Goal: Task Accomplishment & Management: Manage account settings

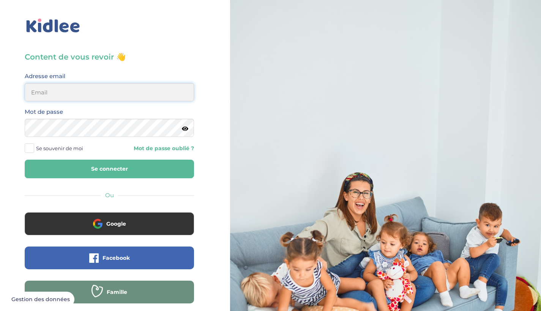
type input "[EMAIL_ADDRESS][DOMAIN_NAME]"
click at [109, 169] on button "Se connecter" at bounding box center [109, 169] width 169 height 19
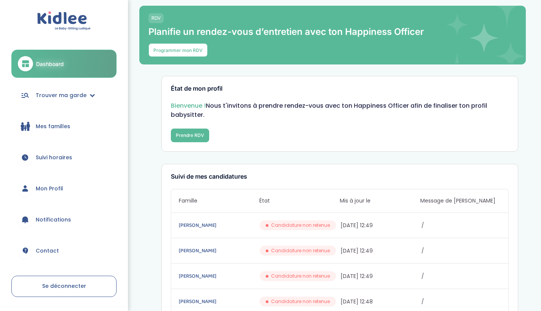
click at [57, 195] on link "Mon Profil" at bounding box center [63, 188] width 105 height 27
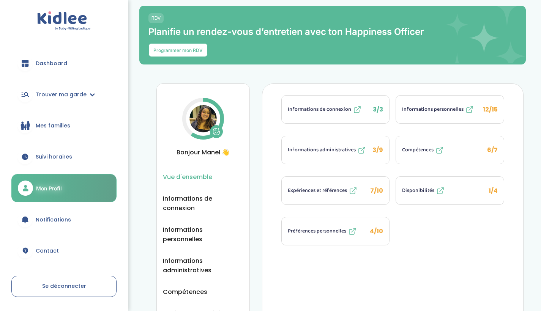
click at [342, 153] on span "Informations administratives" at bounding box center [322, 150] width 68 height 8
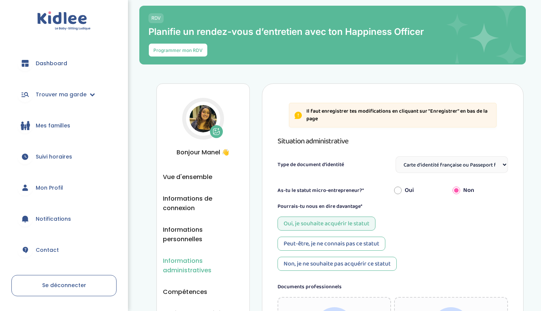
select select "Carte d'identité française ou Passeport français daté de moins de 5 ans"
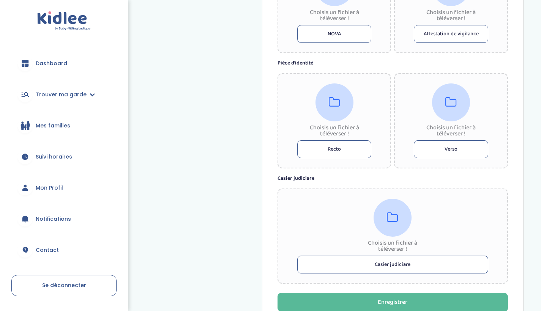
scroll to position [458, 0]
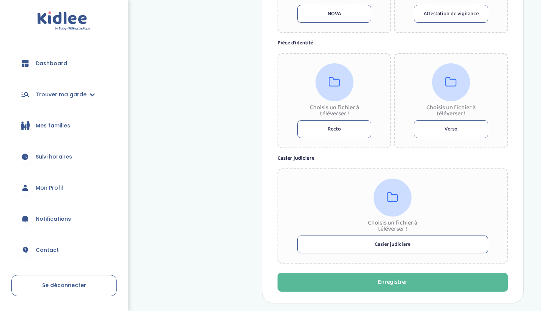
click at [330, 127] on button "Recto" at bounding box center [334, 129] width 74 height 18
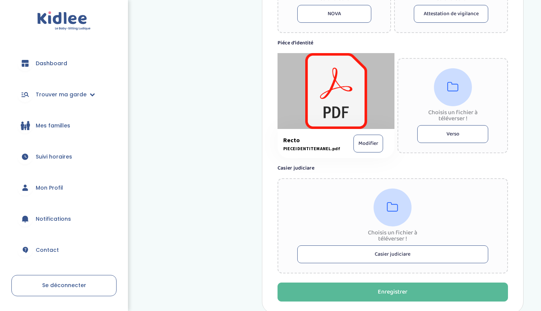
click at [441, 131] on button "Verso" at bounding box center [452, 134] width 71 height 18
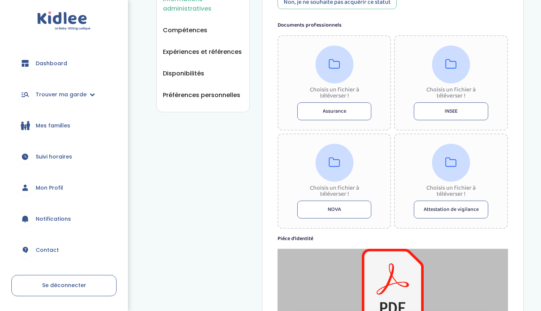
scroll to position [258, 0]
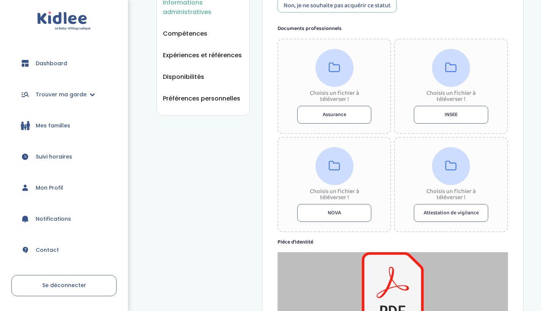
click at [336, 116] on button "Assurance" at bounding box center [334, 115] width 74 height 18
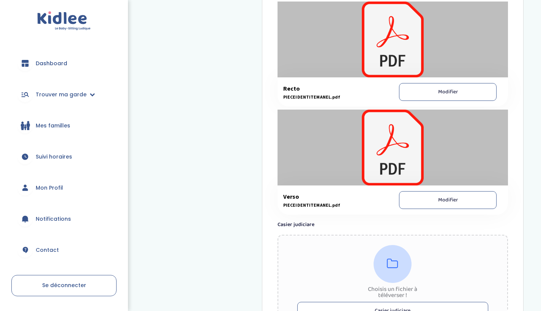
scroll to position [509, 0]
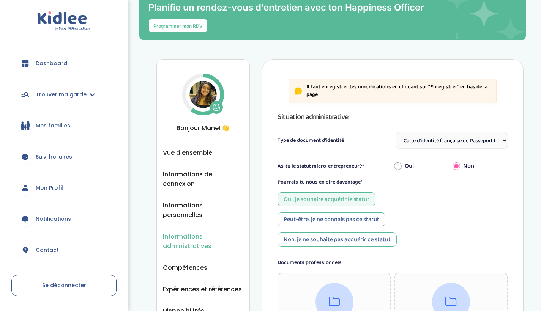
scroll to position [24, 0]
click at [215, 103] on button at bounding box center [216, 107] width 13 height 13
click at [430, 213] on div "Oui, je souhaite acquérir le statut Peut-être, je ne connais pas ce statut Non,…" at bounding box center [392, 219] width 230 height 54
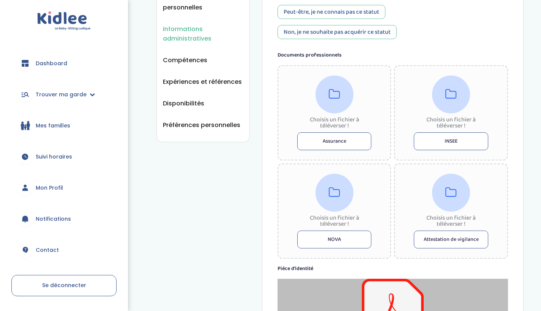
scroll to position [234, 0]
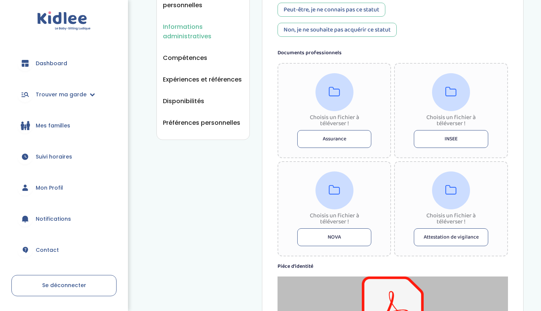
click at [394, 156] on div "Choisis un fichier à téléverser ! INSEE" at bounding box center [451, 110] width 114 height 95
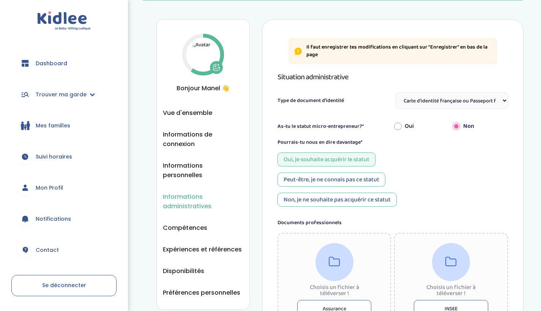
scroll to position [58, 0]
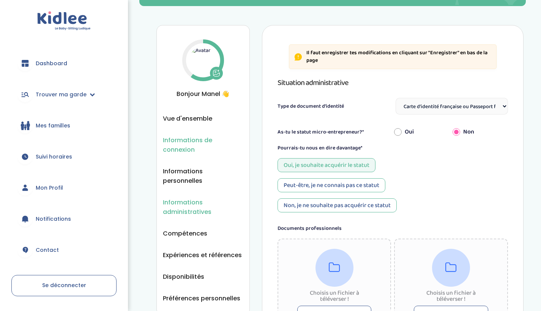
click at [187, 144] on span "Informations de connexion" at bounding box center [203, 144] width 80 height 19
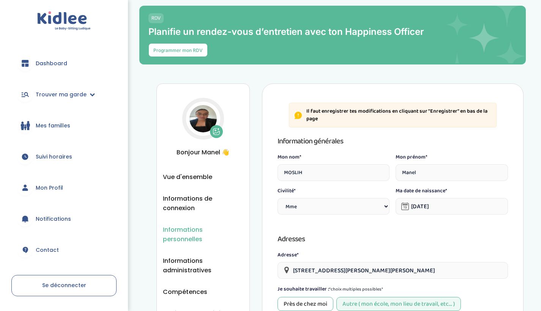
select select "1"
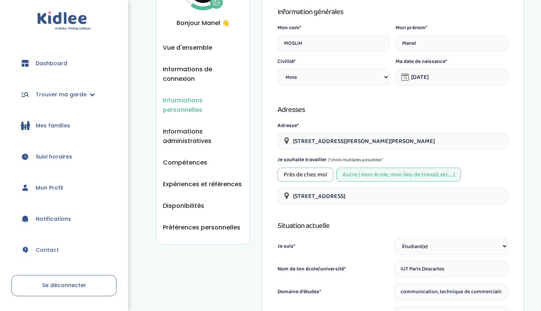
scroll to position [121, 0]
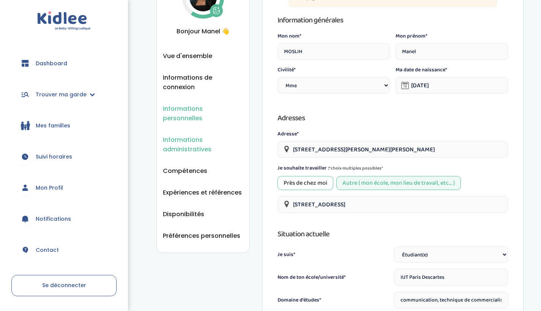
click at [219, 137] on span "Informations administratives" at bounding box center [203, 144] width 80 height 19
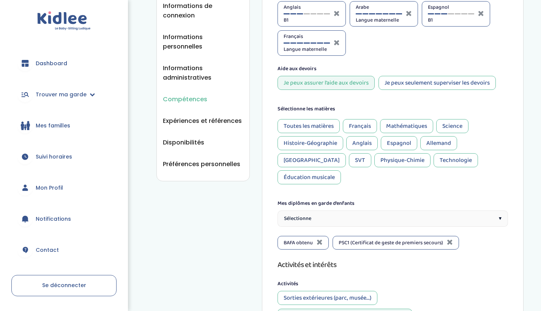
scroll to position [194, 0]
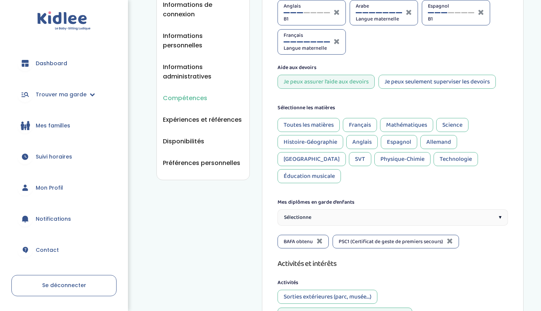
click at [317, 126] on div "Toutes les matières" at bounding box center [308, 125] width 62 height 14
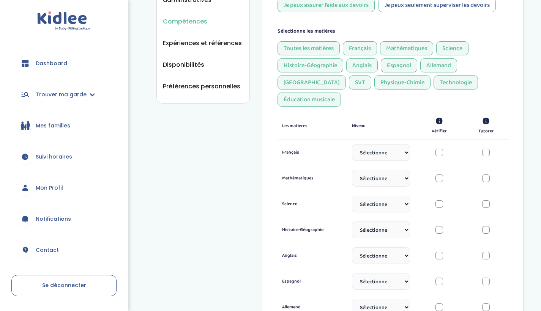
scroll to position [242, 0]
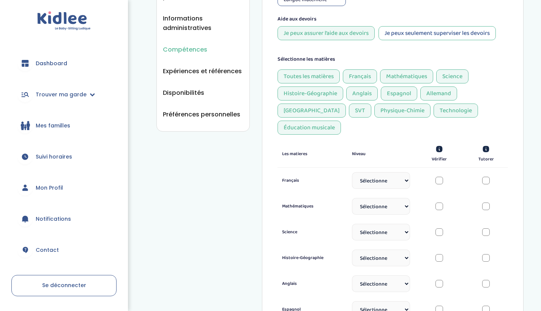
click at [320, 79] on div "Toutes les matières" at bounding box center [308, 76] width 62 height 14
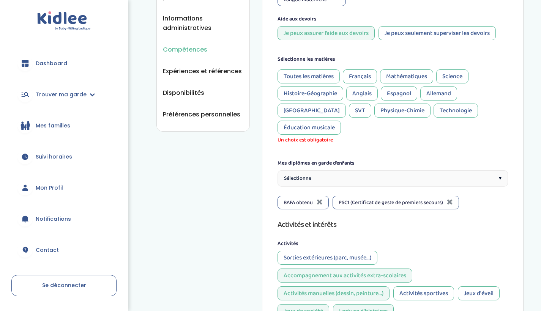
click at [373, 170] on div "Sélectionne ▾" at bounding box center [392, 178] width 230 height 16
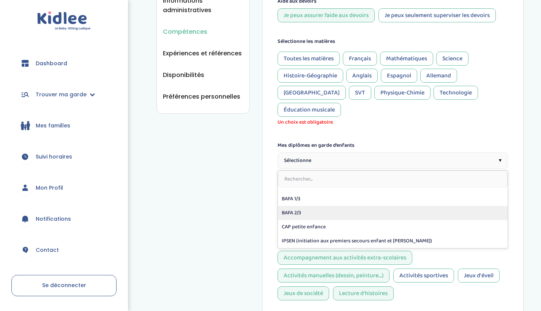
scroll to position [261, 0]
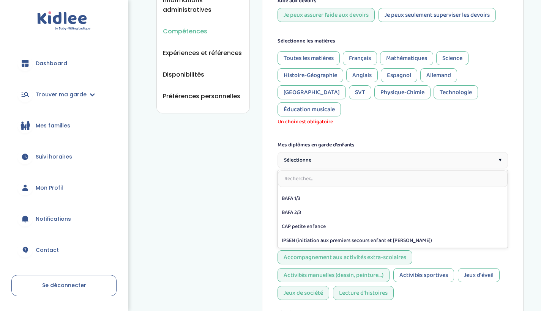
click at [375, 141] on div "Mes diplômes en garde d’enfants" at bounding box center [392, 145] width 230 height 8
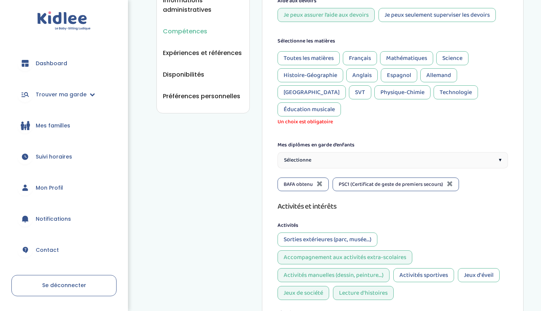
click at [363, 233] on div "Sorties extérieures (parc, musée...)" at bounding box center [327, 240] width 100 height 14
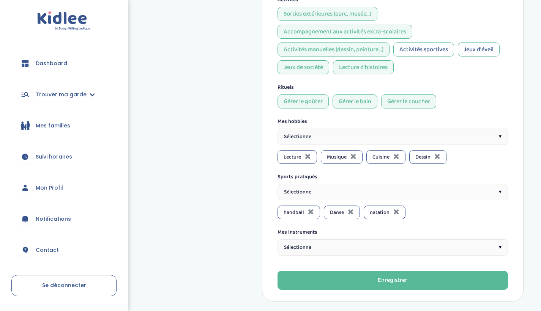
scroll to position [508, 0]
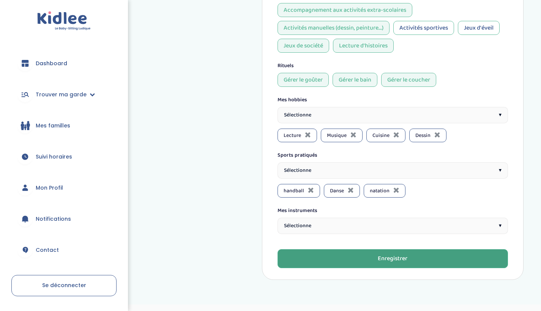
click at [404, 255] on div "Enregistrer" at bounding box center [393, 259] width 30 height 9
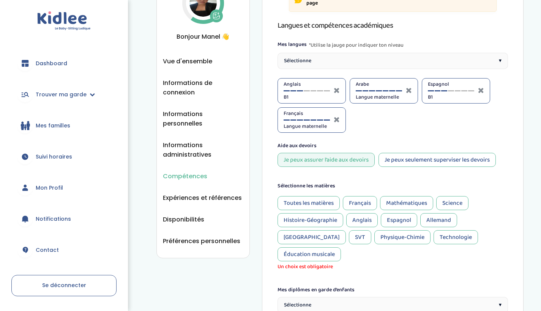
scroll to position [125, 0]
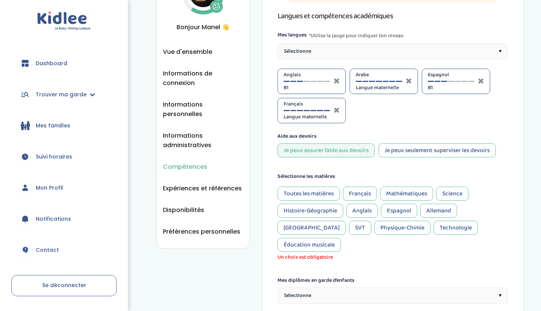
click at [333, 195] on div "Toutes les matières" at bounding box center [308, 194] width 62 height 14
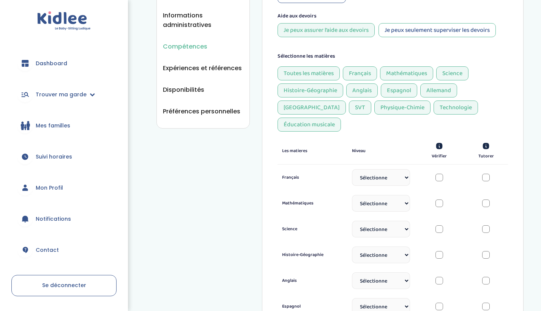
scroll to position [263, 0]
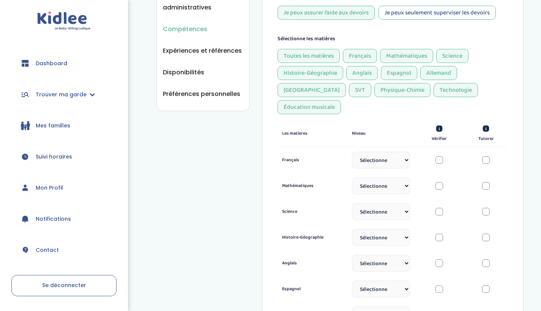
select select "Terminale"
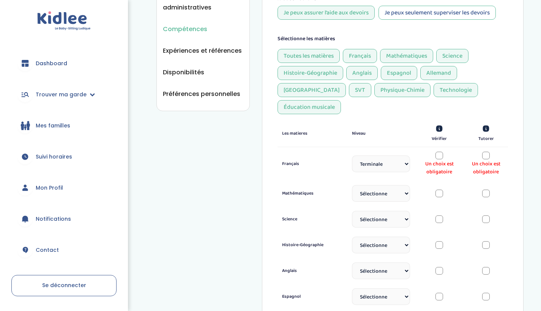
select select "Terminale"
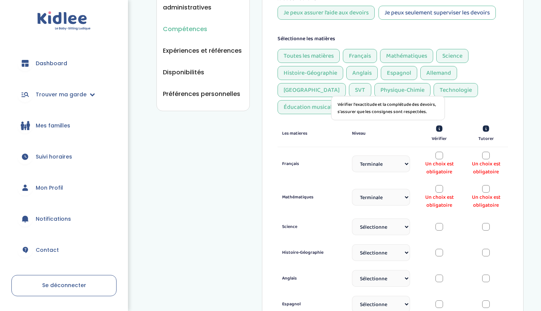
click at [438, 126] on icon at bounding box center [439, 129] width 6 height 6
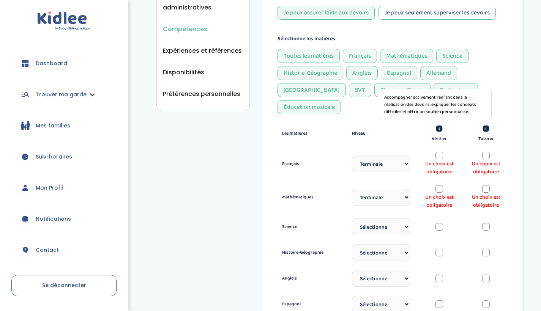
click at [487, 126] on icon at bounding box center [486, 129] width 6 height 6
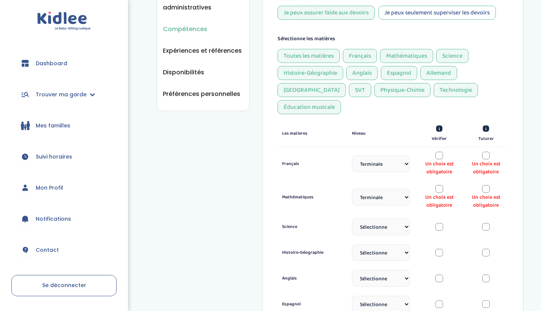
click at [436, 152] on div at bounding box center [439, 156] width 8 height 8
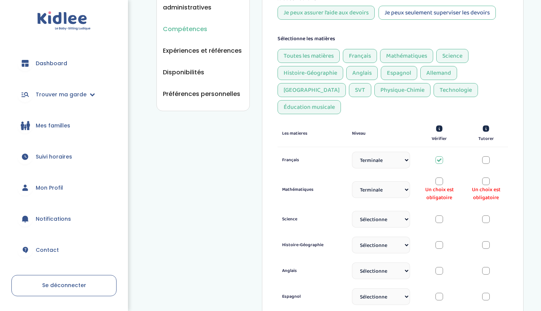
click at [484, 156] on div at bounding box center [486, 160] width 8 height 8
click at [488, 178] on div at bounding box center [486, 182] width 8 height 8
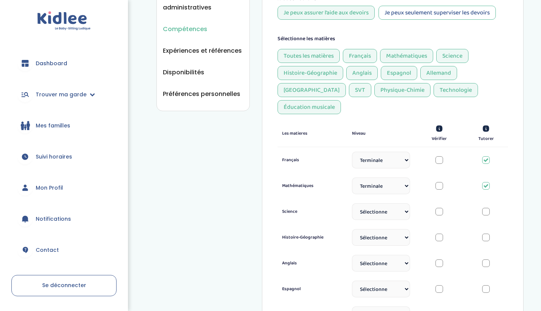
select select "Terminale"
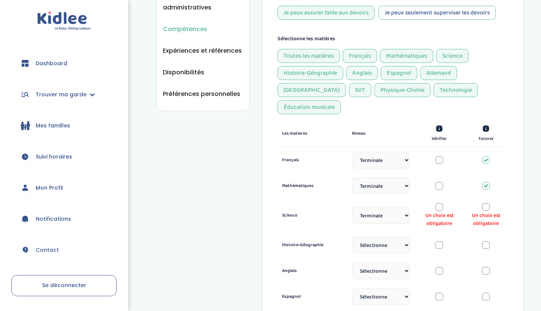
click at [487, 203] on div at bounding box center [486, 207] width 8 height 8
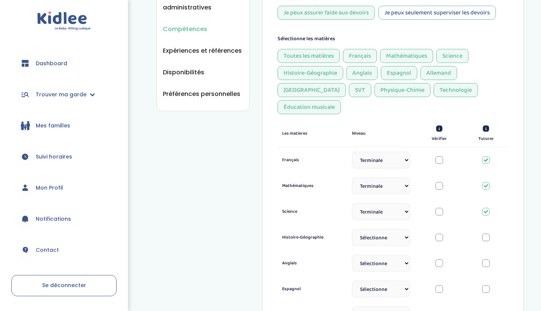
scroll to position [270, 0]
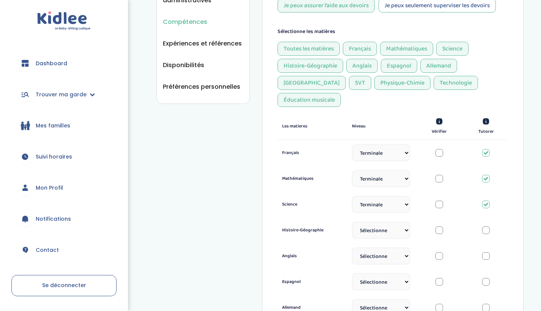
select select "Terminale"
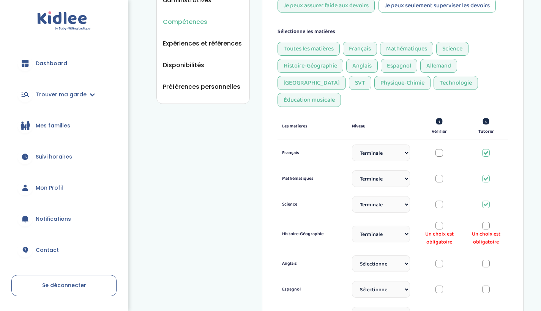
click at [485, 222] on div at bounding box center [486, 226] width 8 height 8
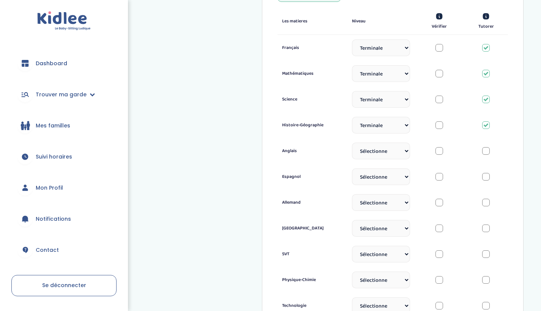
scroll to position [395, 0]
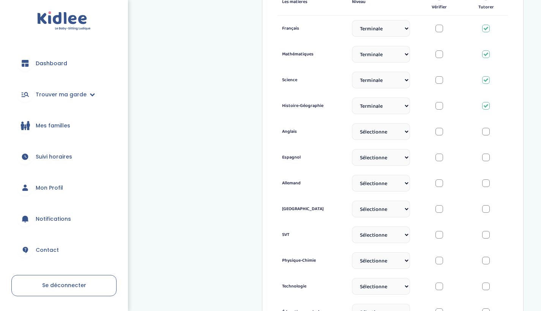
select select "Terminale"
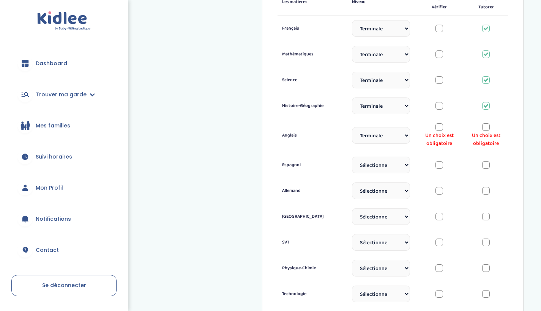
click at [484, 123] on div at bounding box center [486, 127] width 8 height 8
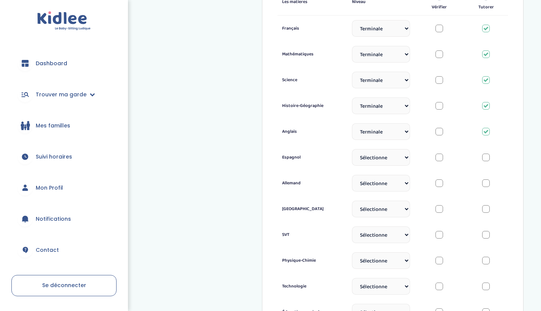
select select "Terminale"
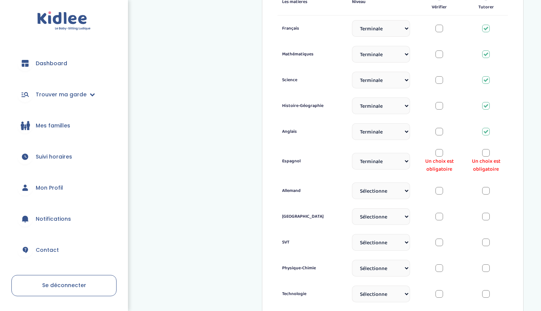
click at [488, 157] on span "Un choix est obligatoire" at bounding box center [486, 165] width 35 height 16
click at [485, 149] on div at bounding box center [486, 153] width 8 height 8
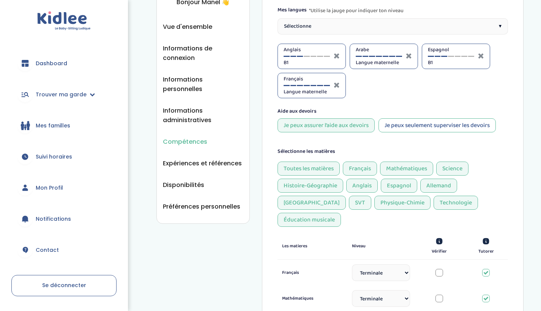
scroll to position [151, 0]
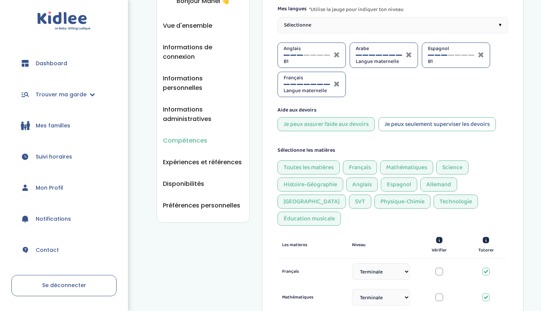
click at [436, 179] on div "Allemand" at bounding box center [438, 185] width 37 height 14
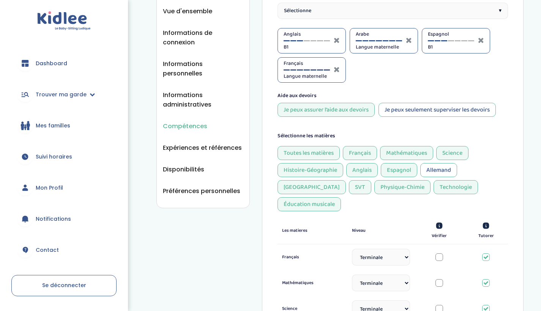
scroll to position [175, 0]
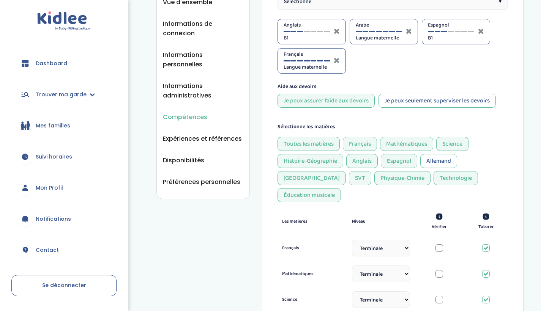
click at [346, 171] on div "Italien" at bounding box center [311, 178] width 68 height 14
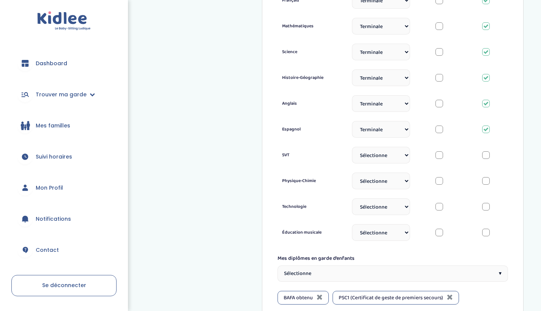
scroll to position [420, 0]
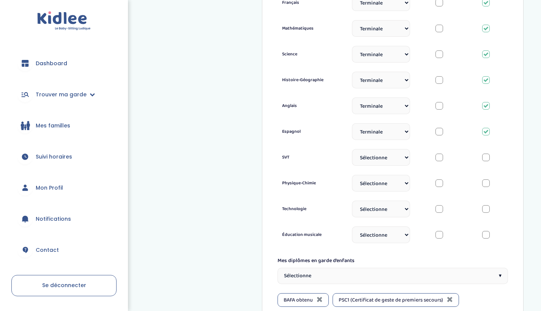
select select "Terminale"
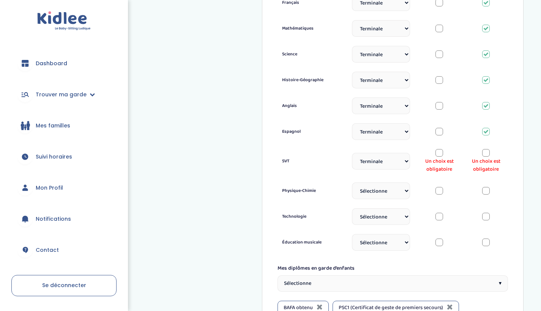
click at [488, 124] on div "Espagnol Sélectionne CP CE1 CE2 CM1 CM2 6eme 5eme 4eme 3eme Seconde Prémière Te…" at bounding box center [392, 132] width 230 height 26
click at [486, 149] on div at bounding box center [486, 153] width 8 height 8
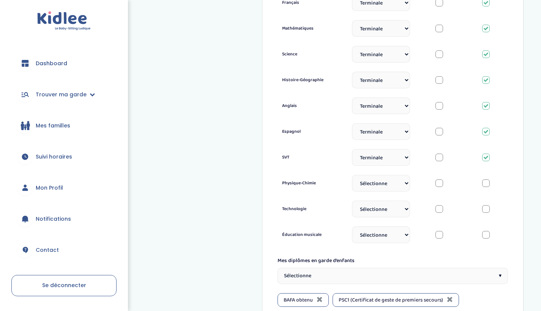
select select "Terminale"
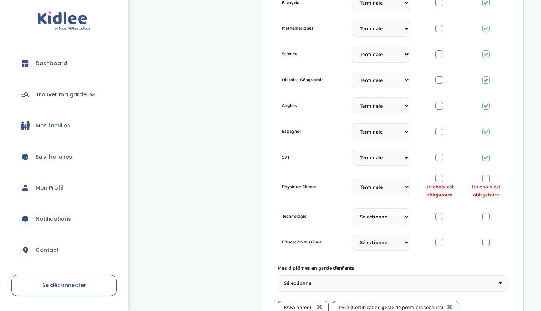
click at [488, 175] on div at bounding box center [486, 179] width 8 height 8
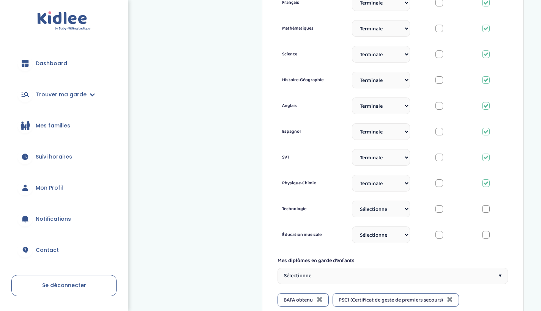
select select "Terminale"
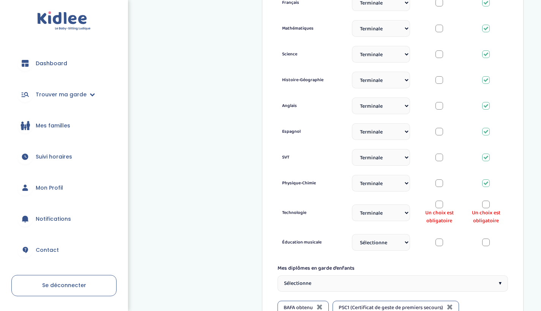
click at [486, 201] on div at bounding box center [486, 205] width 8 height 8
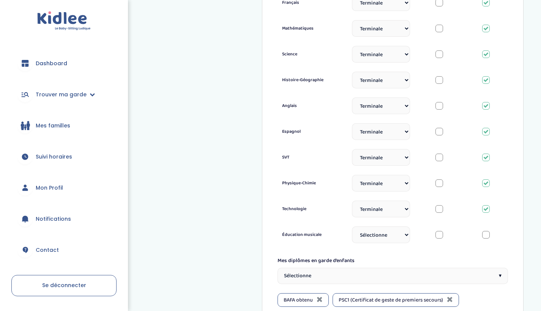
select select "3eme"
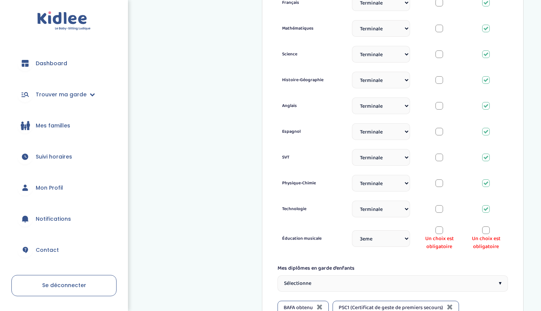
click at [484, 227] on div at bounding box center [486, 231] width 8 height 8
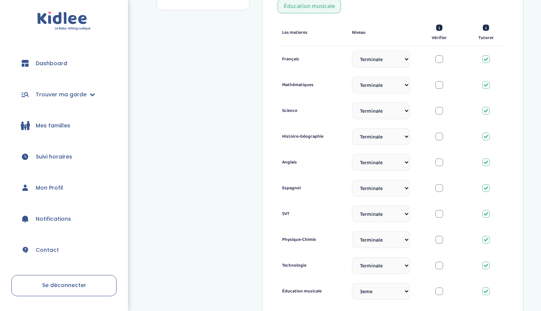
scroll to position [363, 0]
select select "3eme"
select select "Seconde"
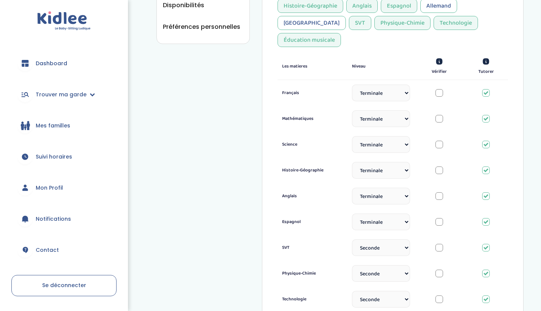
scroll to position [329, 0]
select select "Seconde"
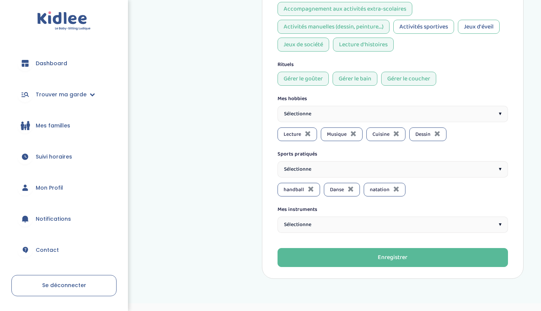
scroll to position [784, 0]
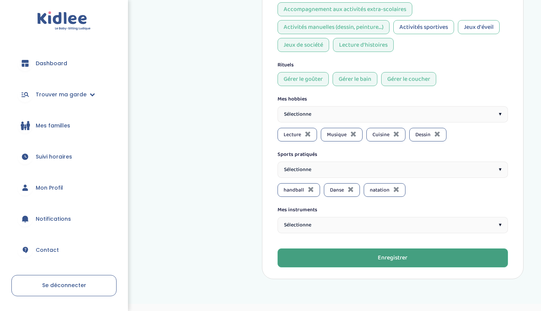
click at [372, 249] on button "Enregistrer" at bounding box center [392, 258] width 230 height 19
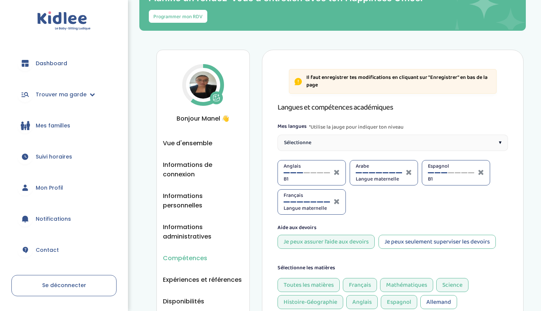
scroll to position [34, 0]
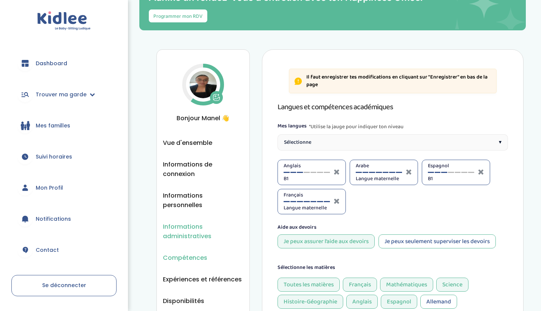
click at [191, 228] on span "Informations administratives" at bounding box center [203, 231] width 80 height 19
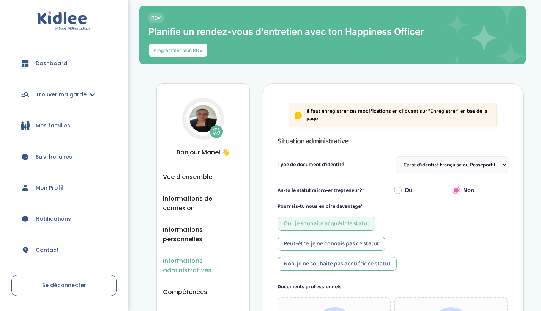
select select "Carte d'identité française ou Passeport français daté de moins de 5 ans"
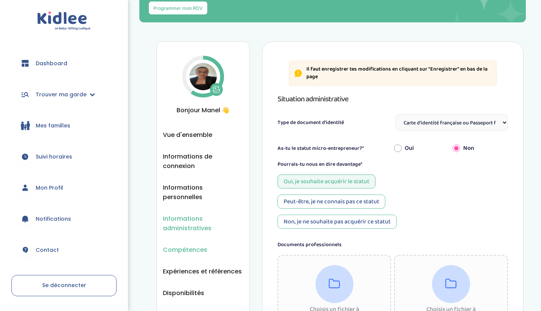
click at [200, 245] on span "Compétences" at bounding box center [185, 249] width 44 height 9
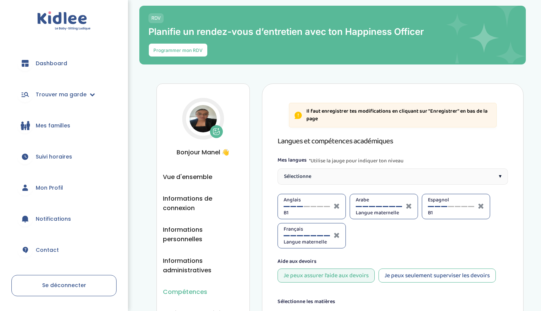
select select "Terminale"
select select "Seconde"
select select "Terminale"
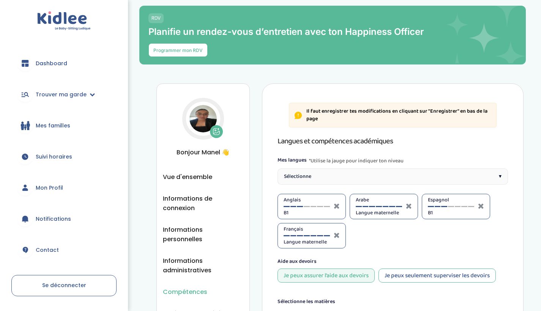
select select "Terminale"
select select "Seconde"
select select "3eme"
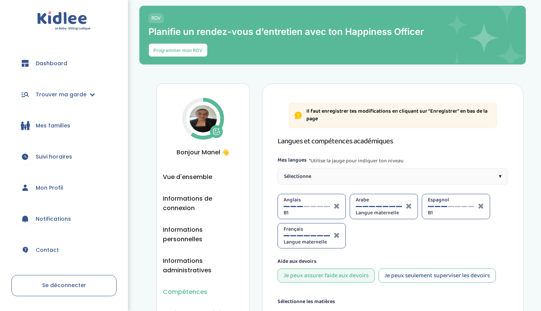
click at [330, 172] on div "Sélectionne ▾" at bounding box center [392, 176] width 230 height 16
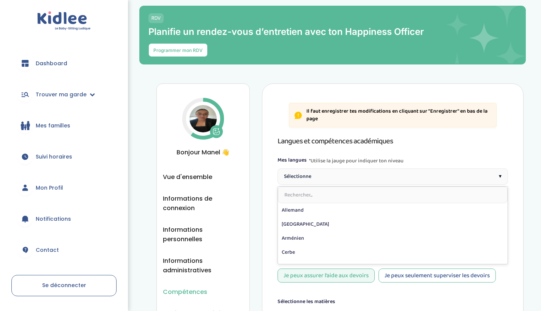
click at [330, 172] on div "Sélectionne ▾" at bounding box center [392, 176] width 230 height 16
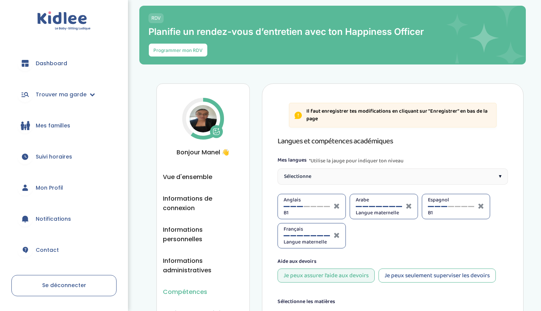
click at [330, 172] on div "Sélectionne ▾" at bounding box center [392, 176] width 230 height 16
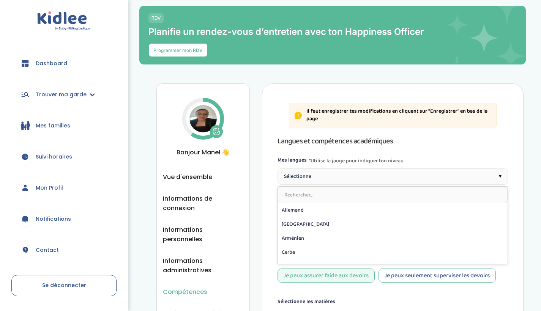
click at [330, 172] on div "Sélectionne ▾" at bounding box center [392, 176] width 230 height 16
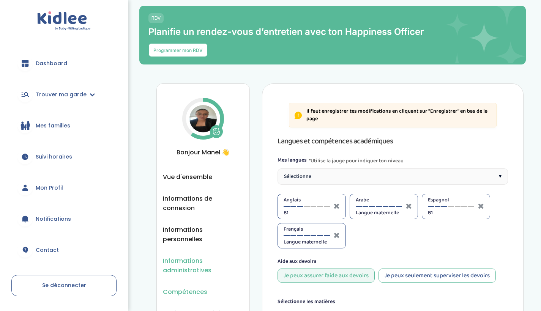
click at [210, 256] on span "Informations administratives" at bounding box center [203, 265] width 80 height 19
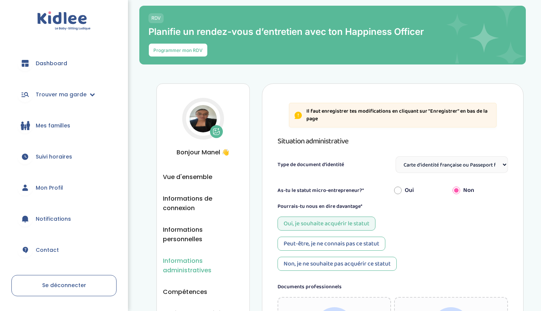
select select "Carte d'identité française ou Passeport français daté de moins de 5 ans"
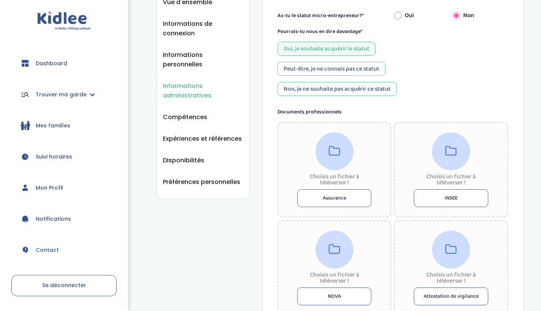
scroll to position [176, 0]
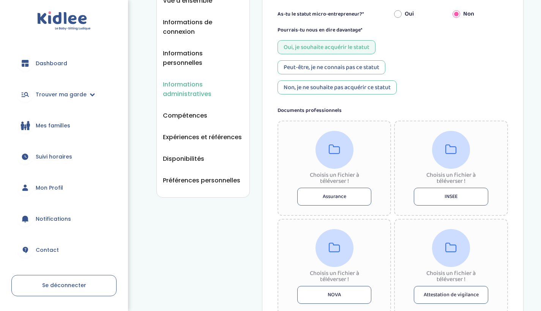
click at [449, 97] on div "As-tu le statut micro-entrepreneur?* Oui Non Pourrais-tu nous en dire davantage…" at bounding box center [392, 52] width 230 height 92
click at [194, 154] on span "Disponibilités" at bounding box center [183, 158] width 41 height 9
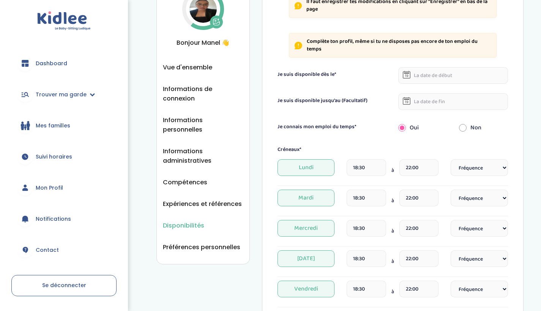
scroll to position [98, 0]
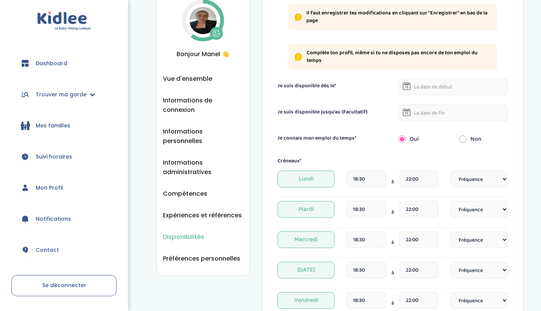
click at [408, 82] on icon at bounding box center [407, 86] width 8 height 8
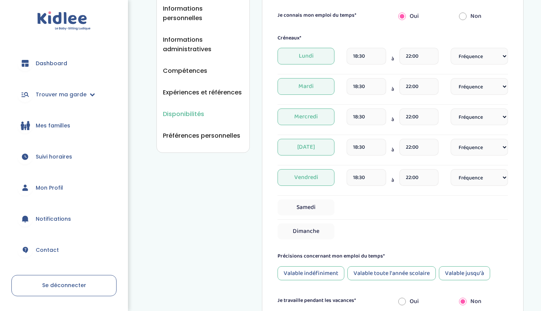
scroll to position [207, 0]
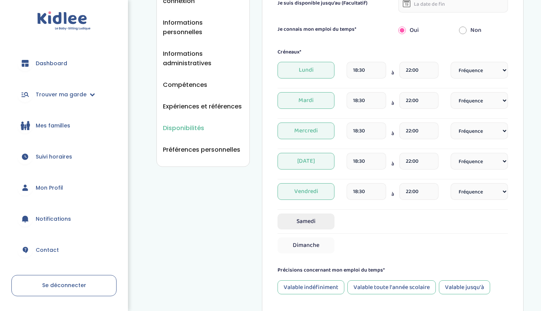
click at [315, 214] on span "Samedi" at bounding box center [305, 222] width 57 height 16
select select "1"
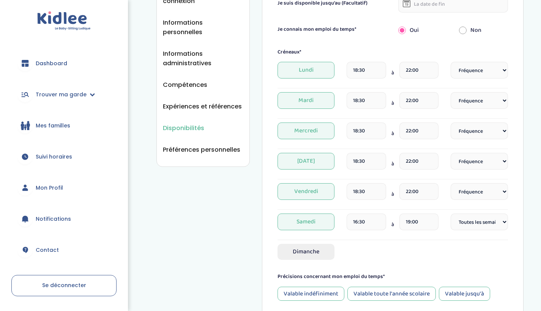
click at [309, 244] on span "Dimanche" at bounding box center [305, 252] width 57 height 16
select select "1"
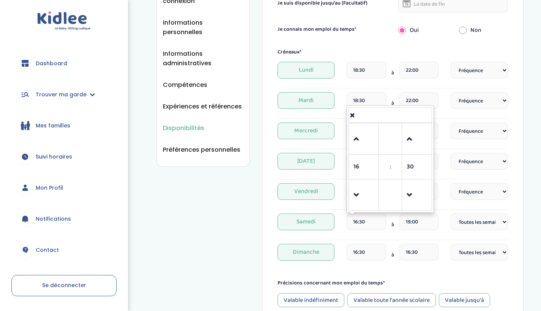
click at [358, 221] on input "16:30" at bounding box center [365, 222] width 39 height 17
click at [364, 133] on span at bounding box center [363, 139] width 20 height 20
click at [359, 197] on span at bounding box center [363, 195] width 20 height 20
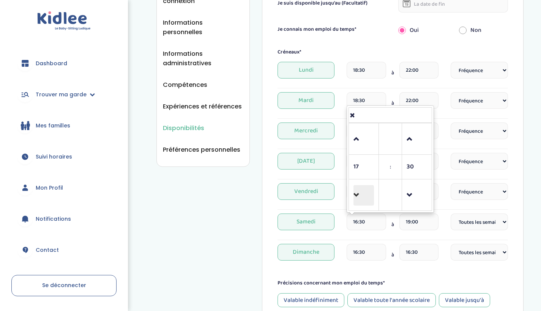
click at [359, 197] on span at bounding box center [363, 195] width 20 height 20
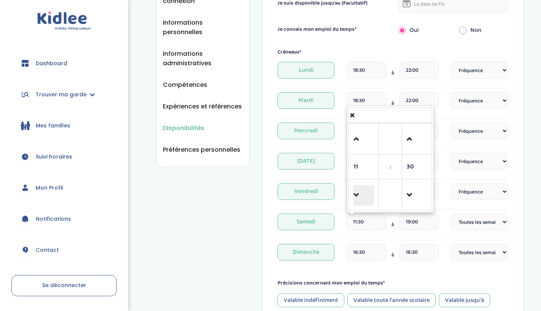
click at [359, 197] on span at bounding box center [363, 195] width 20 height 20
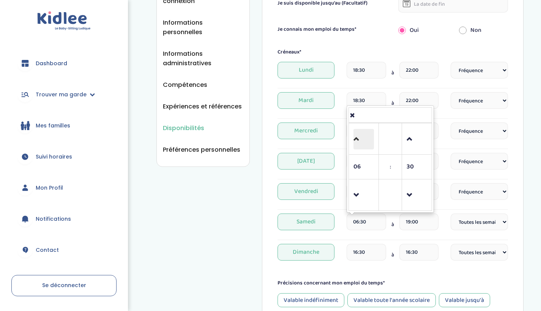
click at [363, 137] on span at bounding box center [363, 139] width 20 height 20
type input "08:30"
click at [439, 209] on hr at bounding box center [392, 209] width 230 height 0
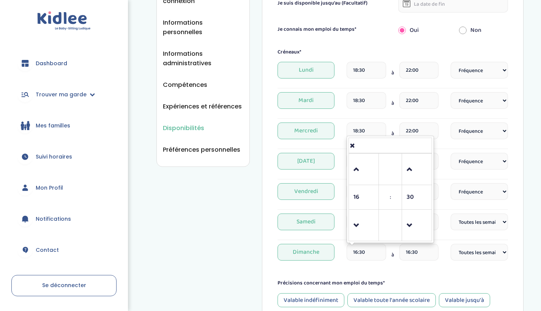
click at [365, 244] on input "16:30" at bounding box center [365, 252] width 39 height 17
click at [366, 163] on span at bounding box center [363, 169] width 20 height 20
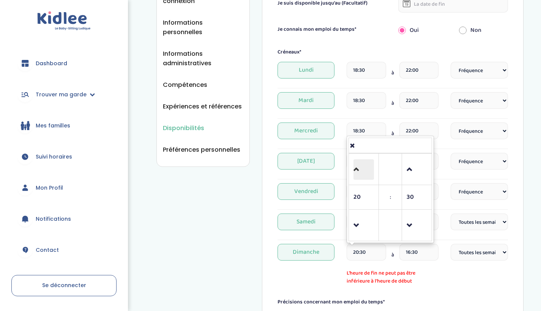
click at [366, 163] on span at bounding box center [363, 169] width 20 height 20
click at [361, 215] on span at bounding box center [363, 225] width 20 height 20
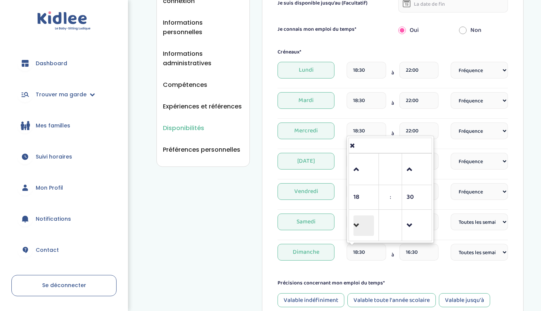
click at [361, 215] on span at bounding box center [363, 225] width 20 height 20
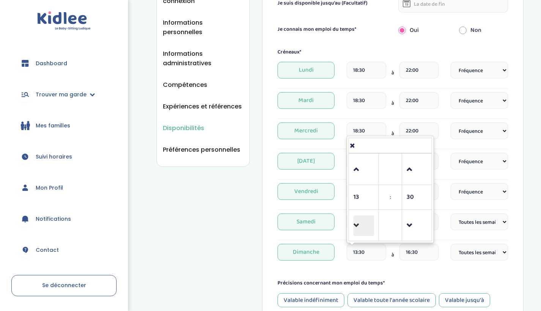
click at [361, 215] on span at bounding box center [363, 225] width 20 height 20
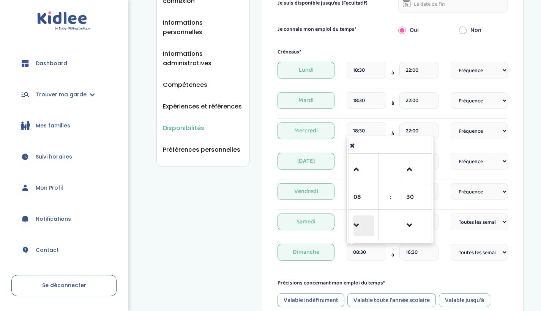
click at [361, 215] on span at bounding box center [363, 225] width 20 height 20
click at [362, 167] on span at bounding box center [363, 169] width 20 height 20
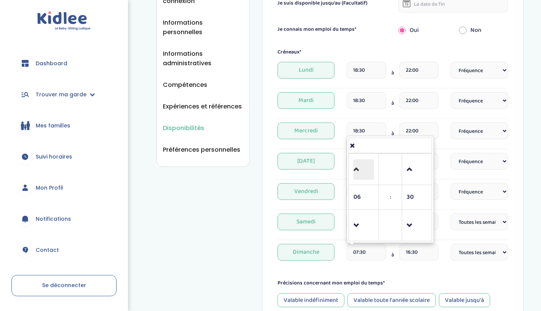
click at [362, 167] on span at bounding box center [363, 169] width 20 height 20
type input "08:30"
click at [439, 283] on div "Précisions concernant mon emploi du temps* Valable indéfiniment Valable toute l…" at bounding box center [392, 293] width 230 height 28
click at [459, 260] on form "Je suis disponible dès le* Je suis disponible jusqu'au (Facultatif) Je connais …" at bounding box center [392, 177] width 230 height 415
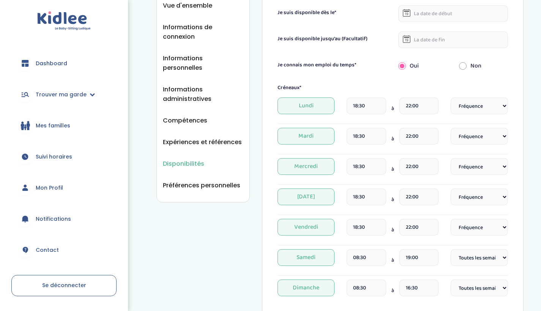
scroll to position [171, 0]
click at [319, 228] on span "Vendredi" at bounding box center [305, 227] width 57 height 17
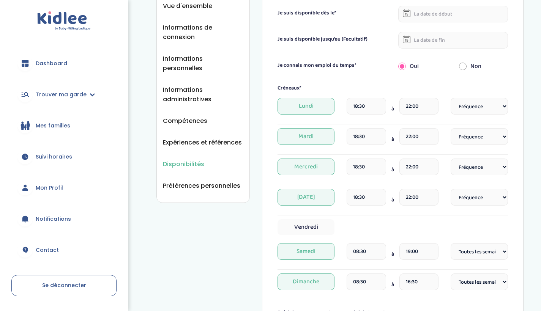
click at [316, 195] on span "Jeudi" at bounding box center [305, 197] width 57 height 17
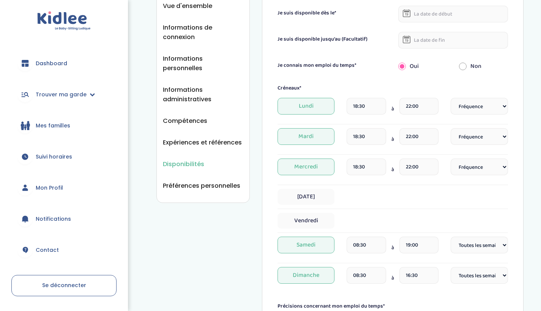
click at [311, 164] on span "Mercredi" at bounding box center [305, 167] width 57 height 17
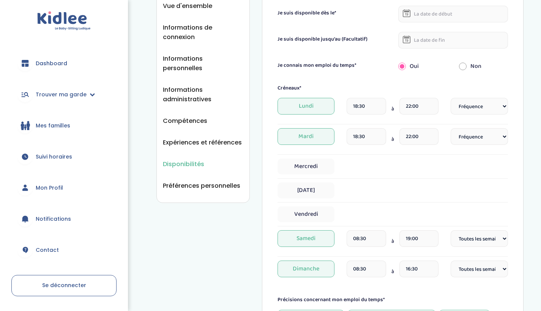
click at [368, 133] on input "18:30" at bounding box center [365, 136] width 39 height 17
click at [463, 175] on div "Créneaux* Lundi 18:30 à 22:00 Fréquence Toutes les semaines Toutes les 2 semain…" at bounding box center [392, 183] width 230 height 199
click at [355, 136] on input "18:30" at bounding box center [365, 136] width 39 height 17
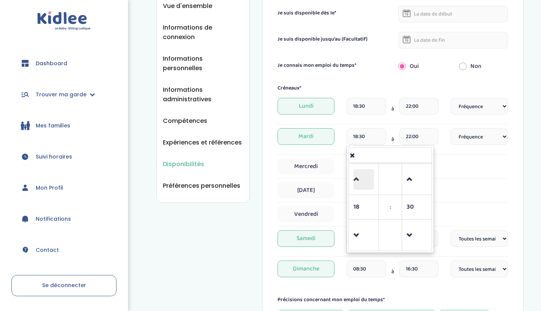
click at [354, 175] on span at bounding box center [363, 179] width 20 height 20
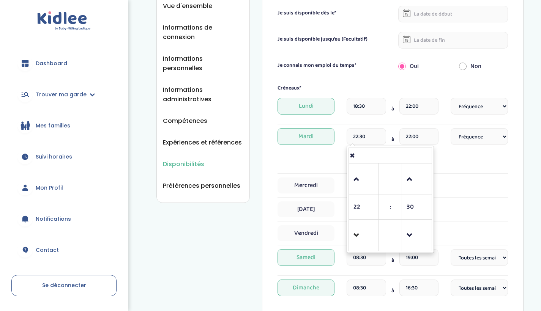
click at [356, 242] on link at bounding box center [363, 235] width 22 height 27
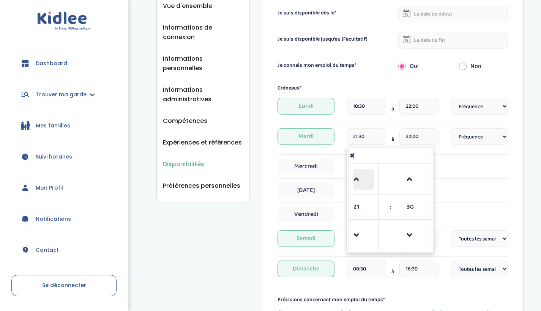
click at [360, 179] on span at bounding box center [363, 179] width 20 height 20
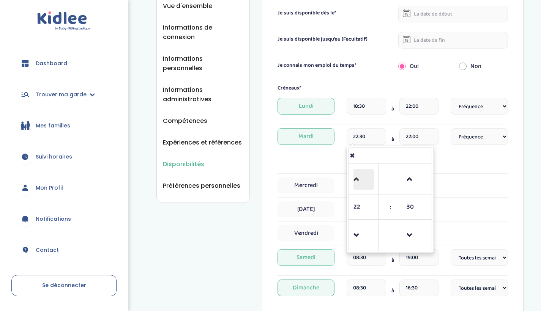
click at [360, 179] on span at bounding box center [363, 179] width 20 height 20
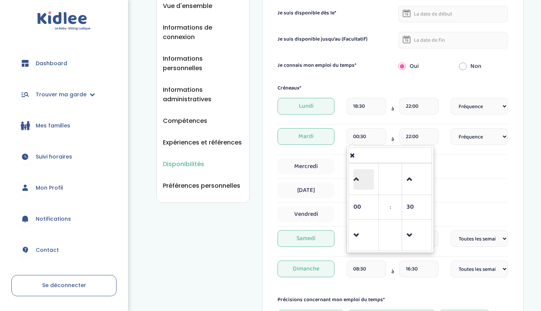
click at [360, 179] on span at bounding box center [363, 179] width 20 height 20
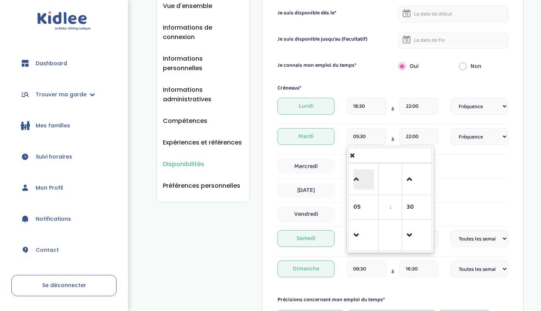
click at [360, 179] on span at bounding box center [363, 179] width 20 height 20
click at [360, 177] on span at bounding box center [363, 179] width 20 height 20
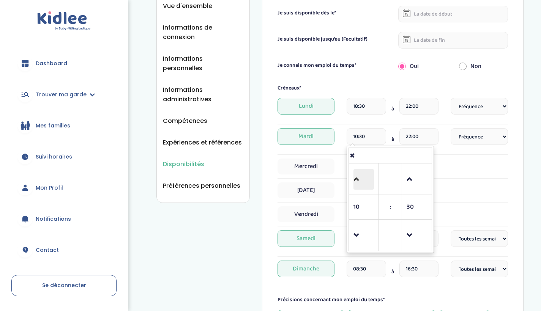
click at [360, 177] on span at bounding box center [363, 179] width 20 height 20
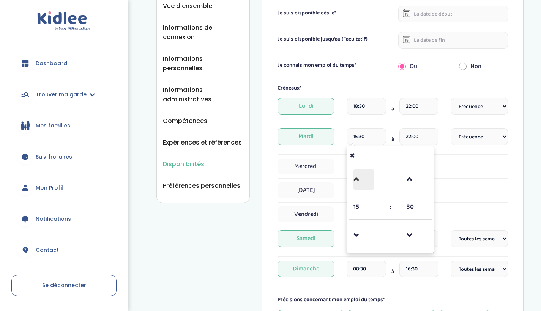
click at [360, 177] on span at bounding box center [363, 179] width 20 height 20
click at [362, 227] on span at bounding box center [363, 235] width 20 height 20
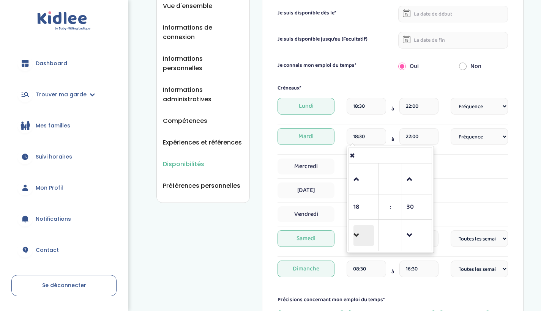
click at [362, 227] on span at bounding box center [363, 235] width 20 height 20
click at [360, 228] on span at bounding box center [363, 235] width 20 height 20
click at [367, 182] on span at bounding box center [363, 179] width 20 height 20
click at [411, 225] on span at bounding box center [416, 235] width 20 height 20
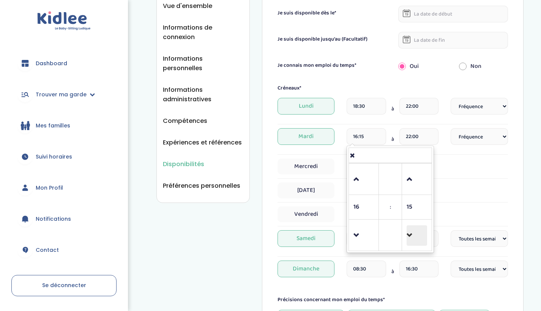
click at [411, 225] on span at bounding box center [416, 235] width 20 height 20
click at [410, 174] on span at bounding box center [416, 179] width 20 height 20
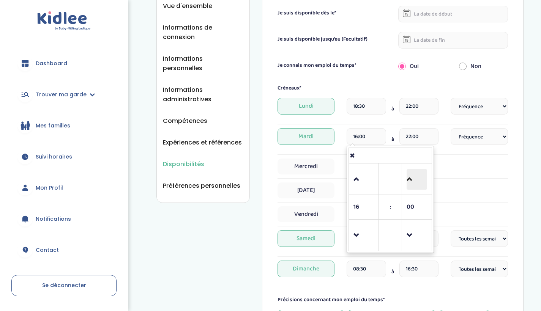
click at [410, 174] on span at bounding box center [416, 179] width 20 height 20
type input "16:15"
click at [430, 137] on input "22:00" at bounding box center [418, 136] width 39 height 17
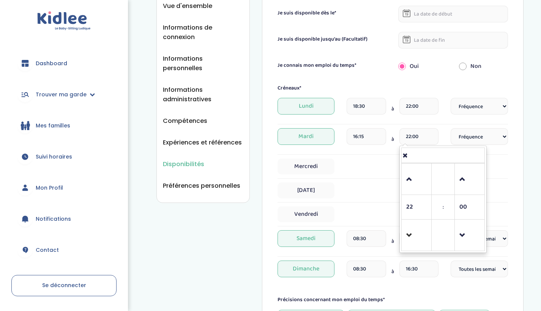
click at [416, 222] on link at bounding box center [416, 235] width 22 height 27
click at [411, 169] on span at bounding box center [416, 179] width 20 height 20
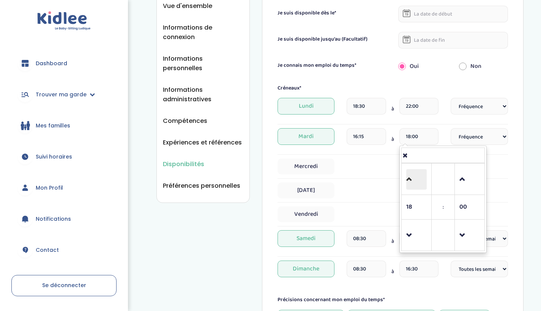
type input "19:00"
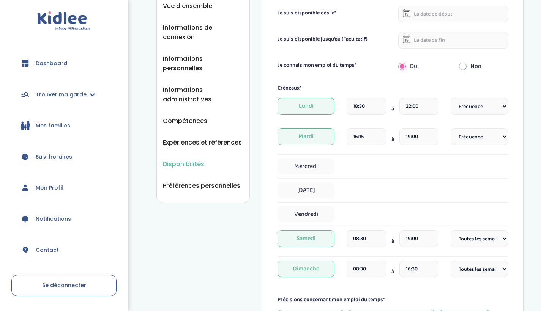
click at [506, 167] on div "Mercredi" at bounding box center [392, 167] width 230 height 16
click at [368, 130] on input "16:15" at bounding box center [365, 136] width 39 height 17
click at [367, 104] on input "18:30" at bounding box center [365, 106] width 39 height 17
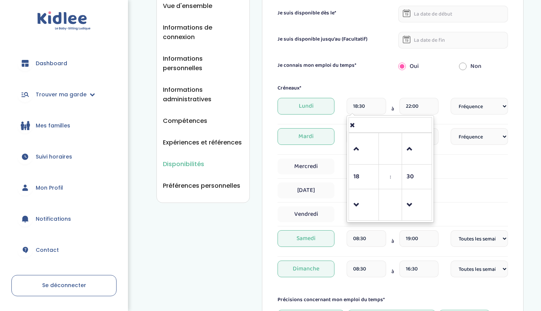
click at [367, 104] on input "18:30" at bounding box center [365, 106] width 39 height 17
paste input "6:15"
type input "16:15"
click at [420, 102] on input "22:00" at bounding box center [418, 106] width 39 height 17
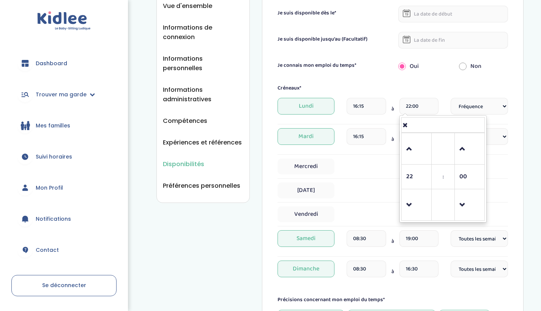
click at [395, 140] on div "16:15 à 19:00" at bounding box center [392, 139] width 92 height 22
click at [410, 129] on input "19:00" at bounding box center [418, 136] width 39 height 17
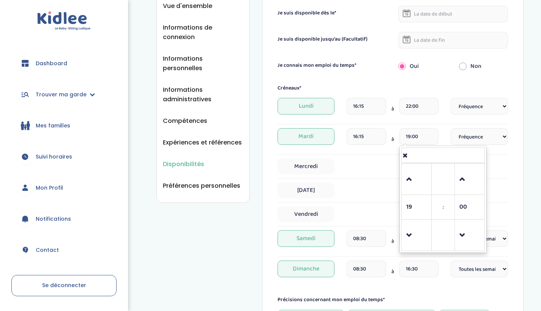
click at [410, 129] on input "19:00" at bounding box center [418, 136] width 39 height 17
click at [410, 101] on input "22:00" at bounding box center [418, 106] width 39 height 17
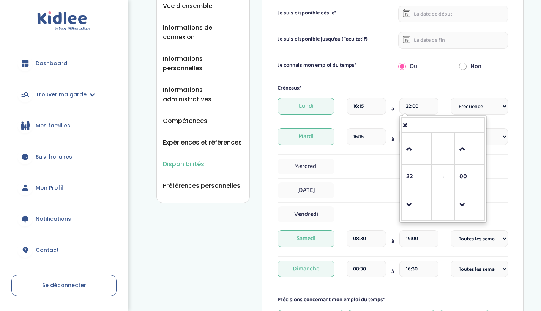
click at [410, 101] on input "22:00" at bounding box center [418, 106] width 39 height 17
paste input "19"
type input "19:00"
click at [495, 182] on div "Jeudi" at bounding box center [392, 190] width 230 height 16
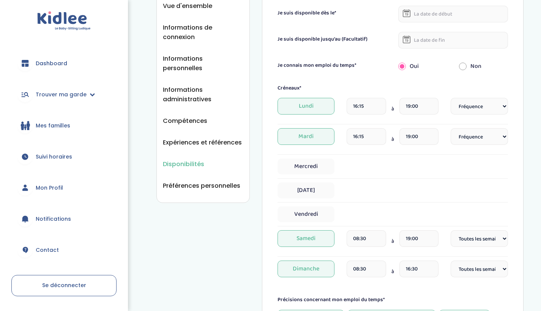
select select "1"
click at [447, 84] on div "Créneaux*" at bounding box center [393, 88] width 242 height 8
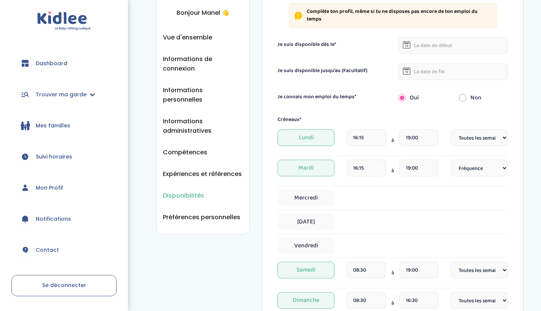
scroll to position [140, 0]
click at [407, 67] on icon at bounding box center [407, 71] width 8 height 8
click at [419, 46] on input "text" at bounding box center [453, 45] width 110 height 17
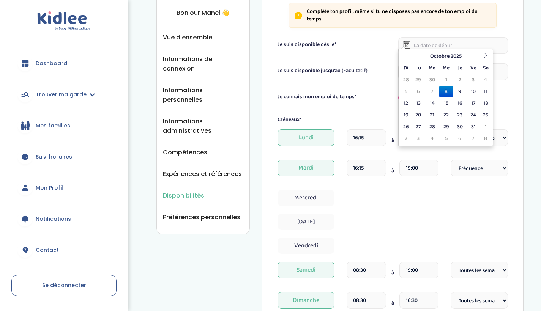
click at [389, 41] on div "Je suis disponible dès le*" at bounding box center [332, 45] width 121 height 8
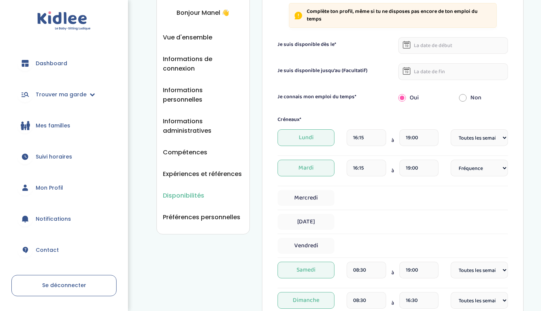
click at [433, 39] on input "text" at bounding box center [453, 45] width 110 height 17
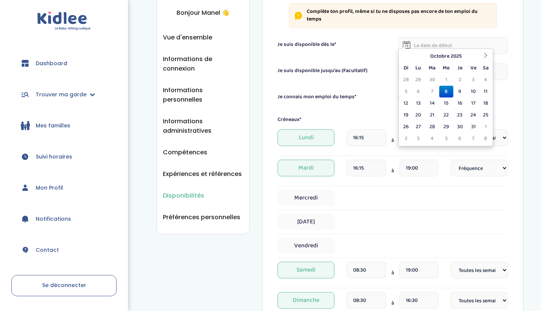
click at [446, 87] on td "8" at bounding box center [446, 92] width 14 height 12
type input "08-10-2025"
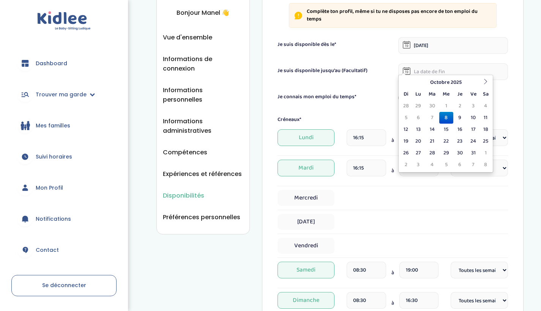
click at [414, 64] on input "text" at bounding box center [453, 71] width 110 height 17
click at [484, 80] on icon at bounding box center [485, 81] width 5 height 5
click at [484, 81] on icon at bounding box center [485, 81] width 5 height 5
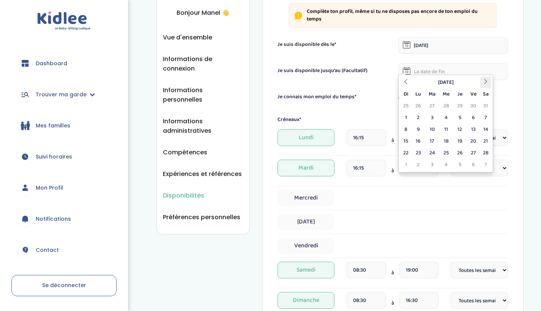
click at [484, 81] on icon at bounding box center [485, 81] width 5 height 5
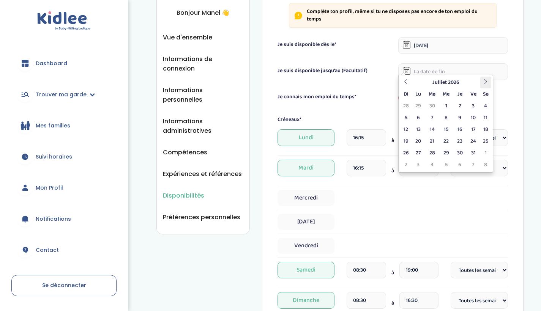
click at [480, 79] on th at bounding box center [485, 83] width 11 height 12
click at [428, 101] on td "1" at bounding box center [432, 106] width 14 height 12
type input "01-09-2026"
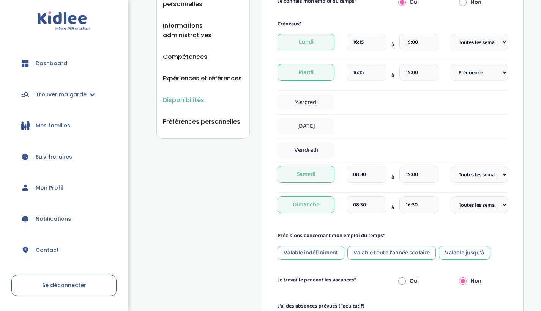
scroll to position [234, 0]
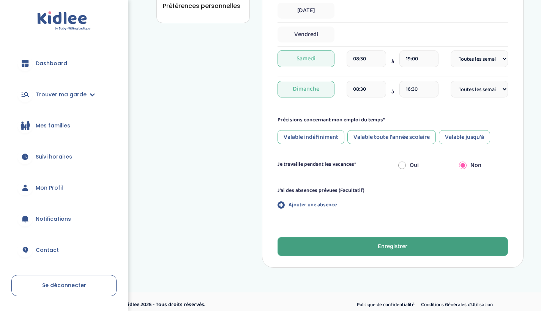
click at [376, 247] on button "Enregistrer" at bounding box center [392, 246] width 230 height 19
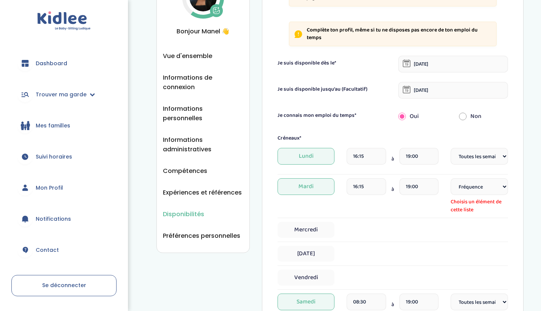
scroll to position [83, 0]
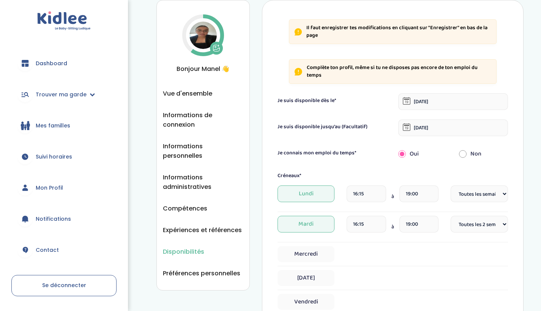
select select "1"
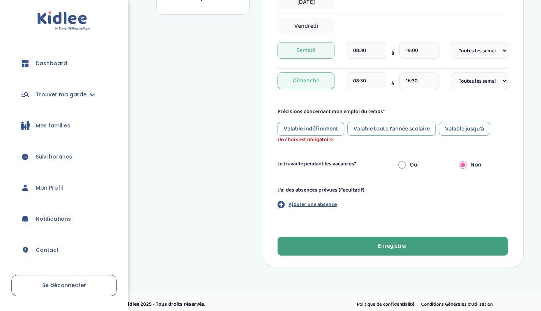
scroll to position [359, 0]
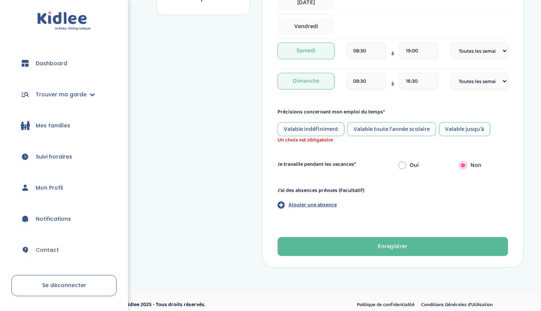
click at [381, 230] on div "Complète ton profil, même si tu ne disposes pas encore de ton emploi du temps J…" at bounding box center [392, 16] width 230 height 480
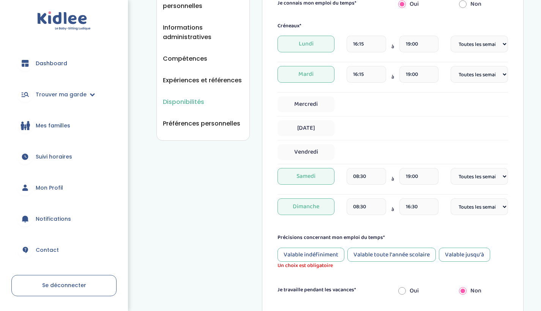
scroll to position [234, 0]
click at [363, 226] on form "Je suis disponible dès le* 08-10-2025 Je suis disponible jusqu'au (Facultatif) …" at bounding box center [392, 145] width 230 height 404
click at [370, 218] on form "Je suis disponible dès le* 08-10-2025 Je suis disponible jusqu'au (Facultatif) …" at bounding box center [392, 145] width 230 height 404
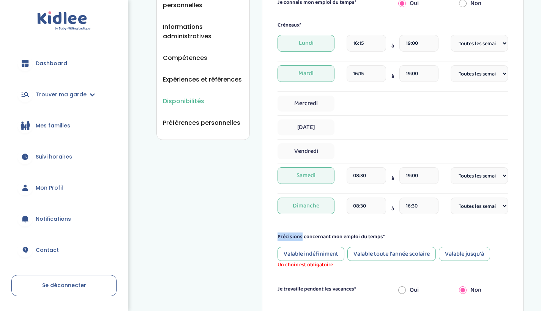
click at [370, 218] on form "Je suis disponible dès le* 08-10-2025 Je suis disponible jusqu'au (Facultatif) …" at bounding box center [392, 145] width 230 height 404
click at [360, 233] on label "Précisions concernant mon emploi du temps*" at bounding box center [330, 237] width 107 height 8
click at [363, 218] on form "Je suis disponible dès le* 08-10-2025 Je suis disponible jusqu'au (Facultatif) …" at bounding box center [392, 145] width 230 height 404
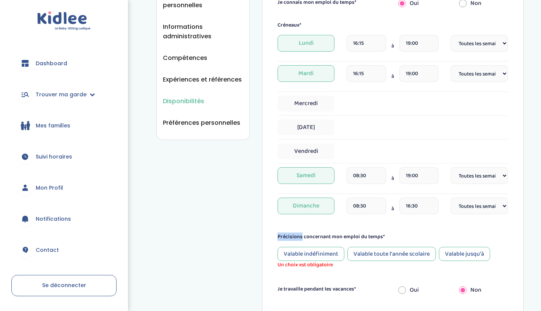
click at [363, 218] on form "Je suis disponible dès le* 08-10-2025 Je suis disponible jusqu'au (Facultatif) …" at bounding box center [392, 145] width 230 height 404
click at [355, 233] on label "Précisions concernant mon emploi du temps*" at bounding box center [330, 237] width 107 height 8
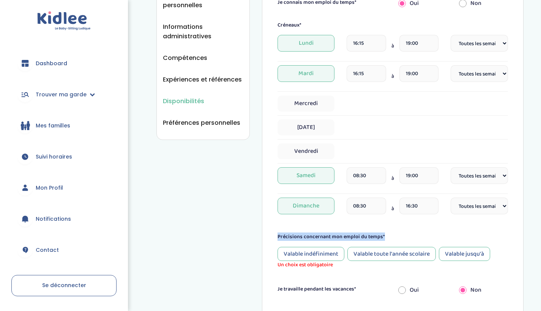
click at [355, 233] on label "Précisions concernant mon emploi du temps*" at bounding box center [330, 237] width 107 height 8
click at [348, 223] on form "Je suis disponible dès le* 08-10-2025 Je suis disponible jusqu'au (Facultatif) …" at bounding box center [392, 145] width 230 height 404
click at [348, 224] on form "Je suis disponible dès le* 08-10-2025 Je suis disponible jusqu'au (Facultatif) …" at bounding box center [392, 145] width 230 height 404
click at [343, 226] on form "Je suis disponible dès le* 08-10-2025 Je suis disponible jusqu'au (Facultatif) …" at bounding box center [392, 145] width 230 height 404
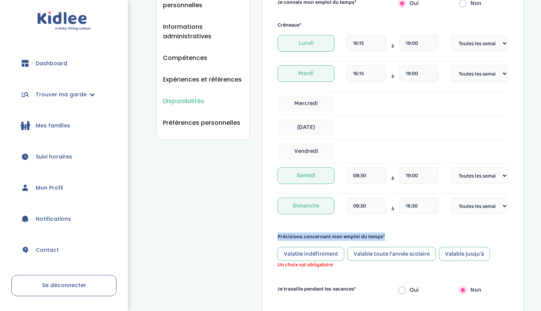
click at [343, 226] on form "Je suis disponible dès le* 08-10-2025 Je suis disponible jusqu'au (Facultatif) …" at bounding box center [392, 145] width 230 height 404
click at [340, 235] on div "Précisions concernant mon emploi du temps* Valable indéfiniment Valable toute l…" at bounding box center [392, 251] width 230 height 36
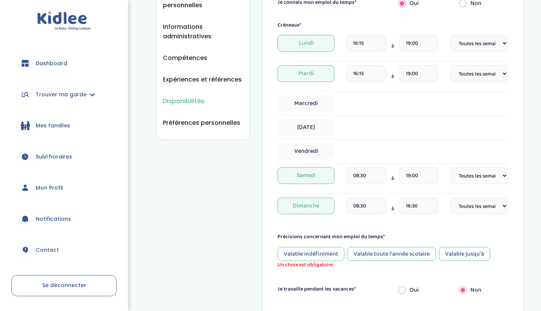
click at [342, 233] on label "Précisions concernant mon emploi du temps*" at bounding box center [330, 237] width 107 height 8
click at [343, 222] on form "Je suis disponible dès le* 08-10-2025 Je suis disponible jusqu'au (Facultatif) …" at bounding box center [392, 145] width 230 height 404
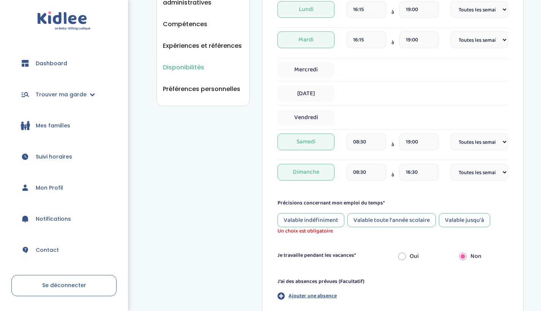
scroll to position [268, 0]
click at [365, 213] on div "Valable toute l'année scolaire" at bounding box center [391, 220] width 88 height 14
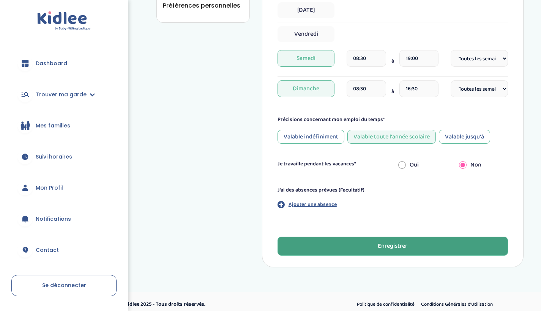
scroll to position [351, 0]
click at [398, 242] on div "Enregistrer" at bounding box center [393, 246] width 30 height 9
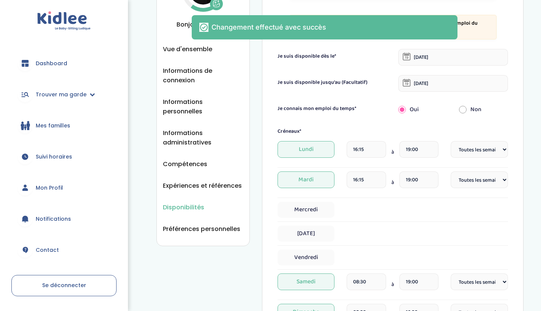
scroll to position [122, 0]
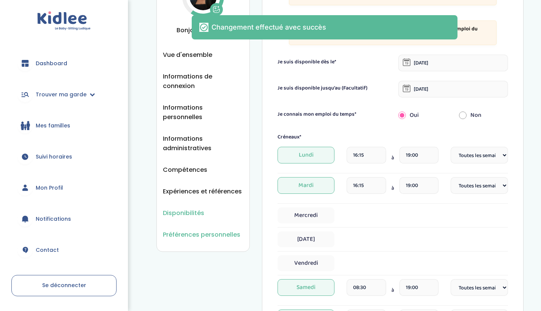
click at [220, 230] on span "Préférences personnelles" at bounding box center [201, 234] width 77 height 9
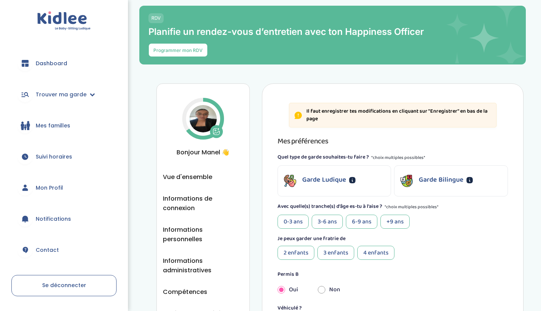
scroll to position [13, 0]
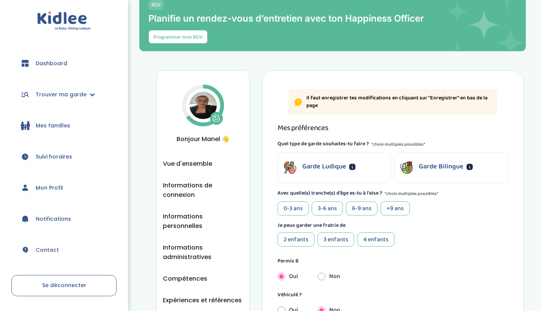
click at [329, 205] on div "3-6 ans" at bounding box center [326, 208] width 31 height 14
click at [366, 211] on div "6-9 ans" at bounding box center [361, 208] width 31 height 14
click at [388, 204] on div "+9 ans" at bounding box center [394, 208] width 29 height 14
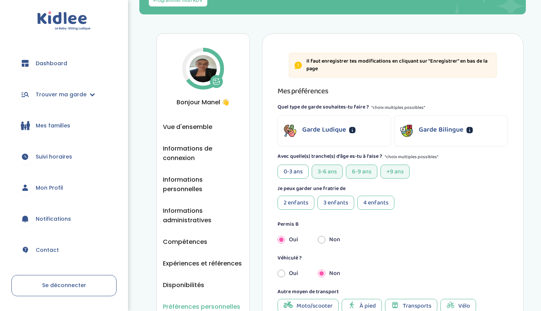
scroll to position [50, 0]
click at [369, 198] on div "4 enfants" at bounding box center [375, 202] width 37 height 14
click at [329, 203] on div "3 enfants" at bounding box center [335, 202] width 37 height 14
click at [303, 203] on div "2 enfants" at bounding box center [295, 202] width 37 height 14
click at [371, 202] on div "4 enfants" at bounding box center [375, 202] width 37 height 14
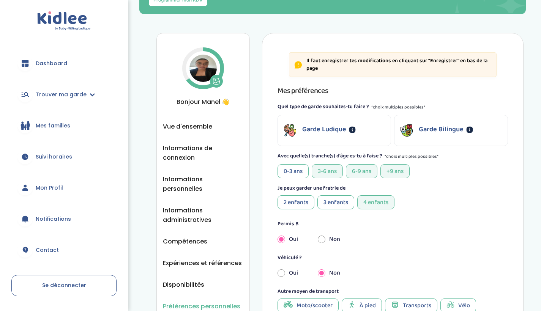
click at [359, 242] on div "Oui Non" at bounding box center [393, 239] width 242 height 17
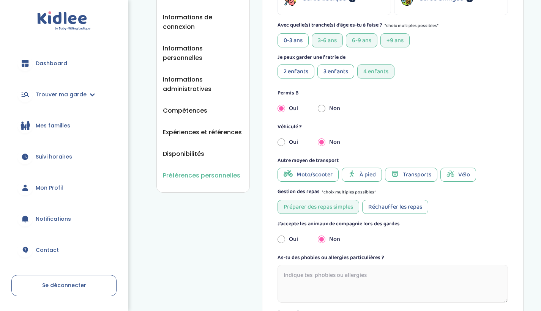
scroll to position [181, 0]
click at [326, 275] on textarea at bounding box center [392, 285] width 230 height 38
click at [425, 116] on div "Oui Non" at bounding box center [393, 109] width 242 height 17
click at [283, 141] on input "radio" at bounding box center [281, 143] width 8 height 17
radio input "true"
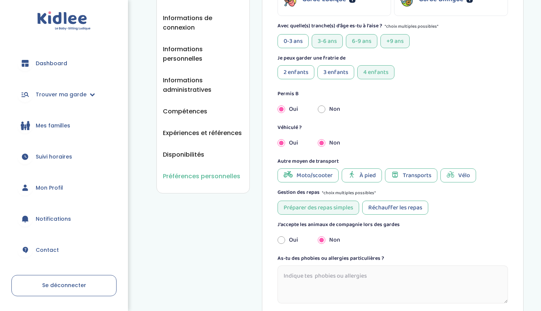
radio input "false"
click at [403, 180] on div "Transports" at bounding box center [411, 175] width 52 height 14
click at [372, 171] on span "À pied" at bounding box center [367, 175] width 16 height 9
click at [372, 176] on span "À pied" at bounding box center [367, 175] width 16 height 9
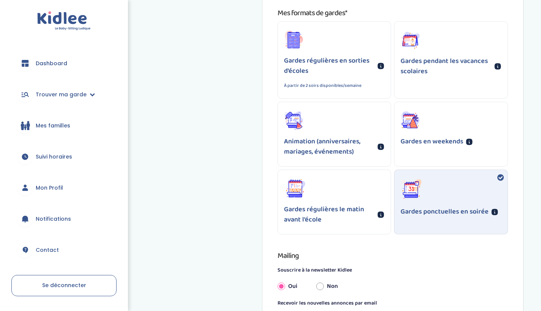
scroll to position [529, 0]
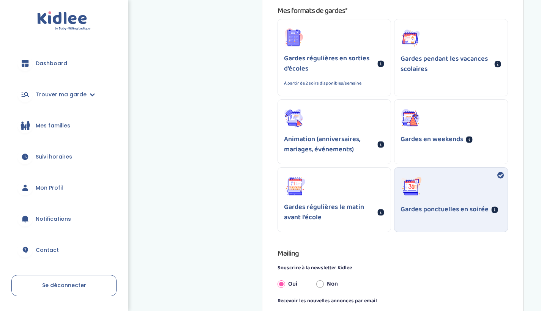
click at [443, 124] on div "Gardes en weekends" at bounding box center [450, 127] width 113 height 54
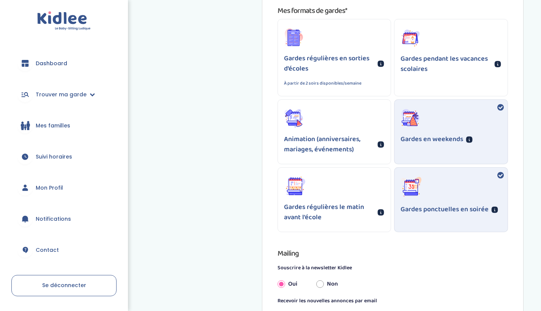
click at [466, 68] on p "Gardes pendant les vacances scolaires" at bounding box center [445, 64] width 91 height 20
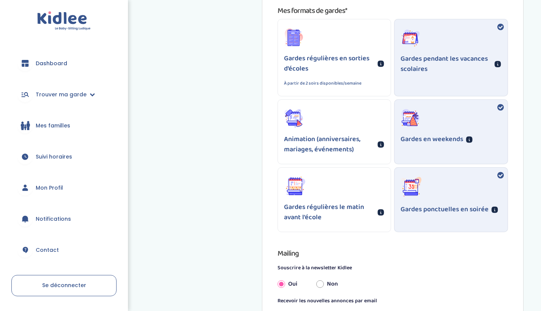
click at [363, 62] on p "Gardes régulières en sorties d'écoles" at bounding box center [329, 63] width 91 height 20
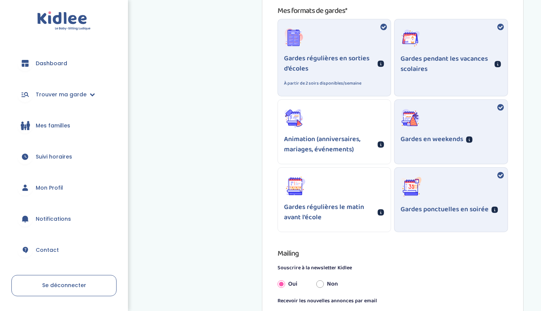
scroll to position [534, 0]
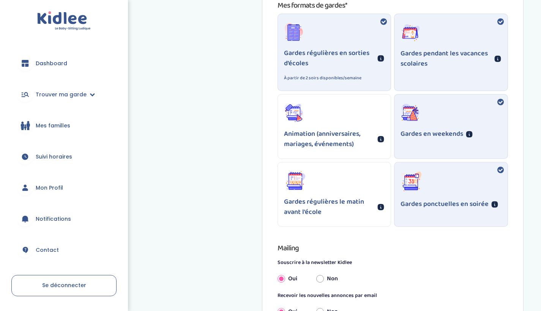
click at [345, 129] on p "Animation (anniversaires, mariages, événements)" at bounding box center [329, 139] width 91 height 20
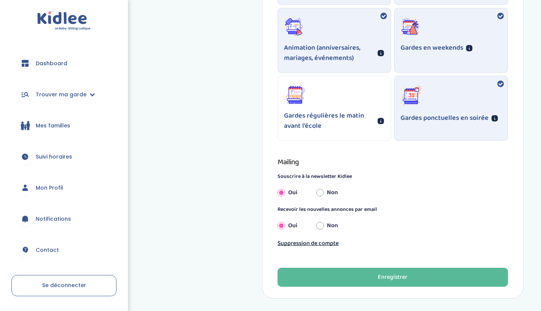
scroll to position [618, 0]
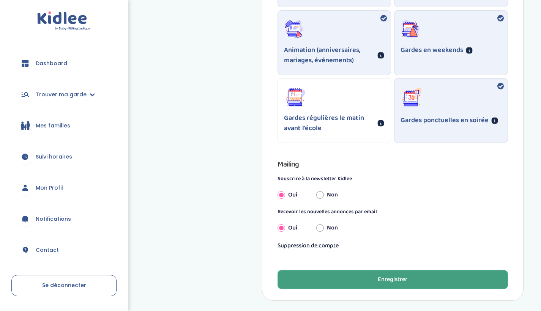
click at [393, 278] on div "Enregistrer" at bounding box center [393, 279] width 30 height 9
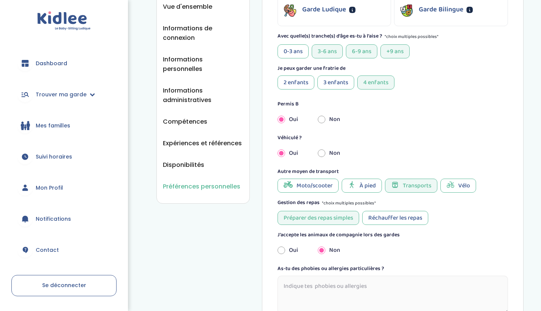
scroll to position [157, 0]
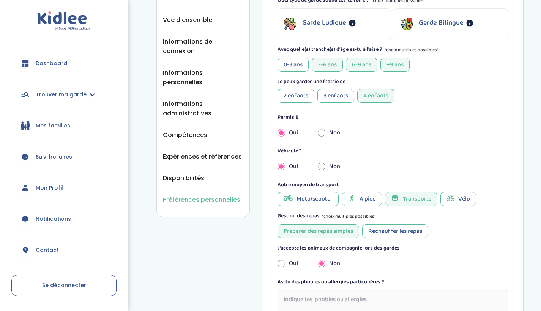
click at [404, 229] on div "Réchauffer les repas" at bounding box center [395, 231] width 66 height 14
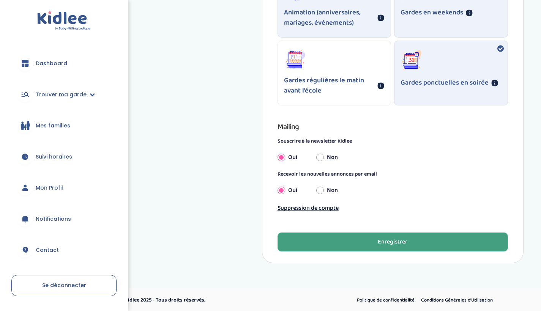
scroll to position [655, 0]
click at [407, 241] on button "Enregistrer" at bounding box center [392, 242] width 230 height 19
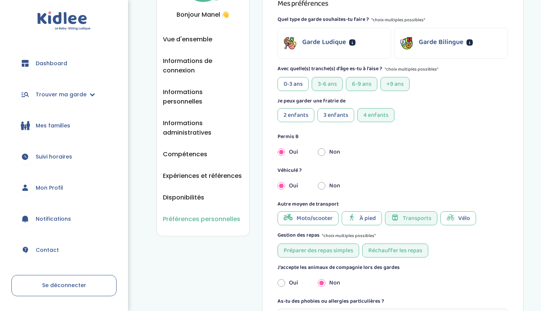
scroll to position [136, 0]
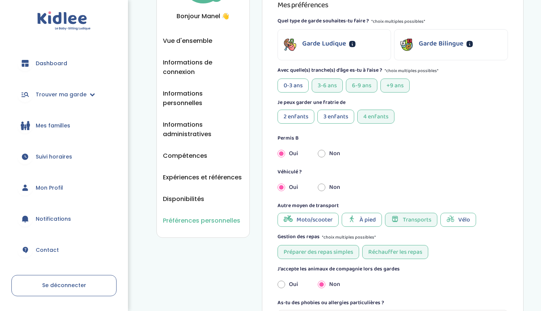
click at [193, 182] on ul "Vue d'ensemble Informations de connexion Informations personnelles Informations…" at bounding box center [203, 130] width 80 height 189
click at [192, 194] on span "Disponibilités" at bounding box center [183, 198] width 41 height 9
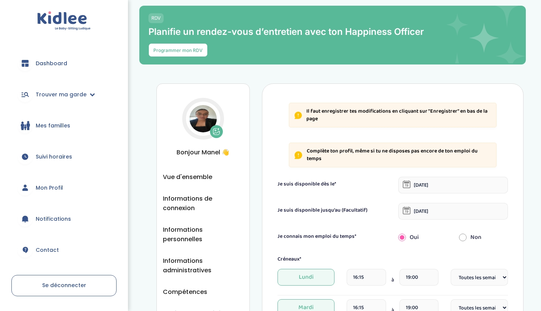
select select "1"
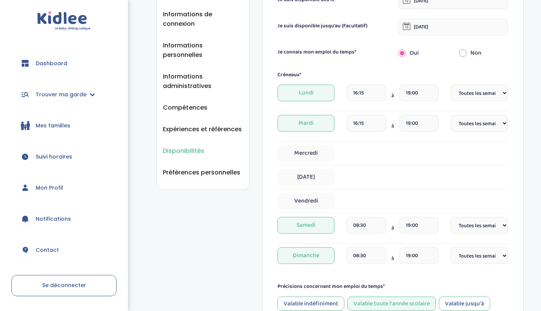
scroll to position [184, 0]
click at [195, 124] on span "Expériences et références" at bounding box center [202, 128] width 79 height 9
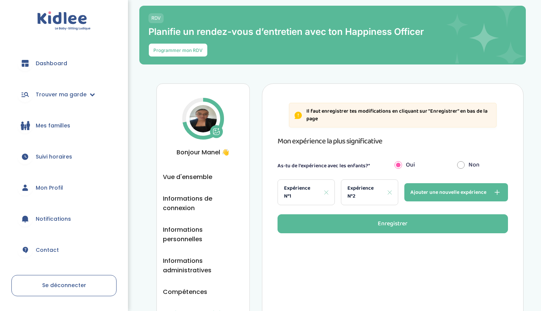
click at [301, 192] on span "Expérience N°1" at bounding box center [301, 192] width 34 height 16
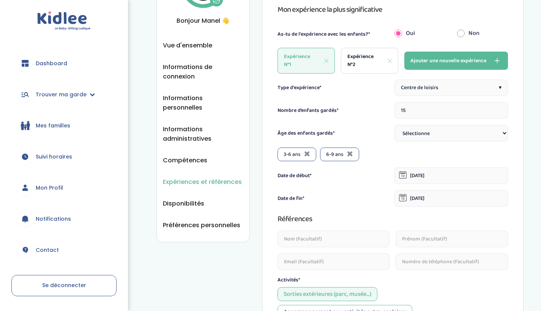
scroll to position [132, 0]
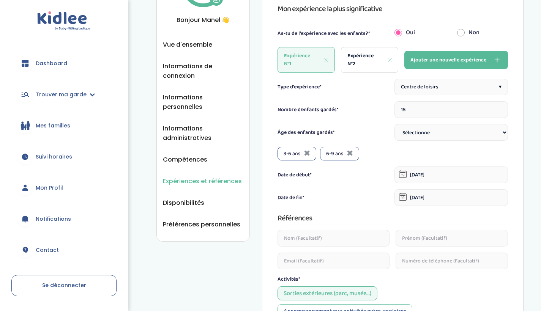
click at [295, 60] on span "Expérience N°1" at bounding box center [301, 60] width 34 height 16
click at [372, 64] on span "Expérience N°2" at bounding box center [364, 60] width 34 height 16
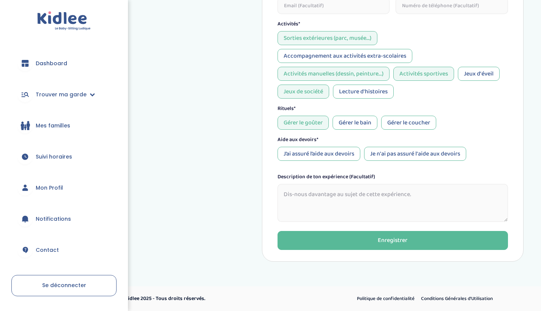
scroll to position [374, 0]
click at [383, 150] on div "Je n'ai pas assuré l'aide aux devoirs" at bounding box center [415, 154] width 102 height 14
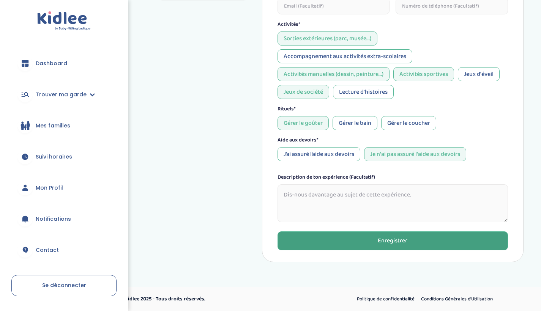
click at [378, 243] on div "Enregistrer" at bounding box center [393, 241] width 30 height 9
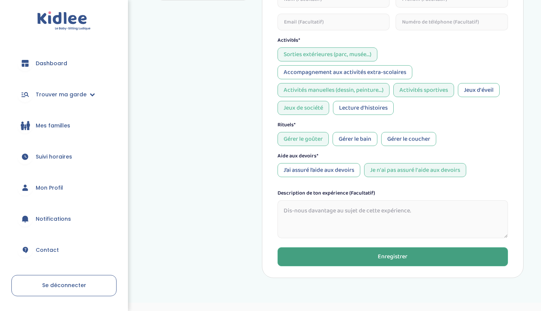
scroll to position [83, 0]
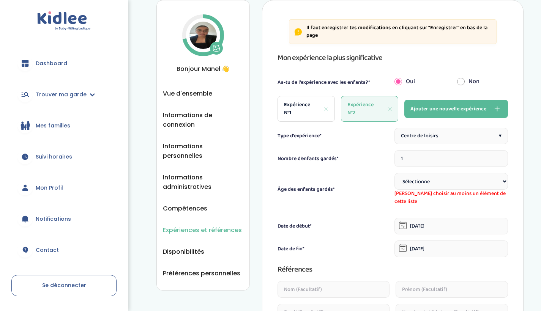
drag, startPoint x: 425, startPoint y: 181, endPoint x: 497, endPoint y: 156, distance: 76.1
click at [497, 156] on input "1" at bounding box center [450, 158] width 113 height 17
click at [498, 156] on input "2" at bounding box center [450, 158] width 113 height 17
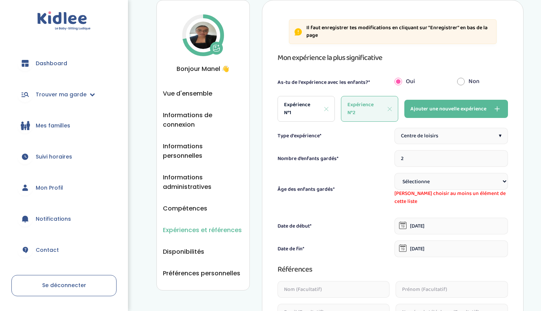
click at [498, 156] on input "2" at bounding box center [450, 158] width 113 height 17
click at [498, 157] on input "2" at bounding box center [450, 158] width 113 height 17
click at [499, 156] on input "2" at bounding box center [450, 158] width 113 height 17
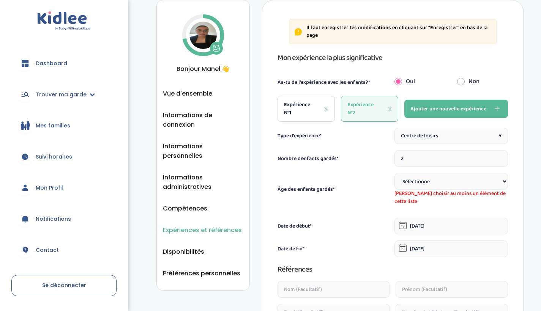
click at [499, 156] on input "2" at bounding box center [450, 158] width 113 height 17
click at [468, 163] on input "2" at bounding box center [450, 158] width 113 height 17
type input "20"
click at [469, 190] on span "[PERSON_NAME] choisir au moins un élément de cette liste" at bounding box center [450, 198] width 113 height 16
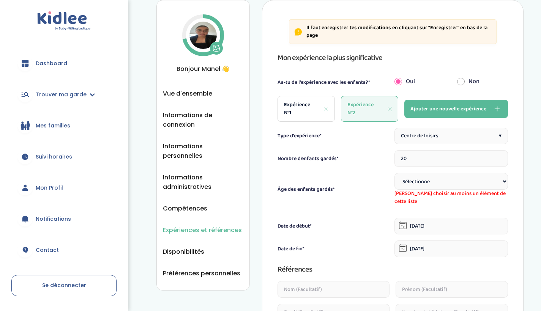
select select "+9"
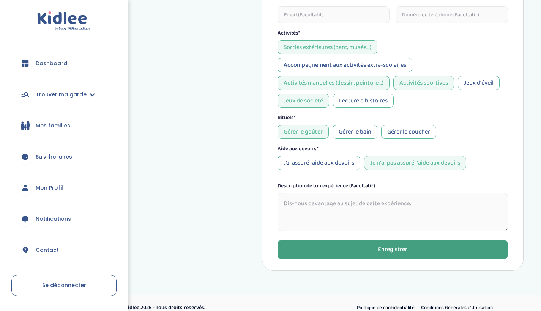
click at [421, 241] on button "Enregistrer" at bounding box center [392, 249] width 230 height 19
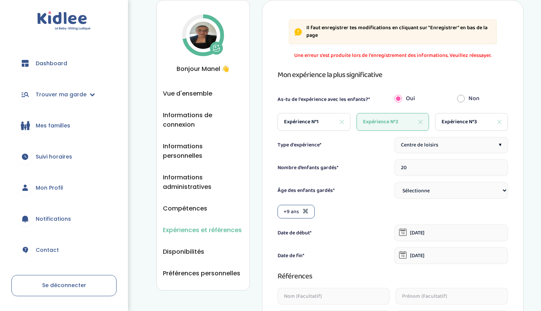
select select "+9"
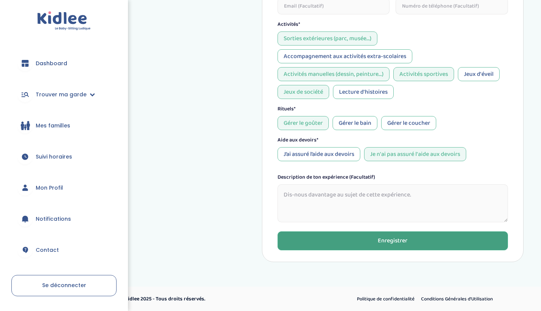
click at [391, 237] on div "Enregistrer" at bounding box center [393, 241] width 30 height 9
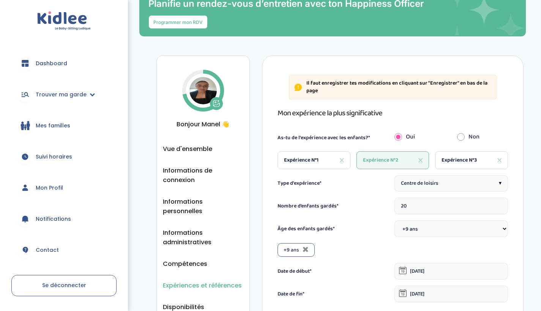
scroll to position [14, 0]
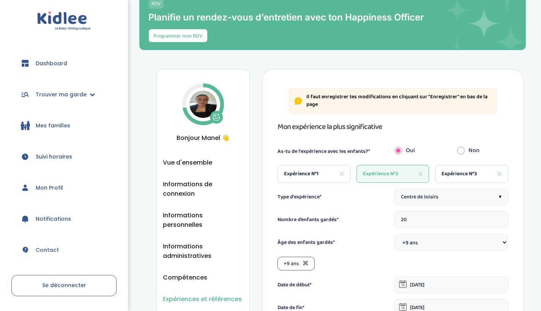
click at [312, 168] on div "Expérience N°1" at bounding box center [313, 174] width 73 height 18
type input "15"
select select
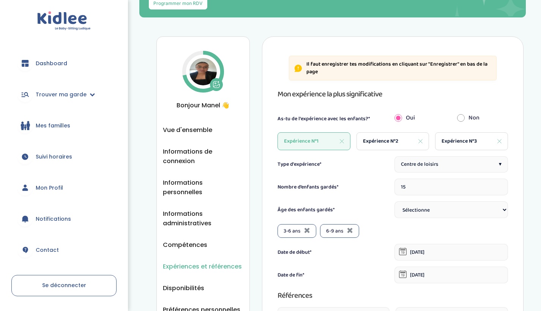
scroll to position [52, 0]
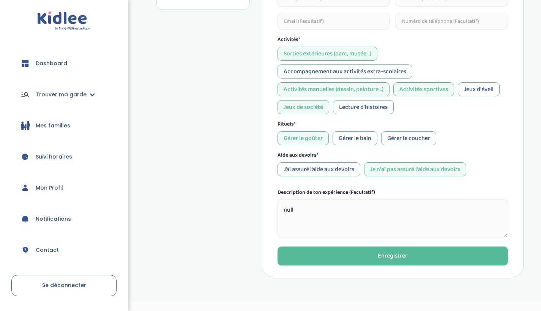
scroll to position [363, 0]
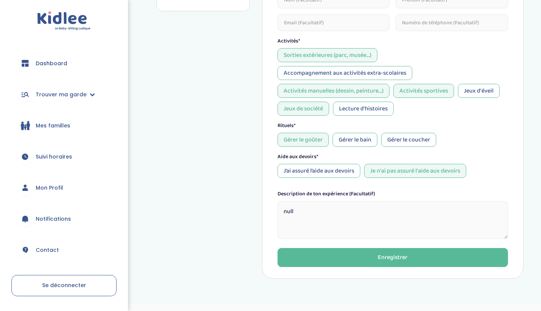
click at [352, 223] on textarea "null" at bounding box center [392, 220] width 230 height 38
type textarea "n"
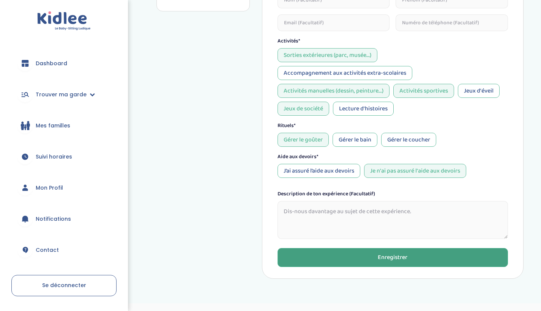
click at [377, 265] on button "Enregistrer" at bounding box center [392, 257] width 230 height 19
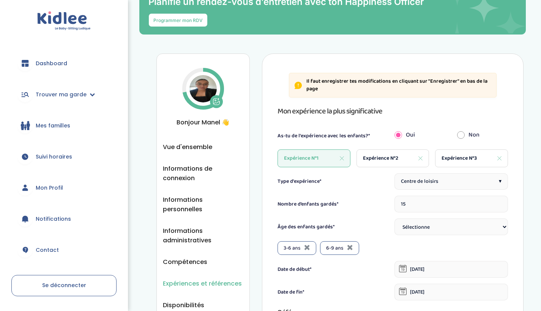
scroll to position [29, 0]
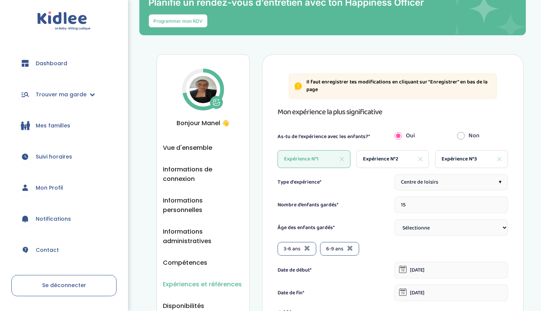
click at [444, 162] on span "Expérience N°3" at bounding box center [458, 159] width 35 height 8
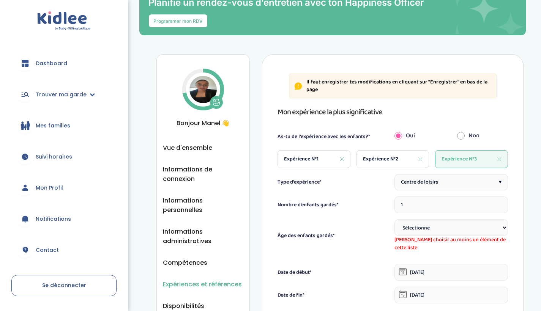
click at [500, 156] on div "Expérience N°3" at bounding box center [471, 159] width 73 height 18
click at [498, 159] on icon at bounding box center [499, 159] width 4 height 4
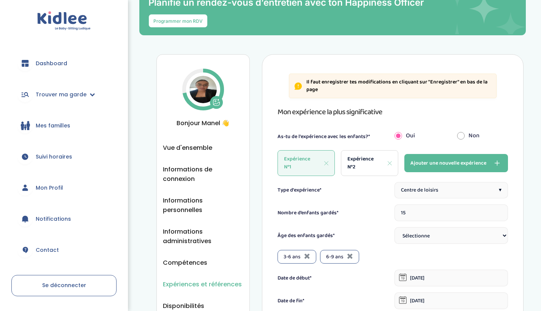
click at [464, 183] on div "Centre de loisirs ▾" at bounding box center [450, 190] width 113 height 16
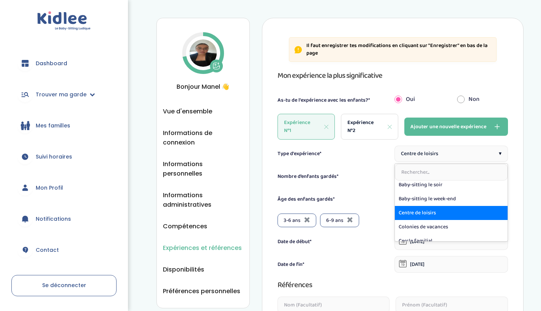
scroll to position [14, 0]
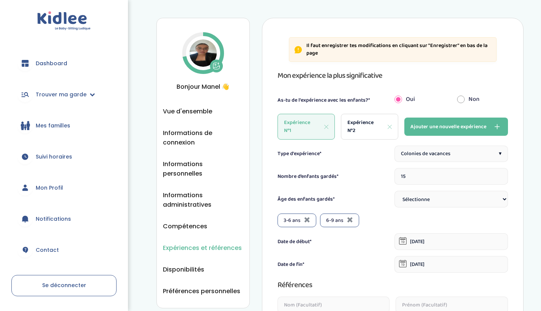
click at [426, 182] on input "15" at bounding box center [450, 176] width 113 height 17
type input "1"
type input "7"
select select "+9"
select select
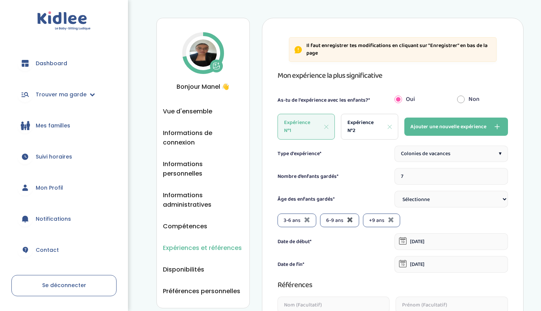
click at [350, 221] on icon at bounding box center [350, 220] width 6 height 8
click at [306, 221] on icon at bounding box center [307, 220] width 6 height 8
click at [403, 240] on icon at bounding box center [403, 241] width 8 height 8
click at [414, 233] on input "01-01-2022" at bounding box center [450, 241] width 113 height 17
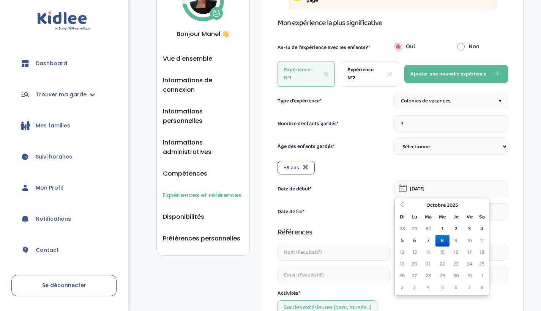
scroll to position [131, 0]
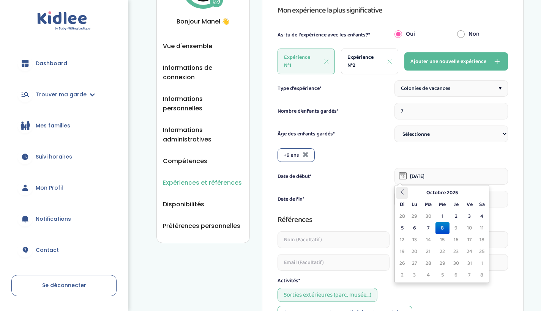
click at [402, 194] on icon at bounding box center [401, 191] width 5 height 5
click at [414, 227] on td "7" at bounding box center [413, 228] width 13 height 12
type input "07-07-2025"
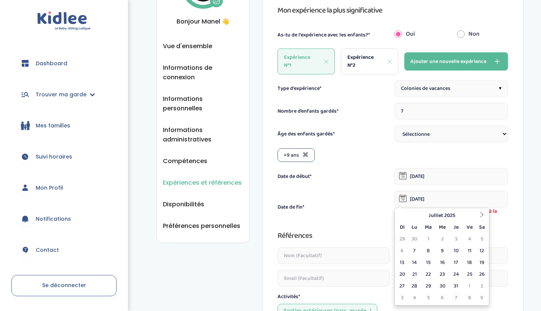
click at [435, 200] on input "01-08-2022" at bounding box center [450, 199] width 113 height 17
click at [469, 254] on td "11" at bounding box center [468, 251] width 13 height 12
type input "11-07-2025"
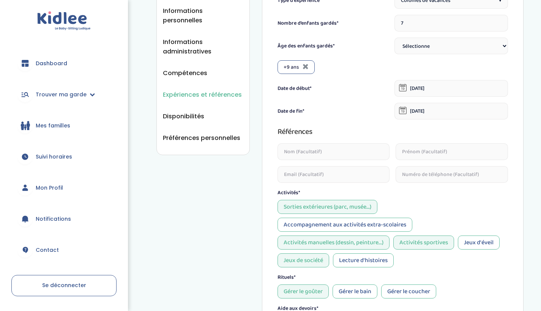
scroll to position [236, 0]
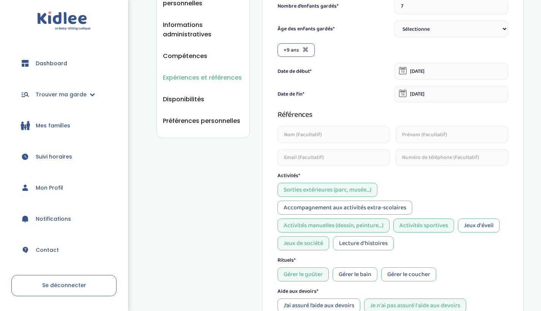
click at [362, 225] on div "Activités manuelles (dessin, peinture...)" at bounding box center [333, 226] width 112 height 14
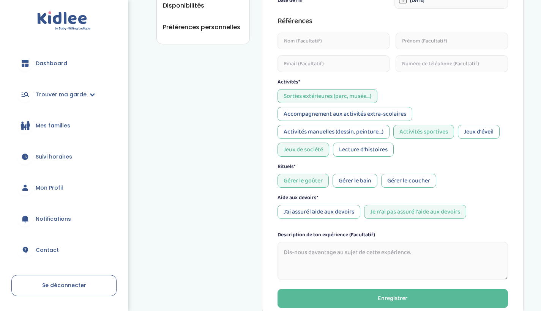
scroll to position [334, 0]
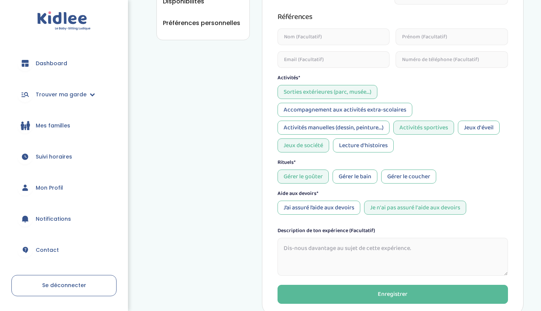
click at [400, 172] on div "Gérer le coucher" at bounding box center [408, 177] width 55 height 14
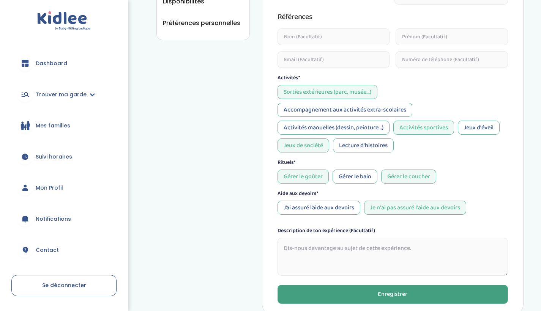
click at [385, 293] on div "Enregistrer" at bounding box center [393, 294] width 30 height 9
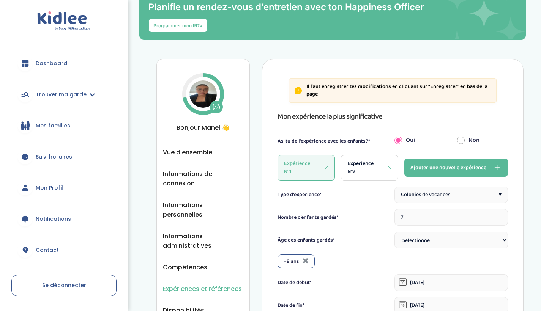
scroll to position [56, 0]
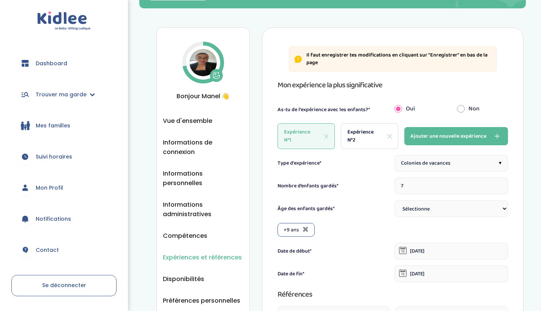
click at [423, 130] on button "Ajouter une nouvelle expérience" at bounding box center [456, 136] width 104 height 18
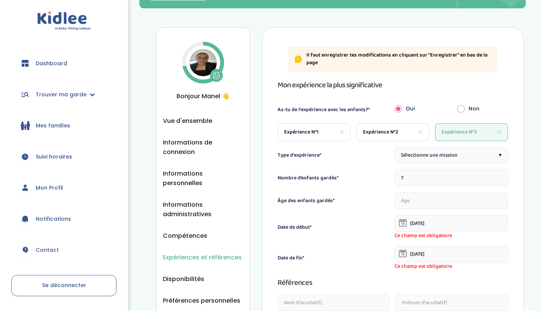
type input "1"
click at [430, 156] on span "Sélectionne une mission" at bounding box center [429, 155] width 57 height 8
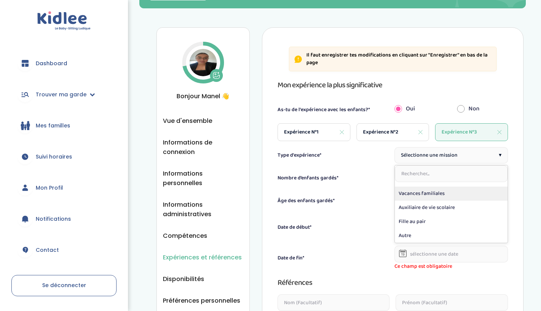
scroll to position [122, 0]
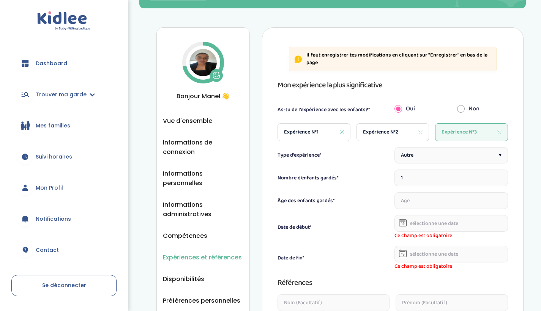
click at [436, 179] on input "1" at bounding box center [450, 178] width 113 height 17
click at [477, 180] on input "1" at bounding box center [450, 178] width 113 height 17
type input "4"
click at [405, 200] on input "number" at bounding box center [406, 200] width 24 height 17
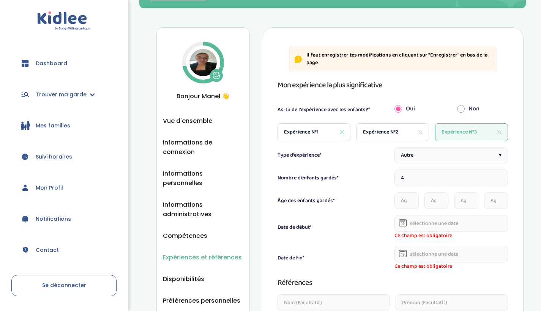
click at [414, 181] on input "4" at bounding box center [450, 178] width 113 height 17
click at [473, 179] on input "4" at bounding box center [450, 178] width 113 height 17
type input "4"
click at [489, 175] on input "4" at bounding box center [450, 178] width 113 height 17
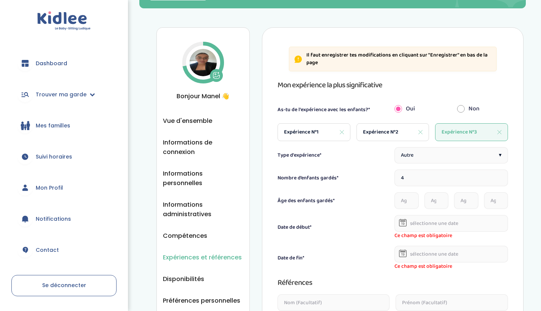
click at [488, 177] on input "4" at bounding box center [450, 178] width 113 height 17
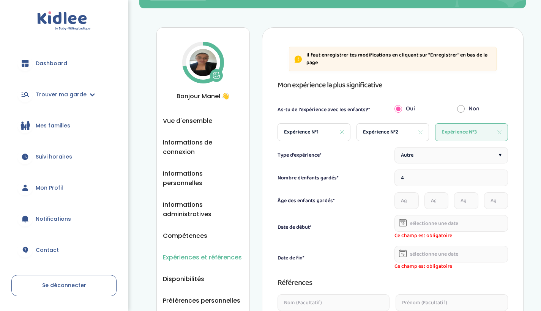
click at [476, 177] on input "4" at bounding box center [450, 178] width 113 height 17
type input "4"
click at [325, 231] on div "Date de début* Ce champ est obligatoire" at bounding box center [392, 227] width 230 height 25
click at [402, 224] on icon at bounding box center [403, 223] width 8 height 8
click at [419, 224] on input "text" at bounding box center [450, 223] width 113 height 17
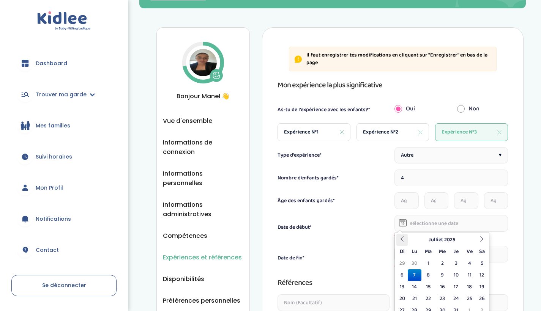
click at [402, 242] on th at bounding box center [401, 240] width 11 height 12
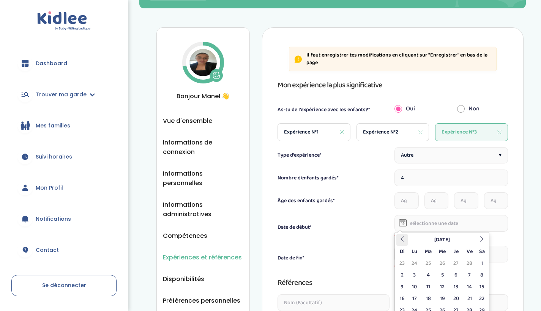
click at [402, 242] on th at bounding box center [401, 240] width 11 height 12
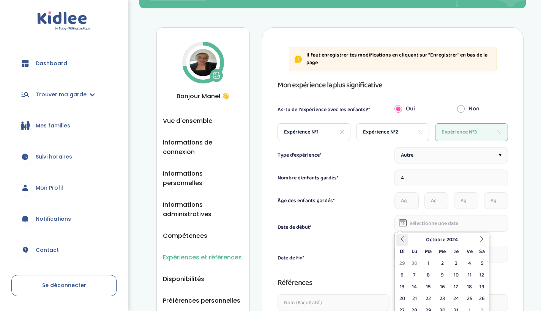
click at [402, 242] on th at bounding box center [401, 240] width 11 height 12
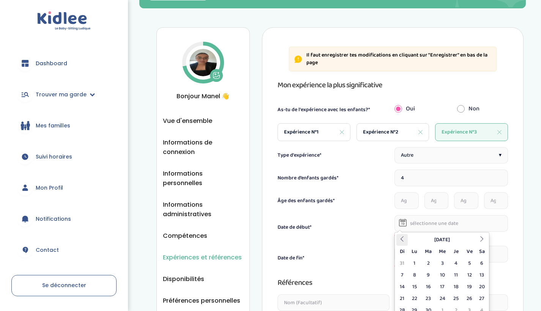
click at [402, 242] on th at bounding box center [401, 240] width 11 height 12
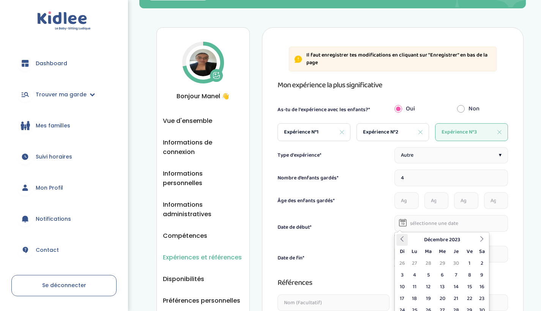
click at [402, 242] on th at bounding box center [401, 240] width 11 height 12
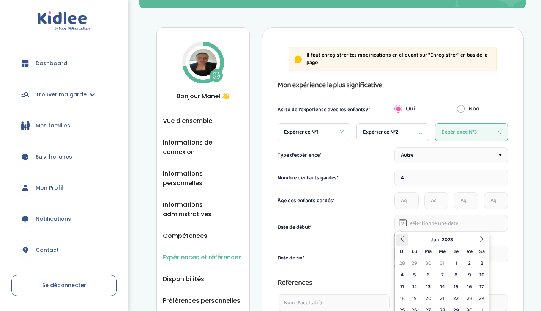
click at [402, 242] on th at bounding box center [401, 240] width 11 height 12
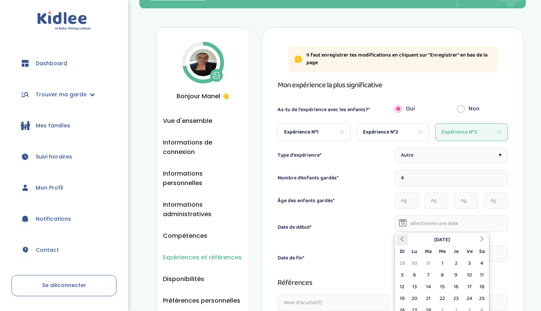
click at [402, 242] on th at bounding box center [401, 240] width 11 height 12
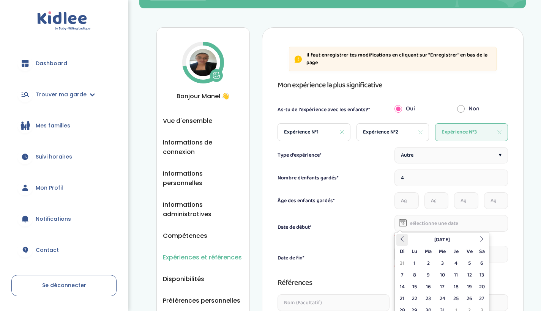
click at [402, 242] on th at bounding box center [401, 240] width 11 height 12
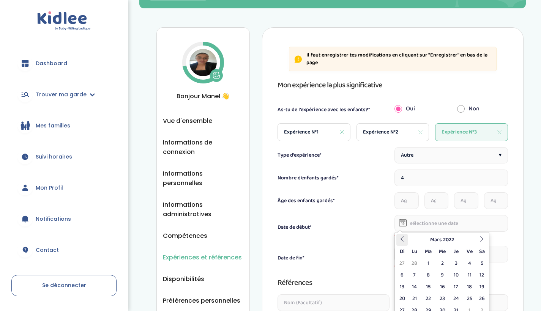
click at [402, 242] on th at bounding box center [401, 240] width 11 height 12
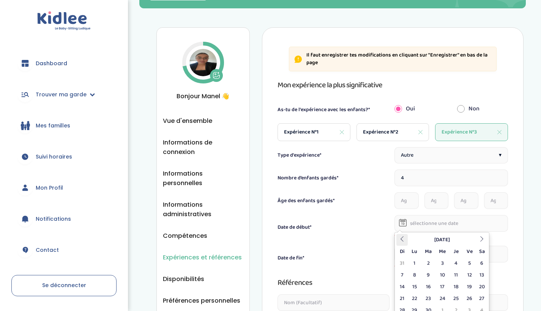
click at [402, 242] on th at bounding box center [401, 240] width 11 height 12
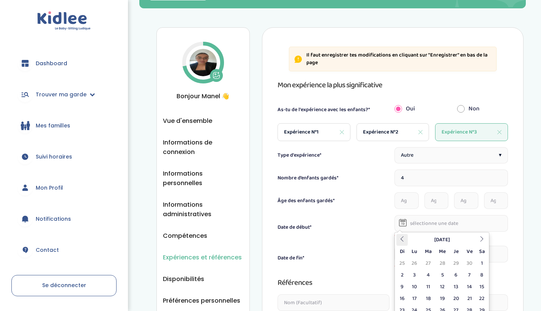
click at [402, 242] on th at bounding box center [401, 240] width 11 height 12
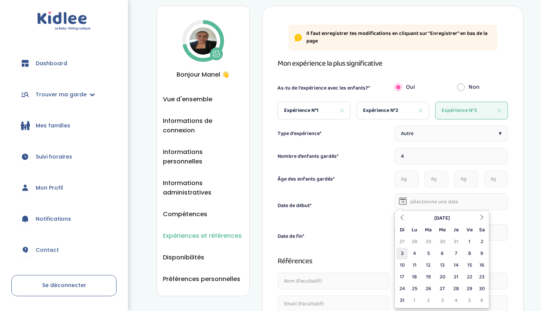
click at [404, 256] on td "3" at bounding box center [401, 254] width 11 height 12
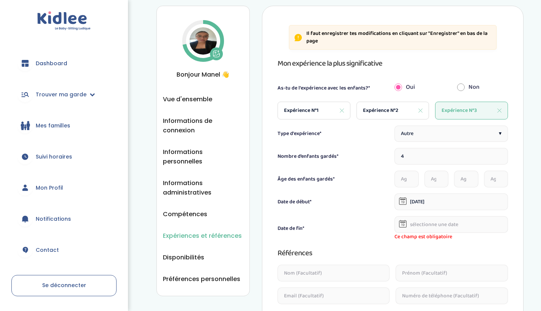
click at [404, 204] on div at bounding box center [403, 201] width 8 height 17
click at [402, 200] on icon at bounding box center [403, 201] width 8 height 8
click at [403, 201] on icon at bounding box center [402, 202] width 3 height 3
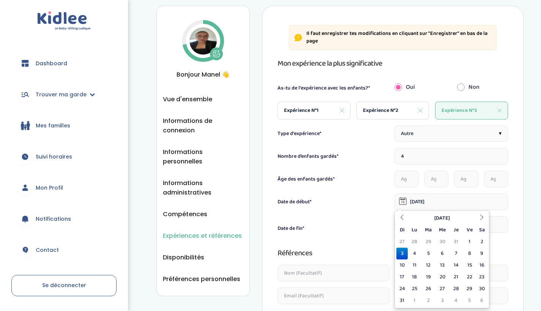
click at [411, 201] on input "03-01-2021" at bounding box center [450, 201] width 113 height 17
click at [413, 263] on td "11" at bounding box center [413, 266] width 13 height 12
type input "11-01-2021"
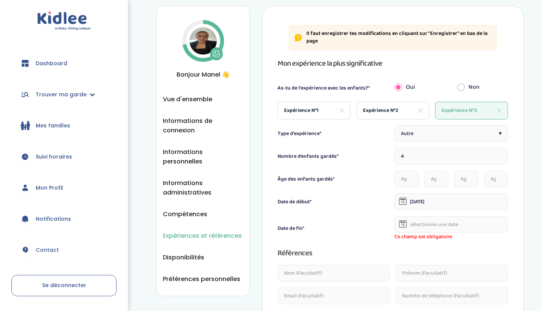
click at [402, 224] on icon at bounding box center [403, 224] width 8 height 8
click at [407, 223] on input "text" at bounding box center [450, 224] width 113 height 17
click at [401, 239] on icon at bounding box center [401, 240] width 5 height 5
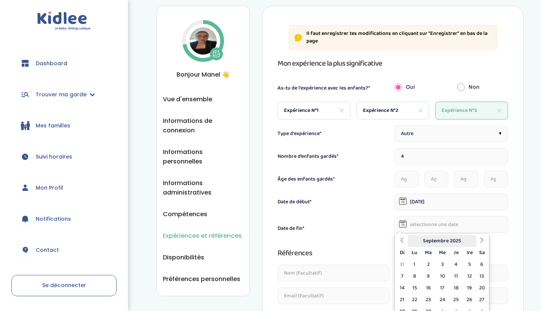
click at [439, 239] on th "Septembre 2025" at bounding box center [441, 241] width 68 height 12
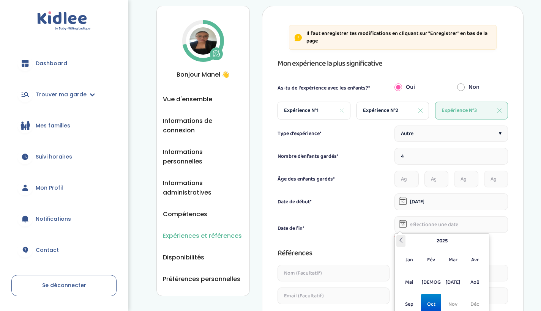
click at [400, 238] on icon at bounding box center [400, 240] width 5 height 5
click at [402, 238] on icon at bounding box center [400, 240] width 5 height 5
click at [474, 284] on span "Aoû" at bounding box center [474, 282] width 20 height 20
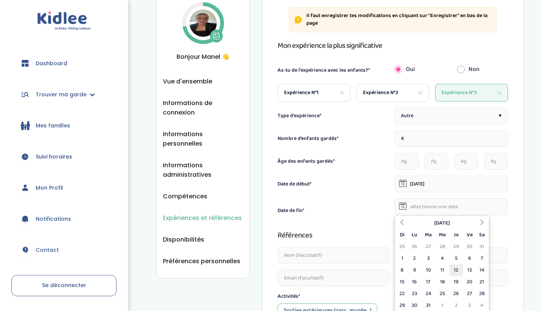
scroll to position [101, 0]
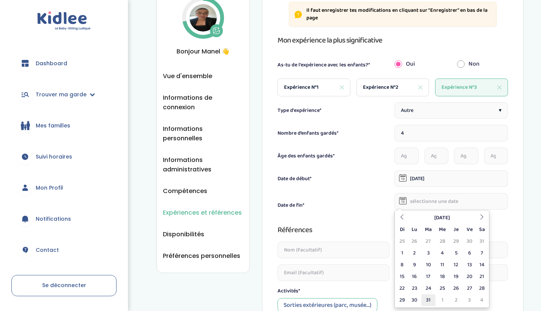
click at [425, 298] on td "31" at bounding box center [428, 300] width 14 height 12
type input "31-08-2021"
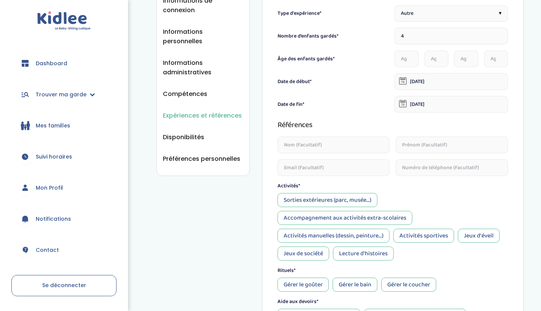
scroll to position [198, 0]
click at [334, 217] on div "Accompagnement aux activités extra-scolaires" at bounding box center [344, 218] width 135 height 14
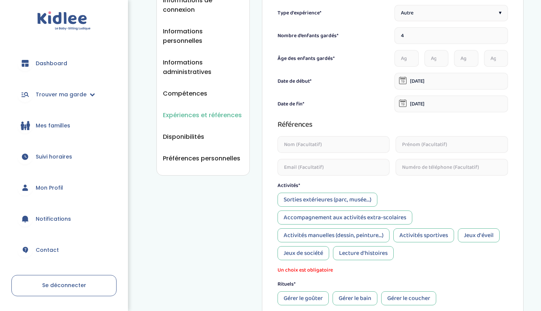
click at [364, 234] on div "Activités manuelles (dessin, peinture...)" at bounding box center [333, 235] width 112 height 14
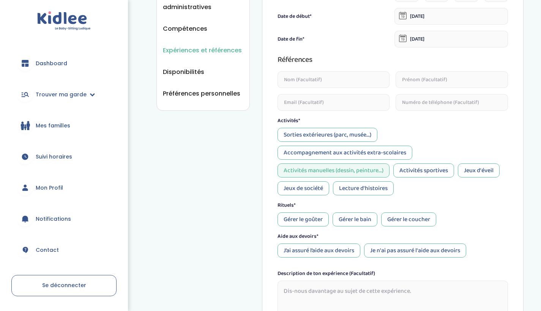
scroll to position [269, 0]
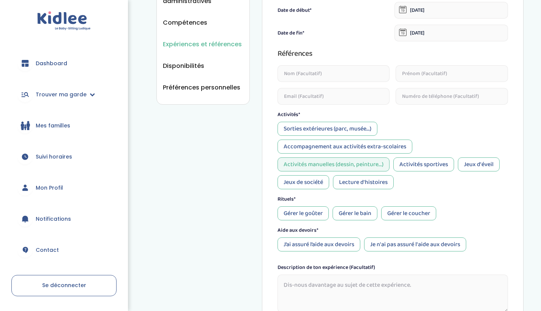
click at [305, 210] on div "Gérer le goûter" at bounding box center [302, 213] width 51 height 14
click at [381, 248] on div "Je n'ai pas assuré l'aide aux devoirs" at bounding box center [415, 245] width 102 height 14
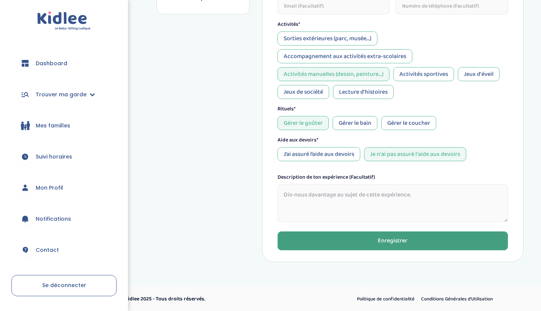
click at [365, 243] on button "Enregistrer" at bounding box center [392, 240] width 230 height 19
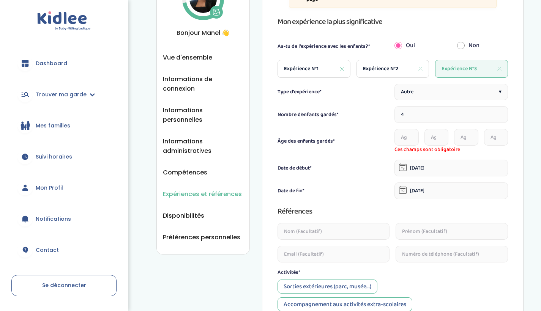
scroll to position [83, 0]
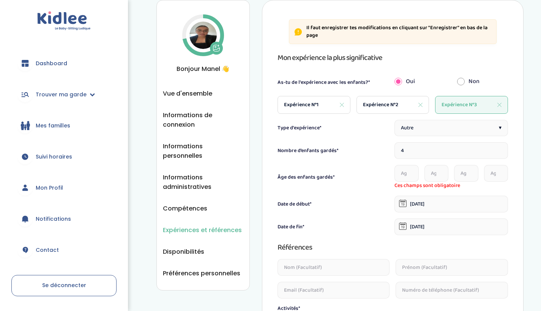
click at [406, 158] on input "4" at bounding box center [450, 150] width 113 height 17
click at [499, 154] on input "4" at bounding box center [450, 150] width 113 height 17
click at [499, 151] on input "4" at bounding box center [450, 150] width 113 height 17
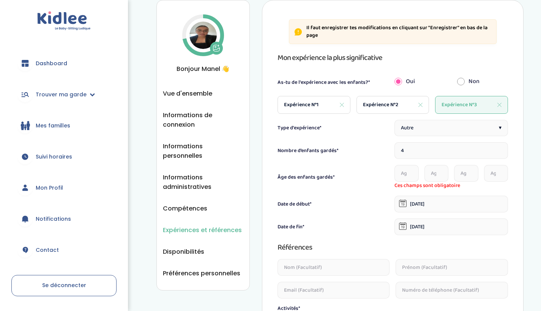
click at [499, 151] on input "4" at bounding box center [450, 150] width 113 height 17
click at [499, 153] on input "4" at bounding box center [450, 150] width 113 height 17
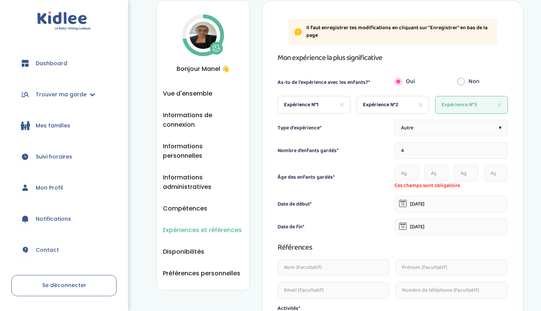
click at [499, 153] on input "4" at bounding box center [450, 150] width 113 height 17
click at [453, 147] on input "4" at bounding box center [450, 150] width 113 height 17
type input "3"
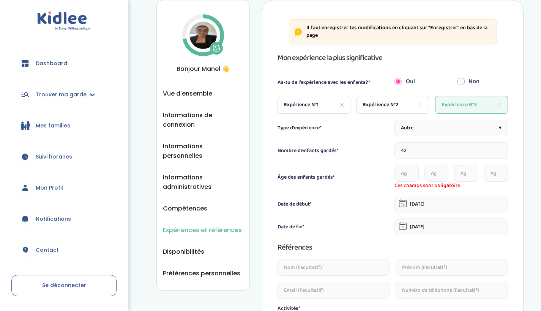
type input "4"
click at [361, 166] on div "Âge des enfants gardés* Ces champs sont obligatoire" at bounding box center [392, 177] width 230 height 25
click at [438, 155] on input "4" at bounding box center [450, 150] width 113 height 17
type input "4"
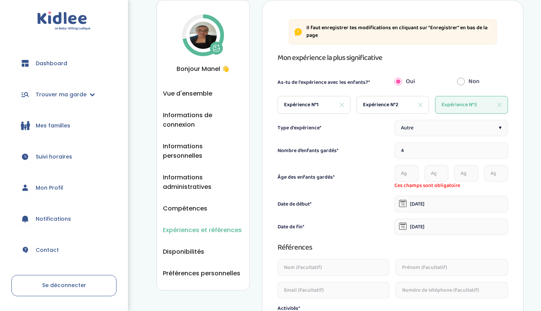
click at [511, 182] on div "Il faut enregistrer tes modifications en cliquant sur "Enregistrer" en bas de l…" at bounding box center [392, 273] width 261 height 546
click at [499, 145] on input "4" at bounding box center [450, 150] width 113 height 17
click at [499, 153] on input "4" at bounding box center [450, 150] width 113 height 17
click at [381, 177] on div "Âge des enfants gardés*" at bounding box center [333, 177] width 113 height 8
drag, startPoint x: 376, startPoint y: 173, endPoint x: 337, endPoint y: 149, distance: 46.5
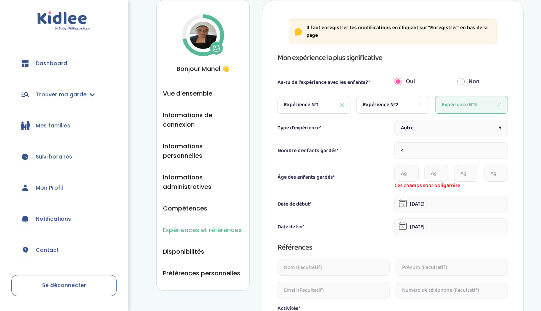
click at [337, 149] on div "Type d'expérience* Autre ▾ Nombre d’enfants gardés* 4 Âge des enfants gardés* C…" at bounding box center [392, 313] width 230 height 387
click at [337, 149] on label "Nombre d’enfants gardés*" at bounding box center [307, 151] width 61 height 8
click at [435, 156] on input "4" at bounding box center [450, 150] width 113 height 17
click at [406, 153] on input "4" at bounding box center [450, 150] width 113 height 17
click at [404, 149] on input "4" at bounding box center [450, 150] width 113 height 17
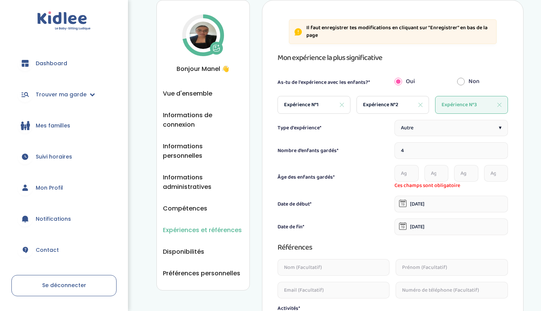
click at [404, 149] on input "4" at bounding box center [450, 150] width 113 height 17
click at [499, 135] on div "Autre ▾" at bounding box center [450, 128] width 113 height 16
click at [458, 149] on input "text" at bounding box center [451, 146] width 113 height 17
type input "p"
type input "animatrice"
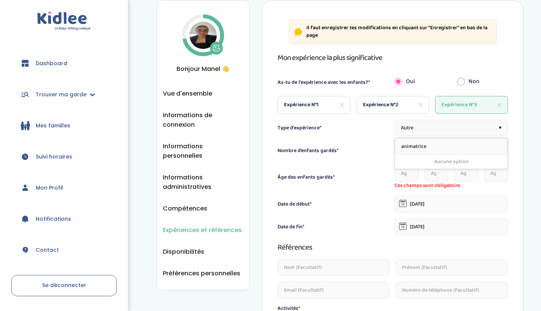
click at [513, 139] on div "Il faut enregistrer tes modifications en cliquant sur "Enregistrer" en bas de l…" at bounding box center [392, 273] width 261 height 546
click at [498, 102] on div "Expérience N°3" at bounding box center [471, 105] width 73 height 18
click at [496, 105] on div "Expérience N°3" at bounding box center [471, 105] width 73 height 18
click at [502, 105] on div "Expérience N°3" at bounding box center [471, 105] width 73 height 18
click at [499, 105] on icon at bounding box center [499, 105] width 4 height 4
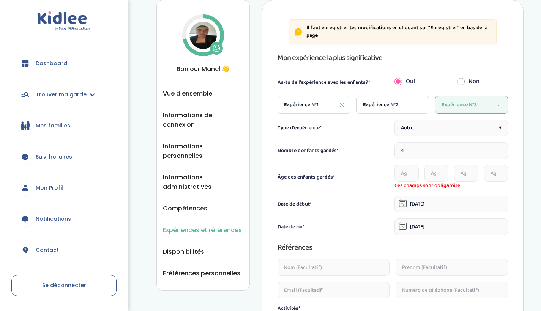
type input "7"
type input "07-07-2025"
type input "11-07-2025"
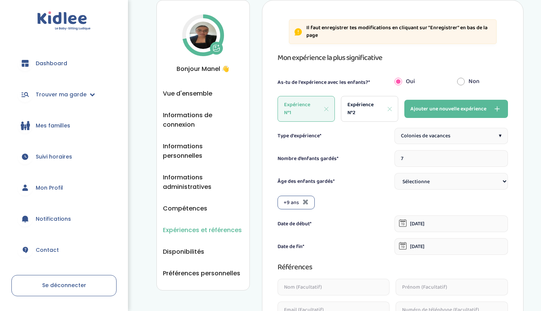
click at [352, 113] on span "Expérience N°2" at bounding box center [364, 109] width 34 height 16
type input "20"
type input "01-01-2022"
type input "01-08-2022"
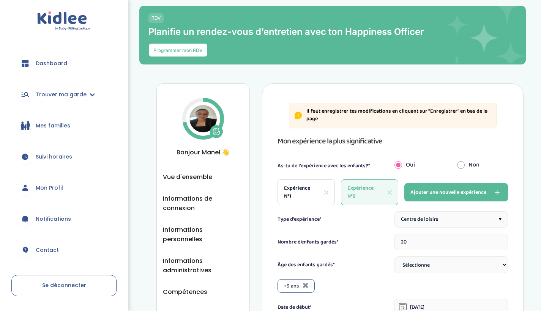
scroll to position [0, 0]
click at [307, 196] on span "Expérience N°1" at bounding box center [301, 192] width 34 height 16
type input "7"
type input "07-07-2025"
type input "11-07-2025"
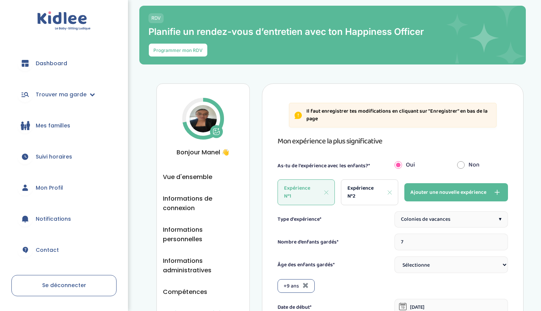
click at [375, 197] on span "Expérience N°2" at bounding box center [364, 192] width 34 height 16
type input "20"
type input "01-01-2022"
type input "01-08-2022"
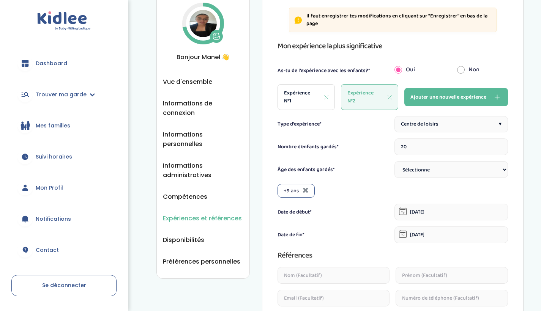
scroll to position [109, 0]
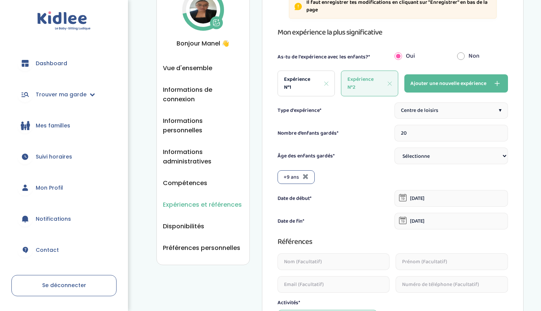
click at [401, 196] on icon at bounding box center [403, 198] width 8 height 8
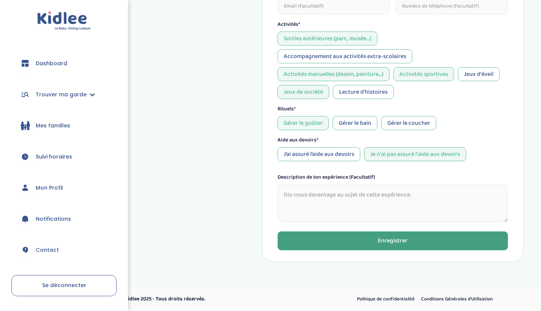
click at [355, 249] on button "Enregistrer" at bounding box center [392, 240] width 230 height 19
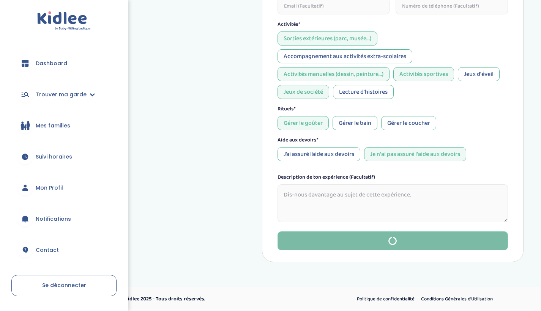
type input "7"
type input "07-07-2025"
type input "11-07-2025"
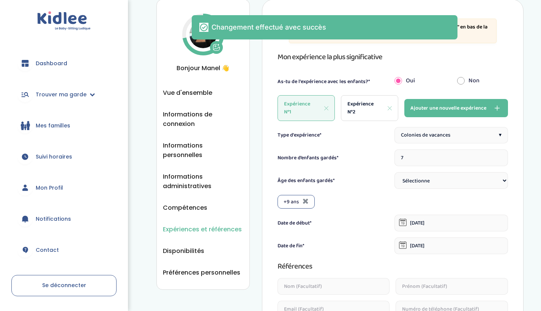
scroll to position [85, 0]
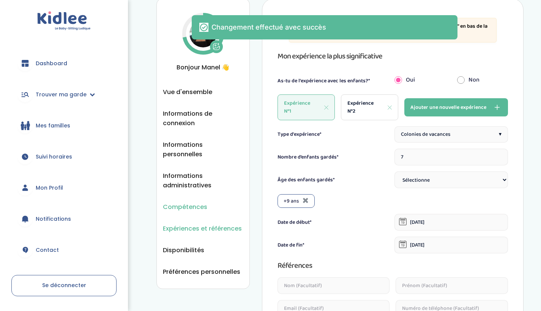
click at [212, 202] on li "Compétences" at bounding box center [203, 206] width 80 height 9
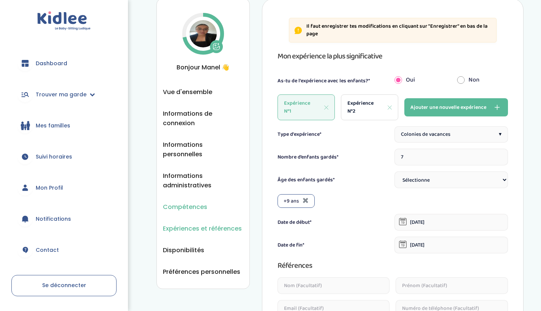
click at [200, 202] on span "Compétences" at bounding box center [185, 206] width 44 height 9
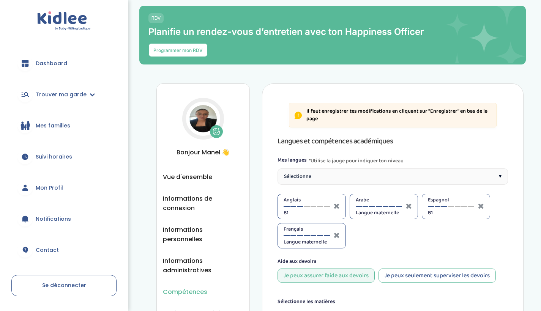
select select "Terminale"
select select "Seconde"
select select "Terminale"
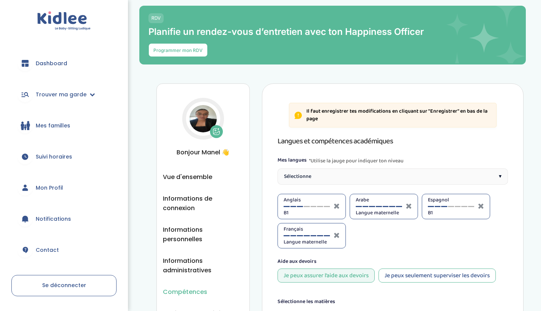
select select "Terminale"
select select "Seconde"
select select "3eme"
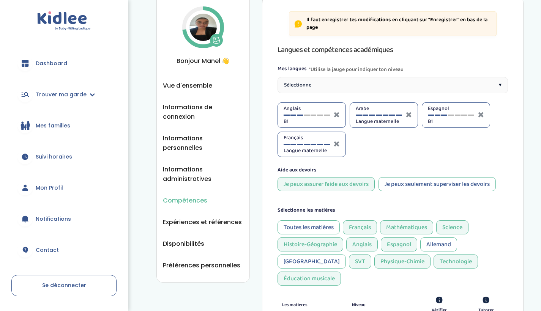
scroll to position [98, 0]
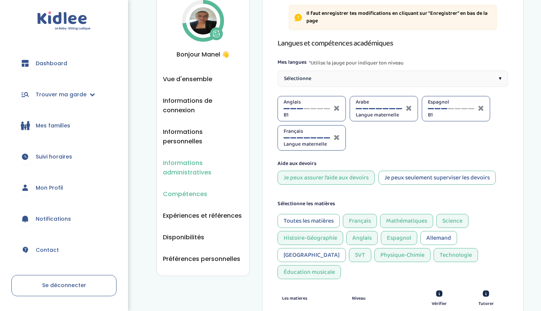
click at [189, 165] on span "Informations administratives" at bounding box center [203, 167] width 80 height 19
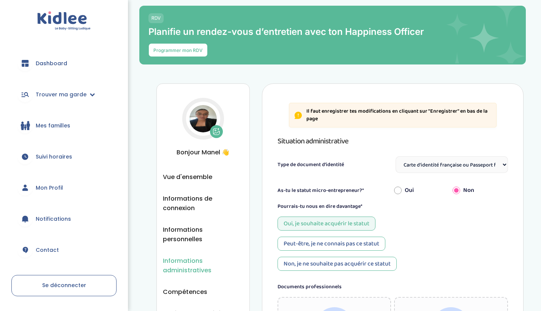
select select "Carte d'identité française ou Passeport français daté de moins de 5 ans"
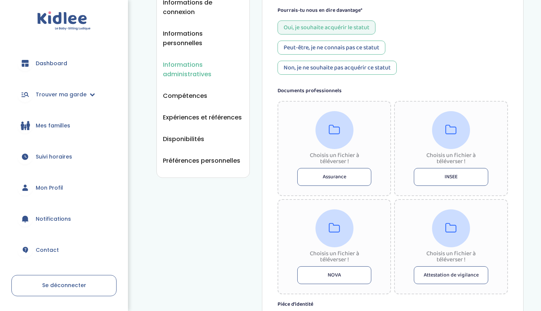
scroll to position [203, 0]
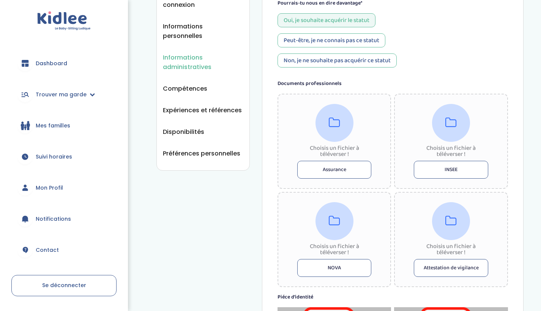
click at [351, 167] on button "Assurance" at bounding box center [334, 170] width 74 height 18
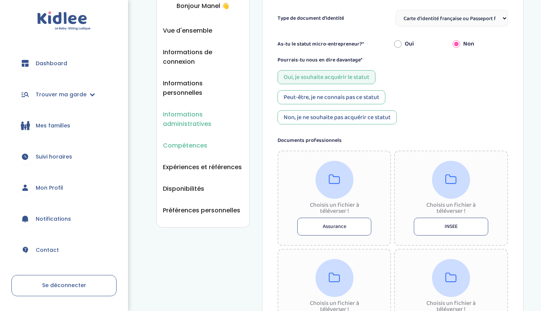
scroll to position [128, 0]
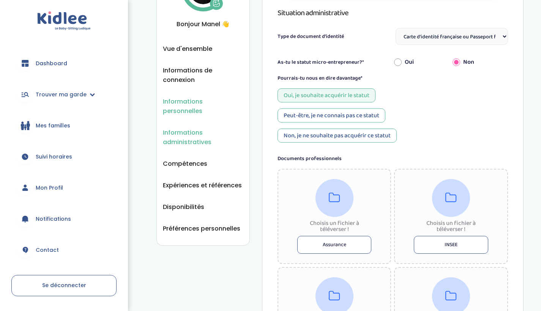
click at [189, 99] on span "Informations personnelles" at bounding box center [203, 106] width 80 height 19
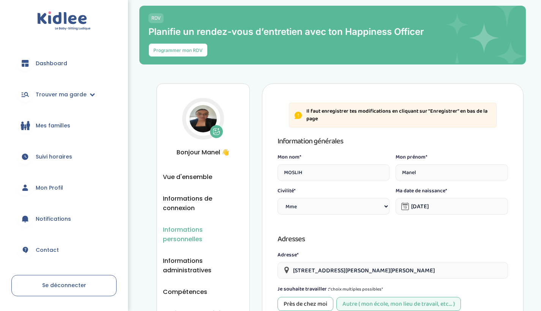
select select "1"
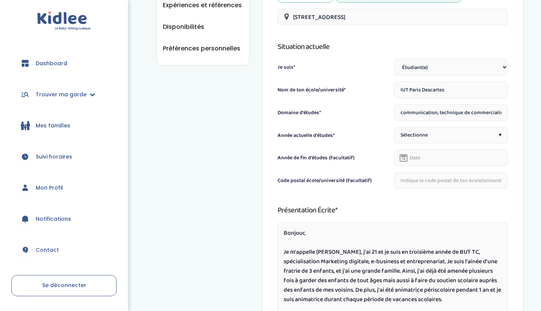
scroll to position [308, 0]
click at [414, 99] on div "Situation actuelle Je suis* Étudiant(e) Salarié Professionnel(le) de la petite …" at bounding box center [392, 115] width 230 height 148
click at [414, 95] on input "IUT Paris Descartes" at bounding box center [451, 90] width 114 height 17
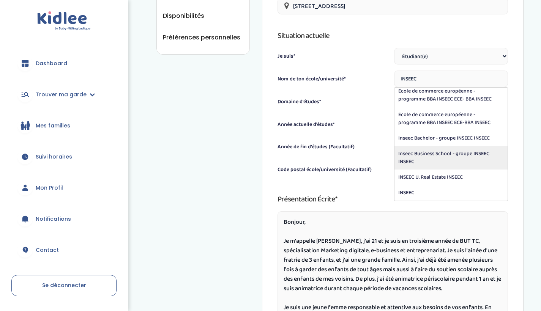
scroll to position [320, 0]
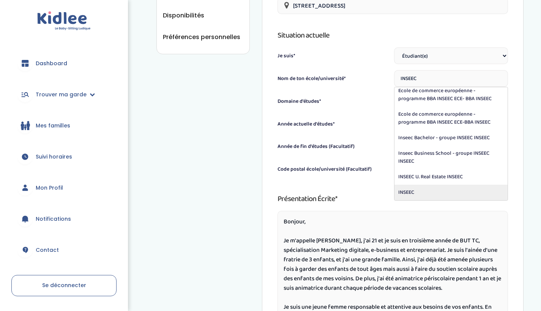
type input "INSEEC"
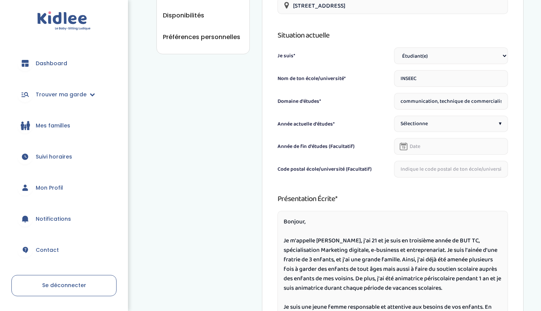
click at [427, 96] on input "communication, technique de commercialisation" at bounding box center [451, 101] width 114 height 17
type input "Communication, publicité, stratégie digitale"
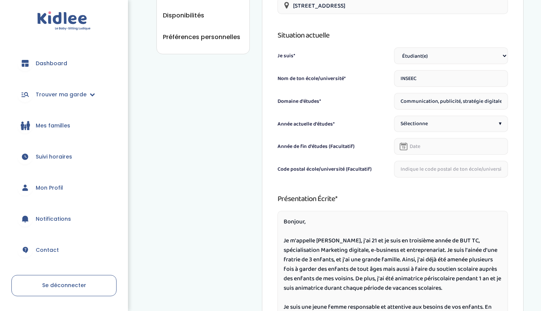
click at [443, 121] on div "Sélectionne ▾" at bounding box center [451, 124] width 114 height 16
click at [434, 137] on input "text" at bounding box center [450, 142] width 113 height 17
type input "mas"
click at [401, 146] on icon at bounding box center [404, 147] width 8 height 8
click at [362, 173] on div "Code postal école/université (Facultatif)" at bounding box center [334, 171] width 114 height 12
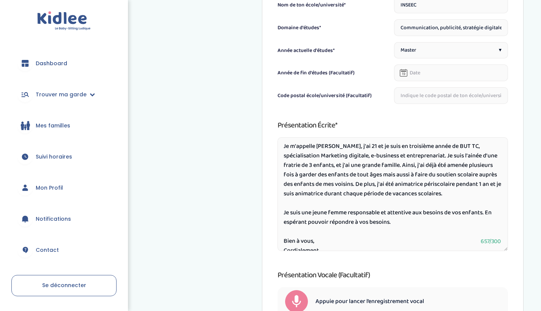
scroll to position [17, 0]
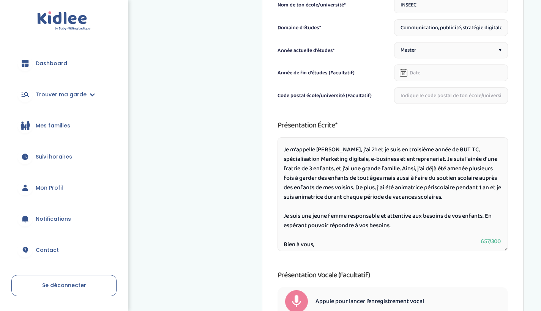
click at [370, 147] on textarea "Bonjour, Je m'appelle [PERSON_NAME], j'ai 21 et je suis en troisième année de B…" at bounding box center [392, 194] width 230 height 114
click at [418, 151] on textarea "Bonjour, Je m'appelle [PERSON_NAME], j'ai 22 ans et je suis en troisième année …" at bounding box center [392, 194] width 230 height 114
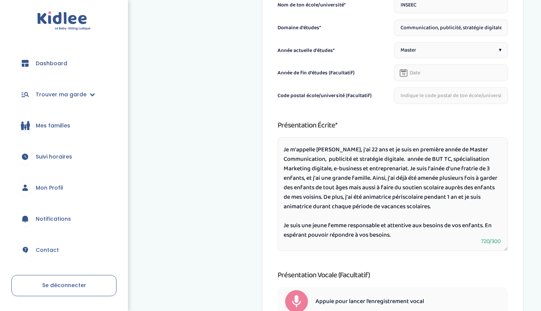
click at [411, 158] on textarea "Bonjour, Je m'appelle [PERSON_NAME], j'ai 22 ans et je suis en première année d…" at bounding box center [392, 194] width 230 height 114
click at [400, 166] on textarea "Bonjour, Je m'appelle [PERSON_NAME], j'ai 22 ans et je suis en première année d…" at bounding box center [392, 194] width 230 height 114
drag, startPoint x: 400, startPoint y: 166, endPoint x: 406, endPoint y: 161, distance: 8.1
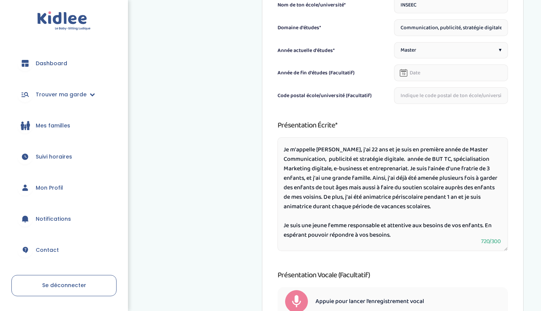
click at [406, 161] on textarea "Bonjour, Je m'appelle [PERSON_NAME], j'ai 22 ans et je suis en première année d…" at bounding box center [392, 194] width 230 height 114
click at [411, 161] on textarea "Bonjour, Je m'appelle [PERSON_NAME], j'ai 22 ans et je suis en première année d…" at bounding box center [392, 194] width 230 height 114
drag, startPoint x: 411, startPoint y: 161, endPoint x: 408, endPoint y: 168, distance: 7.5
click at [408, 168] on textarea "Bonjour, Je m'appelle [PERSON_NAME], j'ai 22 ans et je suis en première année d…" at bounding box center [392, 194] width 230 height 114
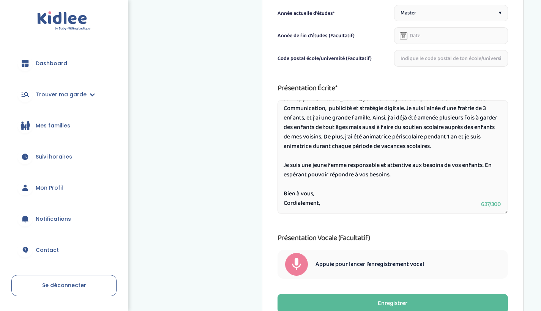
scroll to position [434, 0]
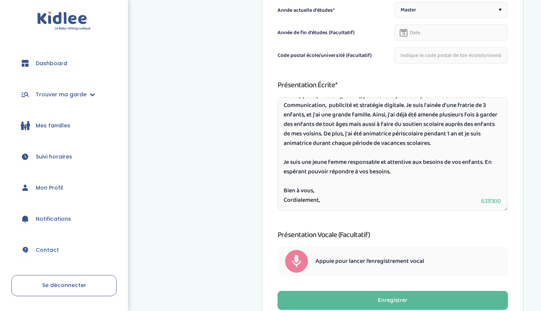
click at [453, 138] on textarea "Bonjour, Je m'appelle [PERSON_NAME], j'ai 22 ans et je suis en première année d…" at bounding box center [392, 154] width 230 height 114
click at [450, 147] on textarea "Bonjour, Je m'appelle [PERSON_NAME], j'ai 22 ans et je suis en première année d…" at bounding box center [392, 154] width 230 height 114
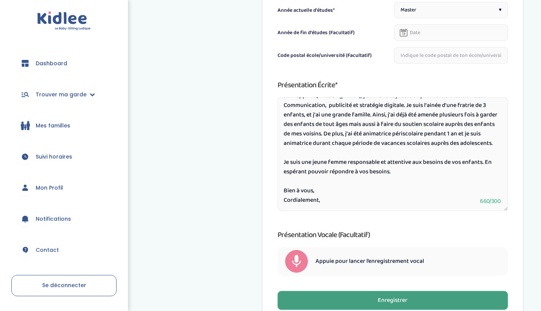
type textarea "Bonjour, Je m'appelle [PERSON_NAME], j'ai 22 ans et je suis en première année d…"
click at [382, 296] on div "Enregistrer" at bounding box center [393, 300] width 30 height 9
click at [352, 294] on button "Enregistrer" at bounding box center [392, 300] width 230 height 19
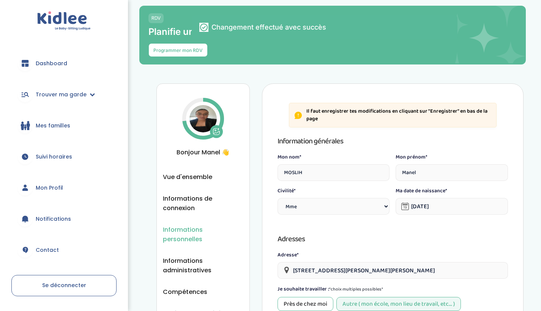
scroll to position [0, 0]
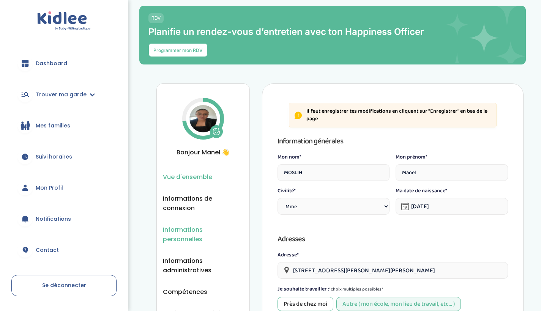
click at [197, 182] on span "Vue d'ensemble" at bounding box center [187, 176] width 49 height 9
select select "1"
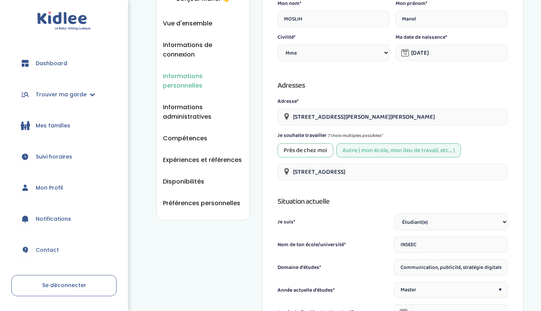
scroll to position [156, 0]
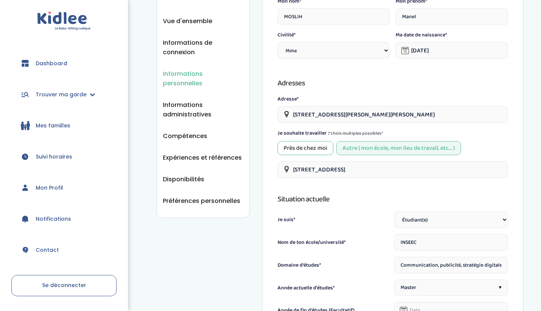
click at [363, 174] on input "[STREET_ADDRESS]" at bounding box center [392, 169] width 230 height 17
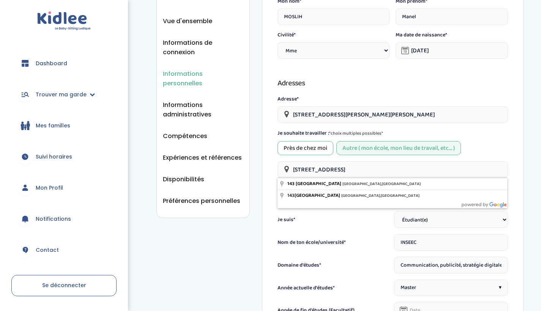
click at [363, 174] on input "143 Avenue de Versailles, Paris, France" at bounding box center [392, 169] width 230 height 17
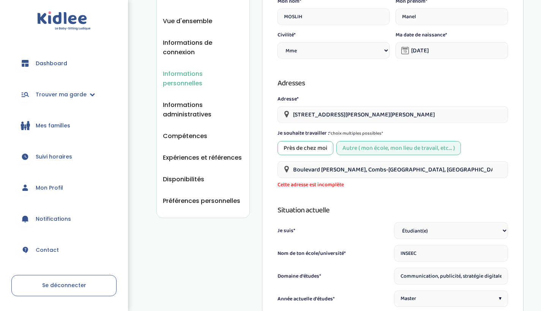
click at [421, 168] on input "Boulevard Maurice Fauré, Combs-la-Ville, France" at bounding box center [392, 169] width 230 height 17
click at [421, 198] on div "Information générales Mon nom* MOSLIH Mon prénom* Manel Civilité* Civilité Mr M…" at bounding box center [392, 289] width 230 height 620
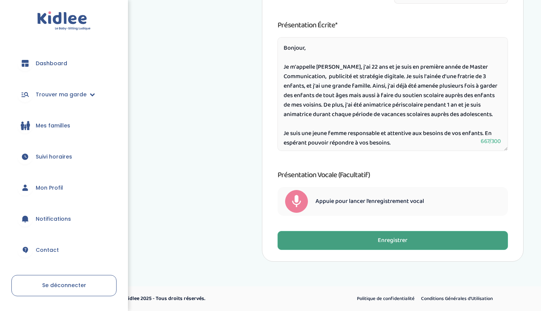
click at [421, 239] on button "Enregistrer" at bounding box center [392, 240] width 230 height 19
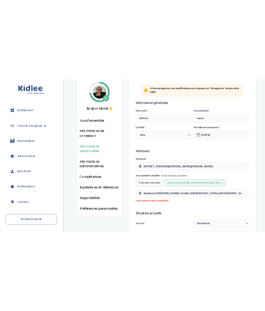
scroll to position [83, 0]
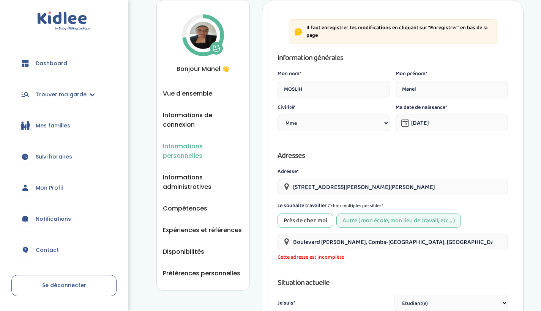
click at [398, 239] on input "Boulevard Maurice Fauré, Combs-la-Ville, France" at bounding box center [392, 242] width 230 height 17
click at [335, 246] on input "Boulevard Maurice Fauré, Combs-la-Ville, France" at bounding box center [392, 242] width 230 height 17
click at [450, 252] on div "Boulevard Maurice Fauré, Combs-la-Ville, France Cette adresse est incomplète" at bounding box center [392, 248] width 230 height 28
click at [442, 243] on input "Boulevard Maurice Fauré, Combs-la-Ville, France" at bounding box center [392, 242] width 230 height 17
click at [379, 61] on h3 "Information générales" at bounding box center [392, 58] width 230 height 12
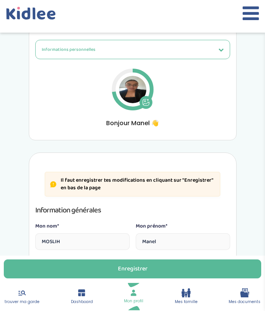
scroll to position [0, 0]
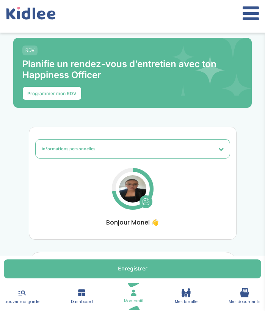
click at [221, 151] on icon at bounding box center [221, 148] width 5 height 5
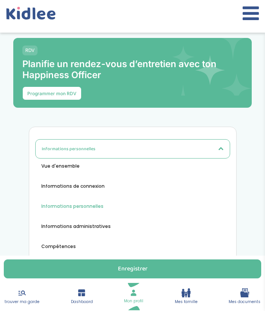
click at [221, 150] on icon at bounding box center [221, 148] width 5 height 5
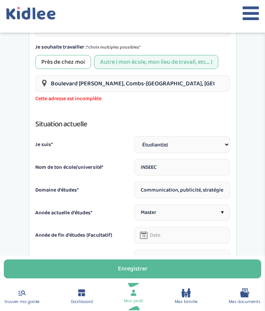
scroll to position [410, 0]
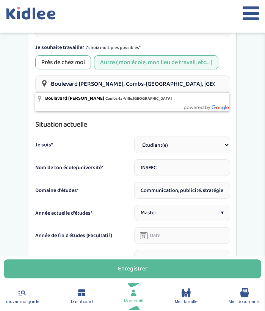
click at [186, 90] on input "Boulevard Maurice Fauré, Combs-la-Ville, France" at bounding box center [132, 84] width 195 height 17
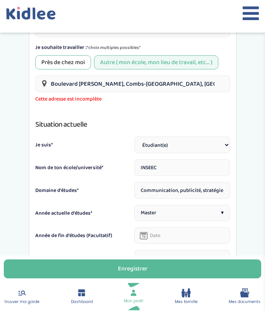
click at [148, 90] on input "Boulevard Maurice Fauré, Combs-la-Ville, France" at bounding box center [132, 84] width 195 height 17
click at [52, 86] on input "Boulevard Maurice Fauré, Combs-la-Ville, France" at bounding box center [132, 84] width 195 height 17
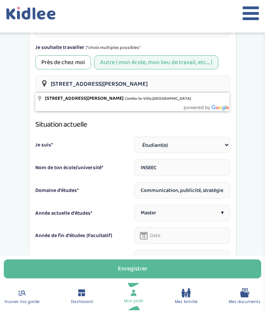
type input "37 Boulevard Maurice Fauré, Combs-la-Ville, France"
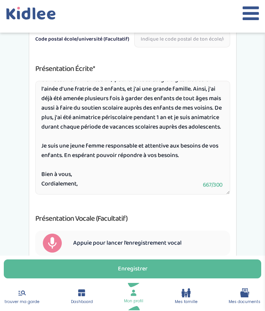
scroll to position [50, 0]
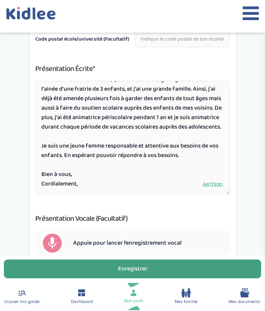
click at [135, 263] on button "Enregistrer" at bounding box center [133, 269] width 258 height 19
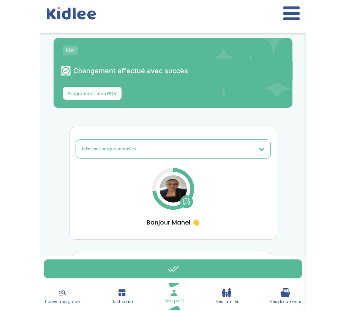
scroll to position [0, 0]
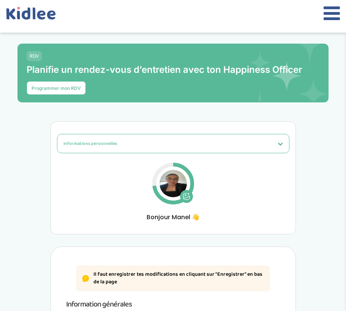
click at [334, 19] on icon at bounding box center [331, 13] width 16 height 19
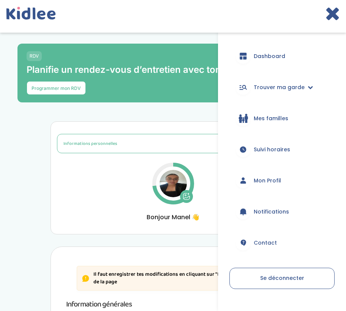
click at [264, 55] on span "Dashboard" at bounding box center [268, 56] width 31 height 8
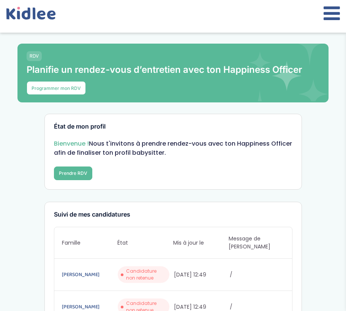
click at [329, 17] on icon at bounding box center [331, 13] width 16 height 19
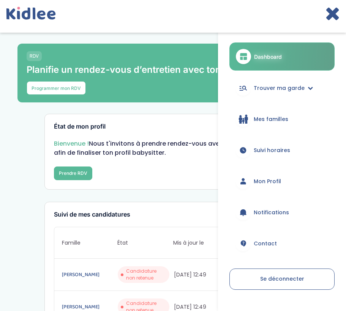
click at [281, 178] on span "Mon Profil" at bounding box center [266, 182] width 27 height 8
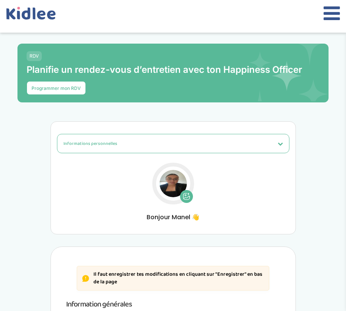
select select "1"
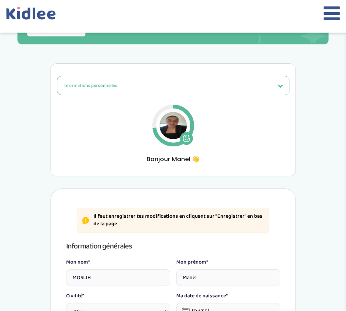
scroll to position [10, 0]
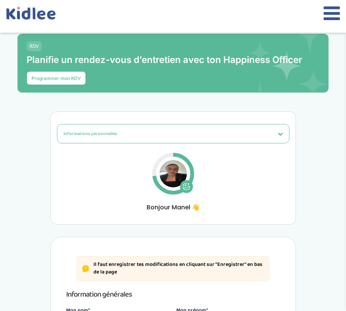
click at [331, 18] on icon at bounding box center [331, 13] width 16 height 19
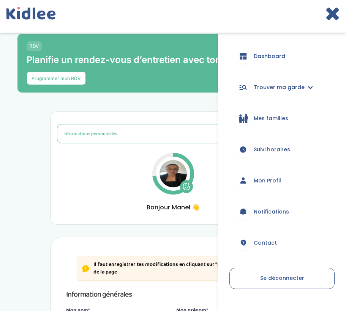
click at [273, 154] on link "Suivi horaires" at bounding box center [281, 149] width 105 height 27
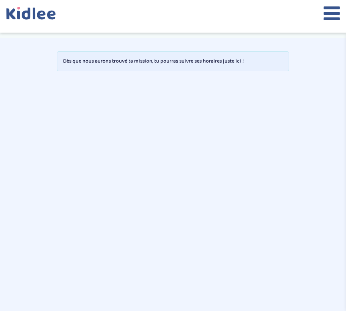
click at [333, 23] on button at bounding box center [331, 16] width 16 height 25
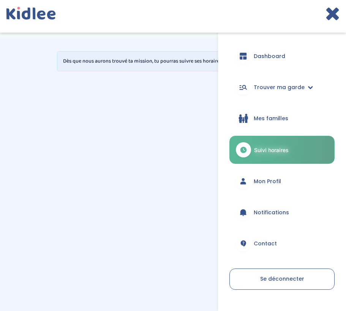
click at [262, 185] on span "Mon Profil" at bounding box center [266, 182] width 27 height 8
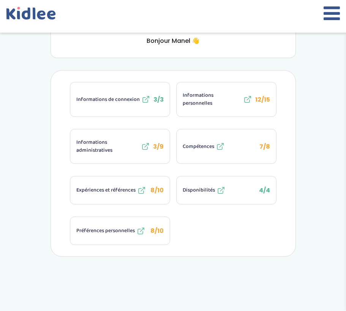
scroll to position [187, 0]
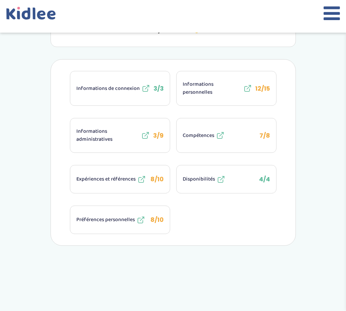
click at [195, 136] on span "Compétences" at bounding box center [197, 136] width 31 height 8
click at [244, 132] on button "Compétences 7/8" at bounding box center [225, 135] width 99 height 34
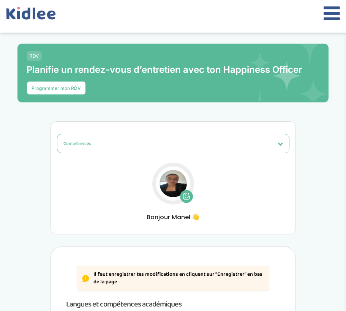
select select "Terminale"
select select "Seconde"
select select "Terminale"
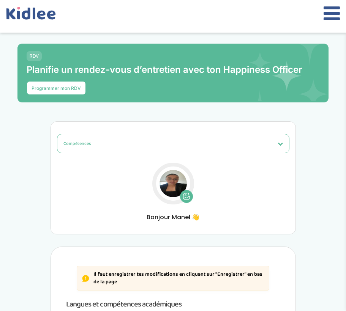
select select "Terminale"
select select "Seconde"
select select "3eme"
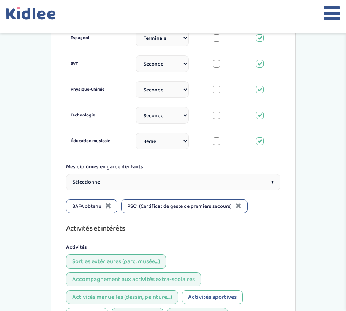
scroll to position [762, 0]
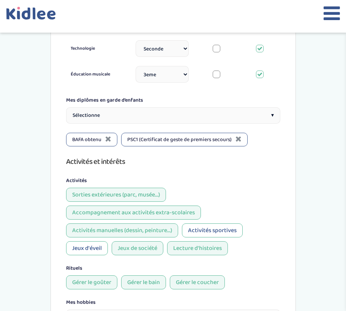
click at [182, 107] on div "Sélectionne ▾" at bounding box center [173, 115] width 214 height 16
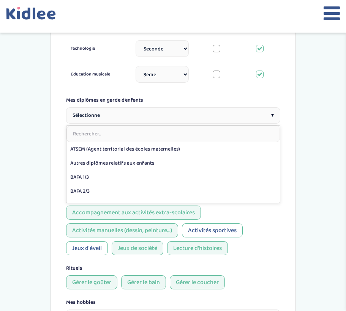
click at [204, 107] on div "Sélectionne ▾" at bounding box center [173, 115] width 214 height 16
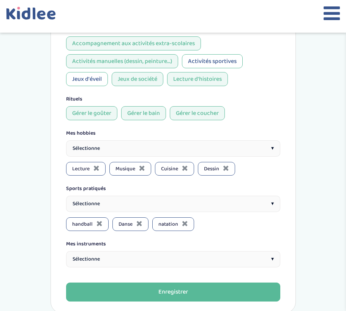
scroll to position [932, 0]
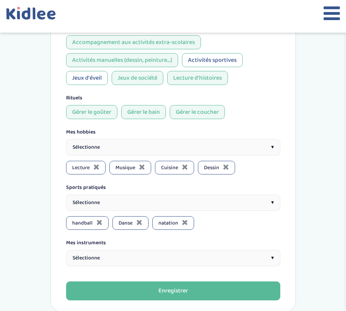
click at [200, 250] on div "Sélectionne ▾" at bounding box center [173, 258] width 214 height 16
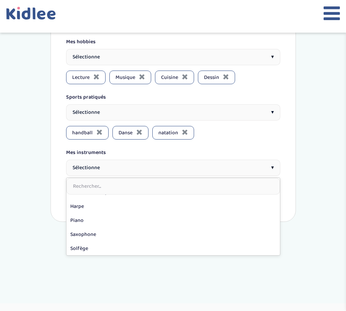
scroll to position [107, 0]
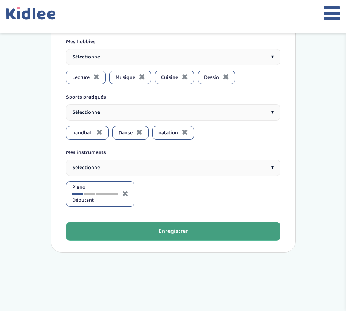
click at [168, 227] on div "Enregistrer" at bounding box center [173, 231] width 30 height 9
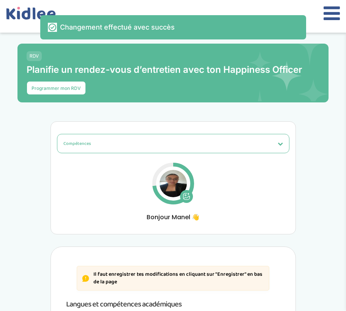
scroll to position [0, 0]
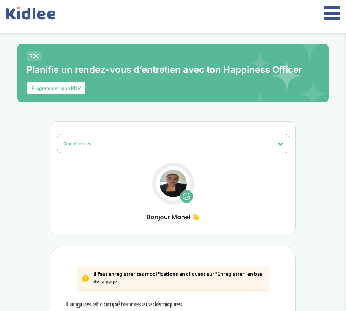
select select "Terminale"
select select "Seconde"
select select "Terminale"
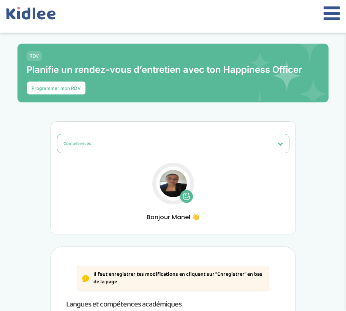
select select "Terminale"
select select "Seconde"
select select "3eme"
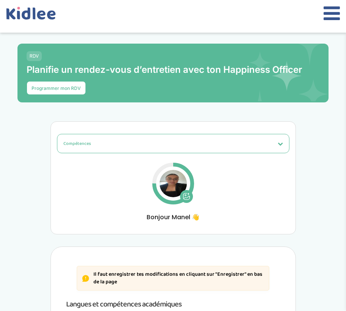
click at [333, 20] on icon at bounding box center [331, 13] width 16 height 19
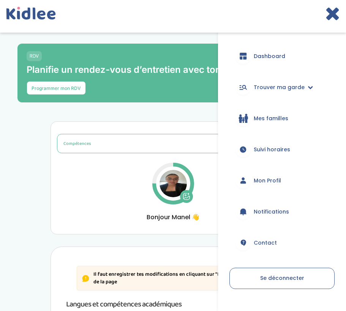
click at [274, 173] on link "Mon Profil" at bounding box center [281, 180] width 105 height 27
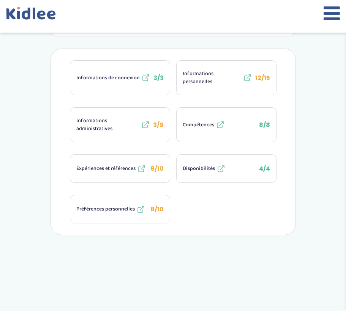
scroll to position [207, 0]
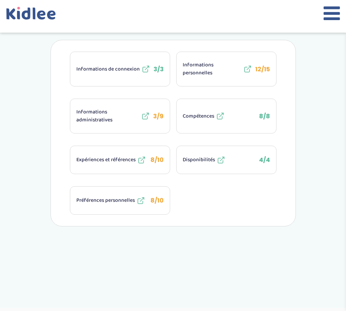
click at [111, 118] on span "Informations administratives" at bounding box center [107, 116] width 63 height 16
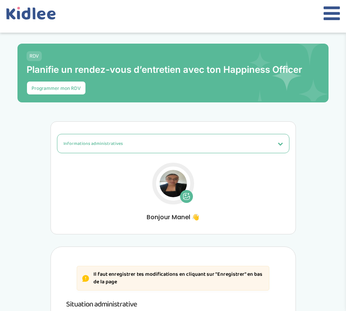
select select "Carte d'identité française ou Passeport français daté de moins de 5 ans"
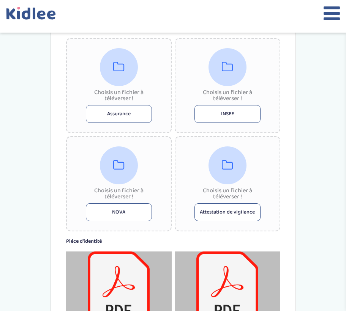
scroll to position [422, 0]
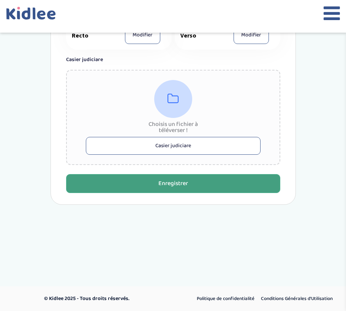
click at [233, 187] on button "Enregistrer" at bounding box center [173, 183] width 214 height 19
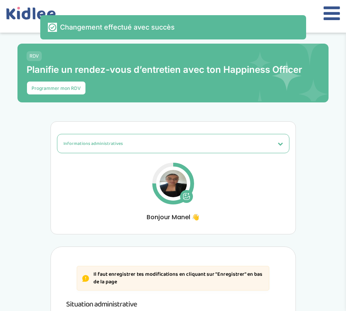
scroll to position [0, 0]
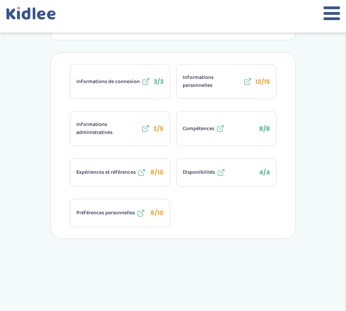
scroll to position [202, 0]
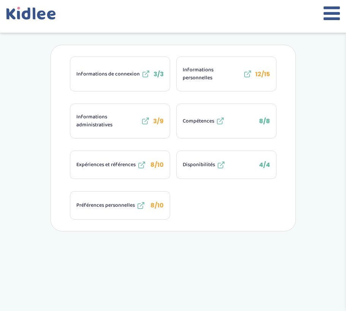
click at [103, 170] on div "Expériences et références" at bounding box center [111, 164] width 70 height 9
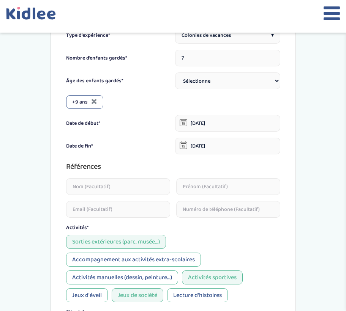
scroll to position [352, 0]
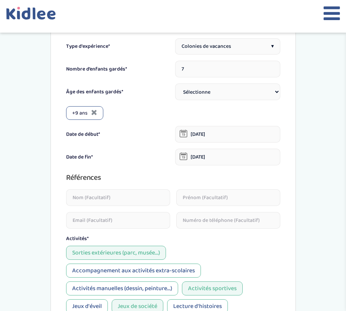
click at [145, 207] on div at bounding box center [173, 208] width 214 height 39
type input "J"
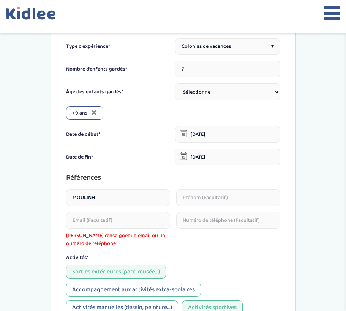
click at [106, 195] on input "MOULINH" at bounding box center [118, 197] width 104 height 17
type input "MOULIN"
click at [213, 197] on input "text" at bounding box center [228, 197] width 104 height 17
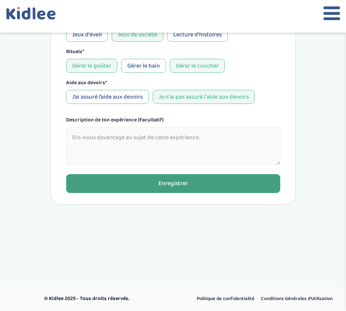
type input "[PERSON_NAME]"
click at [159, 176] on button "Enregistrer" at bounding box center [173, 183] width 214 height 19
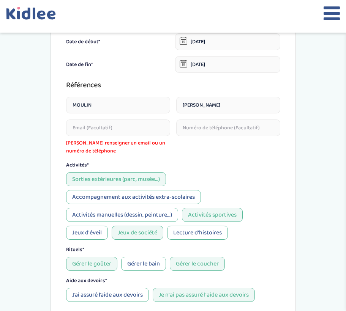
scroll to position [447, 0]
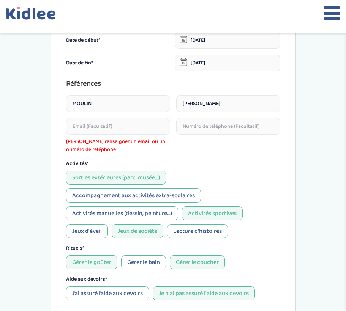
click at [134, 122] on input "email" at bounding box center [118, 126] width 104 height 17
paste input "edf.stmichel91@gmail.com"
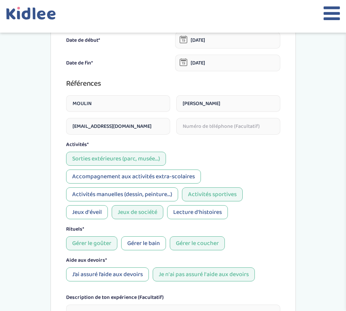
type input "edf.stmichel91@gmail.com"
click at [242, 132] on input "text" at bounding box center [228, 126] width 104 height 17
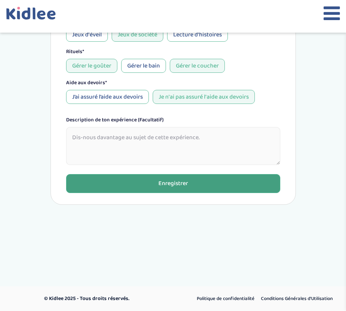
scroll to position [624, 0]
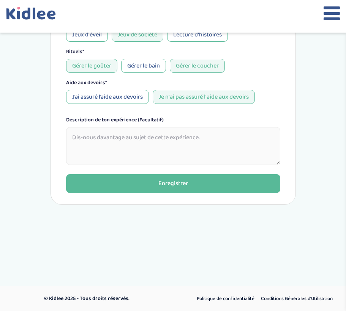
type input "0632482611"
click at [221, 151] on textarea at bounding box center [173, 146] width 214 height 38
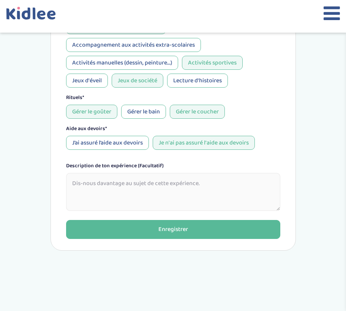
scroll to position [576, 0]
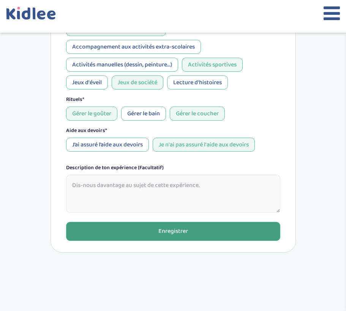
click at [220, 229] on button "Enregistrer" at bounding box center [173, 231] width 214 height 19
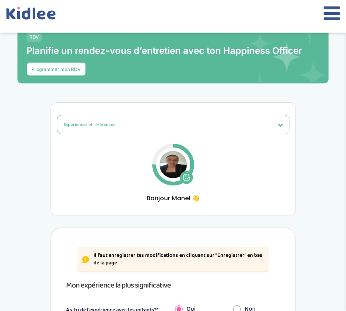
scroll to position [0, 0]
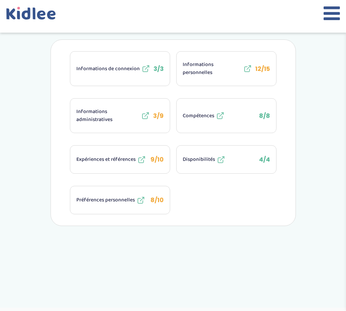
scroll to position [224, 0]
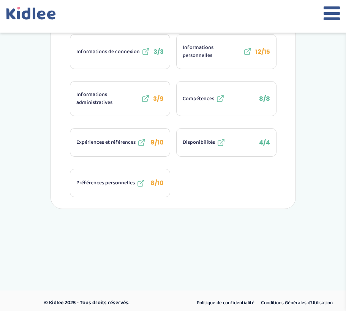
click at [126, 150] on button "Expériences et références 9/10" at bounding box center [119, 143] width 99 height 28
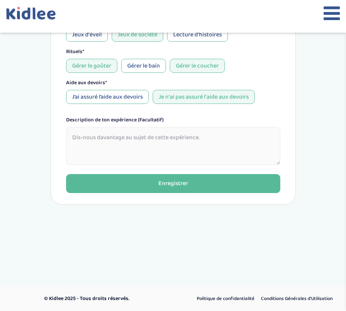
scroll to position [624, 0]
click at [228, 162] on textarea at bounding box center [173, 146] width 214 height 38
click at [262, 127] on textarea at bounding box center [173, 146] width 214 height 38
click at [250, 139] on textarea at bounding box center [173, 146] width 214 height 38
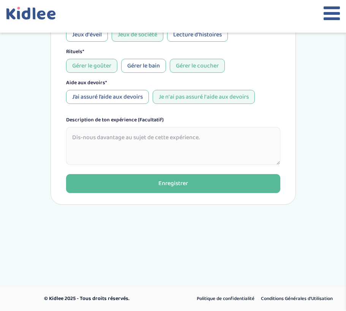
click at [250, 139] on textarea at bounding box center [173, 146] width 214 height 38
drag, startPoint x: 250, startPoint y: 139, endPoint x: 264, endPoint y: 173, distance: 36.8
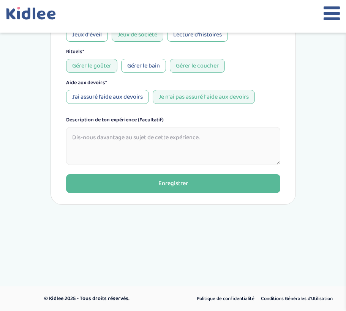
click at [260, 157] on textarea at bounding box center [173, 146] width 214 height 38
click at [258, 154] on textarea at bounding box center [173, 146] width 214 height 38
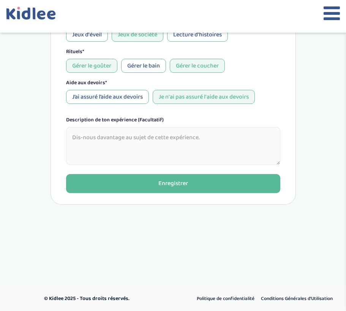
click at [258, 154] on textarea at bounding box center [173, 146] width 214 height 38
click at [260, 155] on textarea at bounding box center [173, 146] width 214 height 38
click at [151, 119] on label "Description de ton expérience (Facultatif)" at bounding box center [115, 120] width 98 height 8
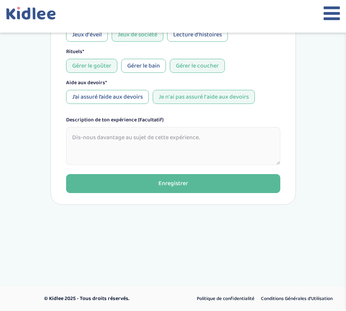
click at [151, 119] on label "Description de ton expérience (Facultatif)" at bounding box center [115, 120] width 98 height 8
click at [173, 128] on textarea at bounding box center [173, 146] width 214 height 38
click at [169, 117] on div "Description de ton expérience (Facultatif)" at bounding box center [173, 120] width 214 height 8
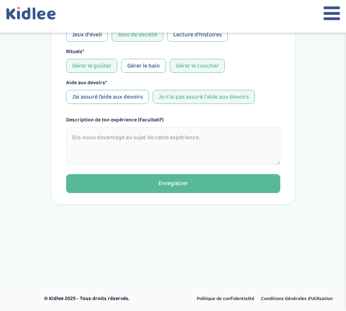
click at [169, 117] on div "Description de ton expérience (Facultatif)" at bounding box center [173, 120] width 214 height 8
drag, startPoint x: 169, startPoint y: 117, endPoint x: 192, endPoint y: 160, distance: 48.6
click at [192, 160] on div "Description de ton expérience (Facultatif)" at bounding box center [173, 140] width 214 height 49
click at [184, 139] on textarea at bounding box center [173, 146] width 214 height 38
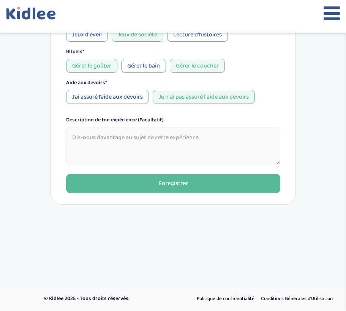
click at [184, 139] on textarea at bounding box center [173, 146] width 214 height 38
click at [137, 124] on label "Description de ton expérience (Facultatif)" at bounding box center [115, 120] width 98 height 8
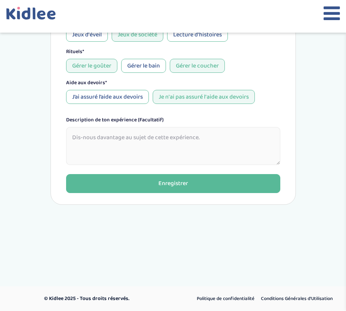
click at [137, 121] on label "Description de ton expérience (Facultatif)" at bounding box center [115, 120] width 98 height 8
drag, startPoint x: 137, startPoint y: 121, endPoint x: 175, endPoint y: 153, distance: 49.5
click at [175, 153] on div "Description de ton expérience (Facultatif)" at bounding box center [173, 140] width 214 height 49
click at [175, 153] on textarea at bounding box center [173, 146] width 214 height 38
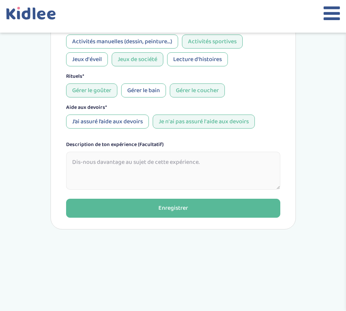
scroll to position [600, 0]
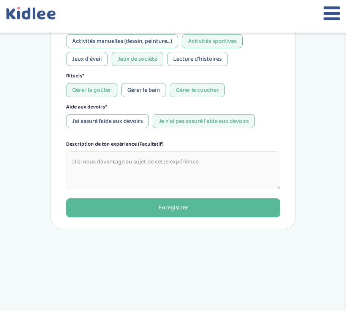
click at [155, 162] on textarea at bounding box center [173, 170] width 214 height 38
drag, startPoint x: 155, startPoint y: 162, endPoint x: 176, endPoint y: 166, distance: 22.0
click at [176, 166] on textarea at bounding box center [173, 170] width 214 height 38
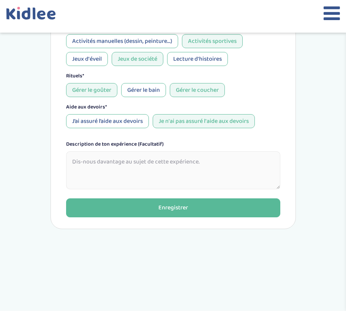
click at [176, 166] on textarea at bounding box center [173, 170] width 214 height 38
click at [156, 145] on label "Description de ton expérience (Facultatif)" at bounding box center [115, 144] width 98 height 8
drag, startPoint x: 156, startPoint y: 145, endPoint x: 145, endPoint y: 161, distance: 19.5
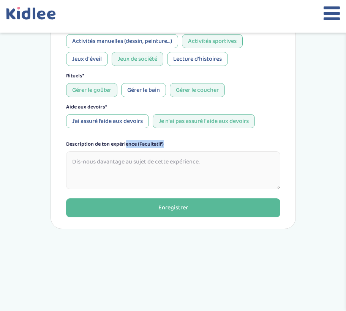
click at [145, 161] on div "Description de ton expérience (Facultatif)" at bounding box center [173, 164] width 214 height 49
click at [145, 161] on textarea at bounding box center [173, 170] width 214 height 38
click at [145, 159] on textarea at bounding box center [173, 170] width 214 height 38
click at [135, 141] on label "Description de ton expérience (Facultatif)" at bounding box center [115, 144] width 98 height 8
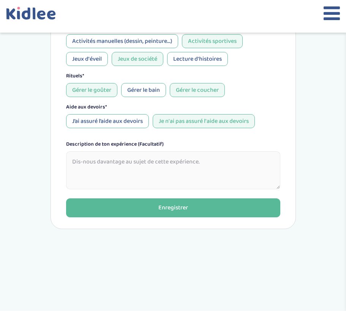
click at [135, 141] on label "Description de ton expérience (Facultatif)" at bounding box center [115, 144] width 98 height 8
drag, startPoint x: 135, startPoint y: 141, endPoint x: 143, endPoint y: 147, distance: 10.3
click at [143, 147] on label "Description de ton expérience (Facultatif)" at bounding box center [115, 144] width 98 height 8
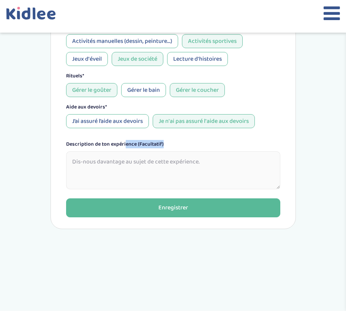
click at [143, 147] on label "Description de ton expérience (Facultatif)" at bounding box center [115, 144] width 98 height 8
drag, startPoint x: 143, startPoint y: 147, endPoint x: 172, endPoint y: 143, distance: 29.1
click at [172, 143] on div "Description de ton expérience (Facultatif)" at bounding box center [173, 144] width 214 height 8
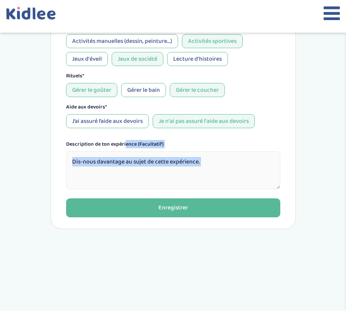
drag, startPoint x: 172, startPoint y: 143, endPoint x: 209, endPoint y: 150, distance: 37.5
click at [209, 150] on div "Description de ton expérience (Facultatif)" at bounding box center [173, 164] width 214 height 49
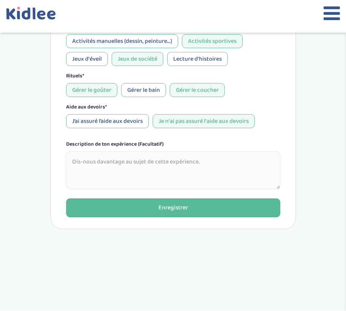
click at [198, 146] on div "Description de ton expérience (Facultatif)" at bounding box center [173, 144] width 214 height 8
click at [184, 145] on div "Description de ton expérience (Facultatif)" at bounding box center [173, 144] width 214 height 8
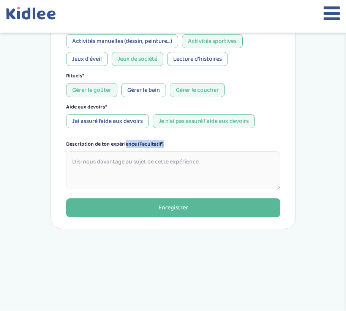
click at [184, 145] on div "Description de ton expérience (Facultatif)" at bounding box center [173, 144] width 214 height 8
click at [178, 141] on div "Description de ton expérience (Facultatif)" at bounding box center [173, 144] width 214 height 8
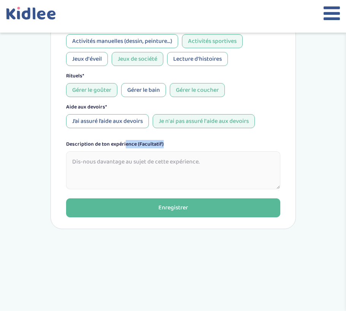
click at [178, 141] on div "Description de ton expérience (Facultatif)" at bounding box center [173, 144] width 214 height 8
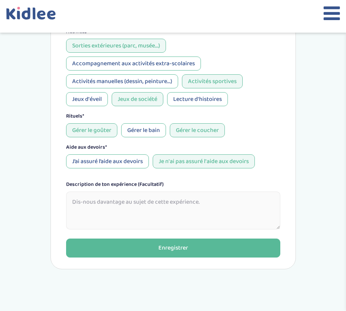
scroll to position [560, 0]
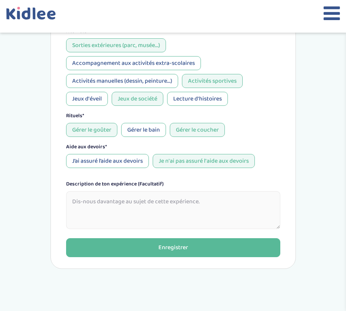
click at [149, 186] on label "Description de ton expérience (Facultatif)" at bounding box center [115, 184] width 98 height 8
click at [149, 203] on textarea at bounding box center [173, 210] width 214 height 38
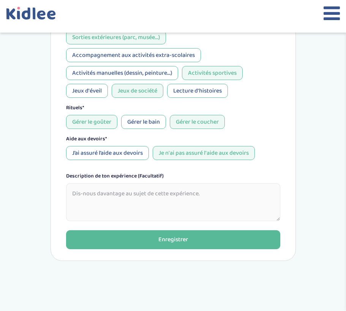
scroll to position [573, 0]
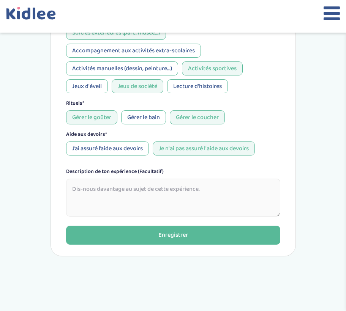
click at [162, 185] on textarea at bounding box center [173, 198] width 214 height 38
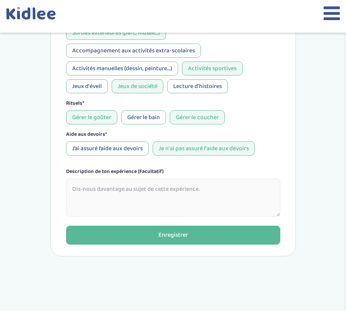
click at [162, 185] on textarea at bounding box center [173, 198] width 214 height 38
click at [172, 168] on div "Description de ton expérience (Facultatif)" at bounding box center [173, 172] width 214 height 8
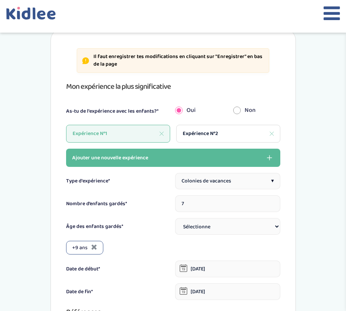
scroll to position [217, 0]
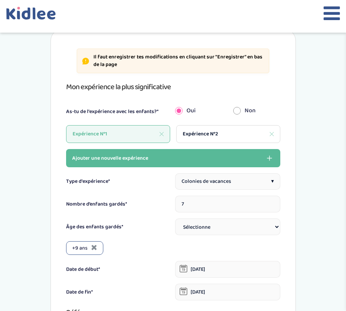
click at [171, 90] on span "Mon expérience la plus significative" at bounding box center [118, 87] width 105 height 12
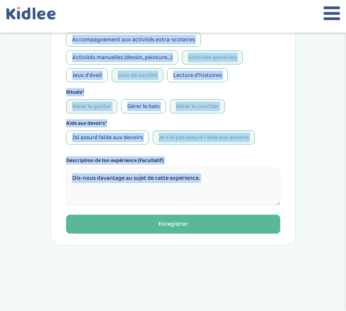
scroll to position [590, 0]
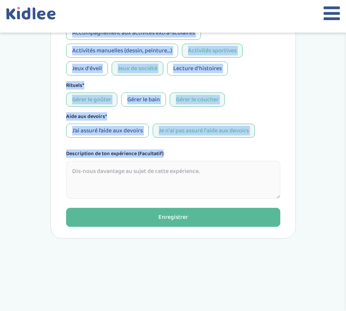
drag, startPoint x: 173, startPoint y: 90, endPoint x: 221, endPoint y: 177, distance: 99.5
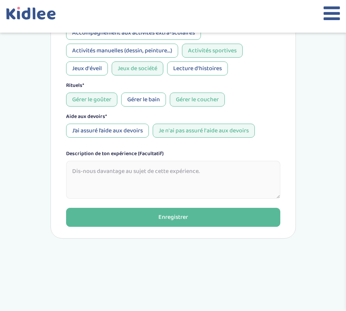
click at [218, 165] on textarea at bounding box center [173, 180] width 214 height 38
click at [192, 147] on div "Type d'expérience* Colonies de vacances ▾ Nombre d’enfants gardés* 7 Âge des en…" at bounding box center [173, -1] width 214 height 398
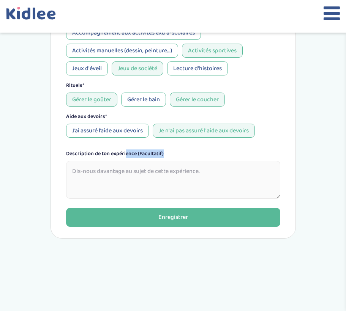
click at [192, 147] on div "Type d'expérience* Colonies de vacances ▾ Nombre d’enfants gardés* 7 Âge des en…" at bounding box center [173, -1] width 214 height 398
click at [198, 169] on textarea at bounding box center [173, 180] width 214 height 38
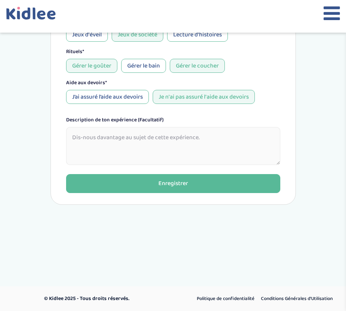
scroll to position [624, 0]
click at [163, 121] on label "Description de ton expérience (Facultatif)" at bounding box center [115, 120] width 98 height 8
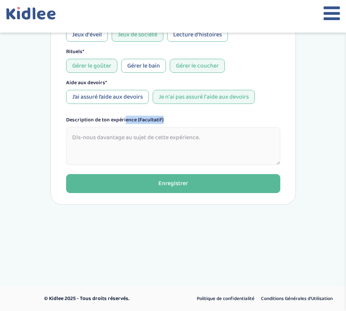
click at [169, 121] on div "Description de ton expérience (Facultatif)" at bounding box center [173, 120] width 214 height 8
click at [153, 120] on label "Description de ton expérience (Facultatif)" at bounding box center [115, 120] width 98 height 8
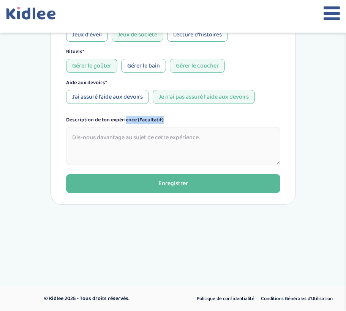
click at [153, 120] on label "Description de ton expérience (Facultatif)" at bounding box center [115, 120] width 98 height 8
click at [166, 120] on div "Description de ton expérience (Facultatif)" at bounding box center [173, 120] width 214 height 8
click at [153, 120] on label "Description de ton expérience (Facultatif)" at bounding box center [115, 120] width 98 height 8
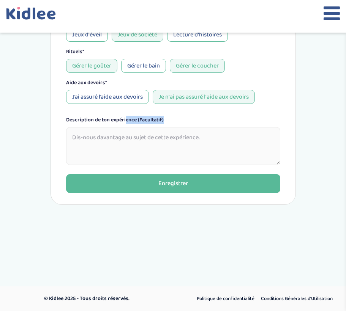
click at [153, 120] on label "Description de ton expérience (Facultatif)" at bounding box center [115, 120] width 98 height 8
click at [180, 121] on div "Description de ton expérience (Facultatif)" at bounding box center [173, 120] width 214 height 8
click at [153, 116] on label "Description de ton expérience (Facultatif)" at bounding box center [115, 120] width 98 height 8
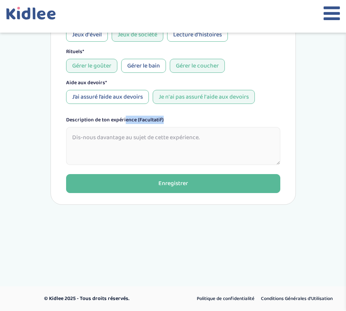
click at [179, 116] on div "Description de ton expérience (Facultatif)" at bounding box center [173, 120] width 214 height 8
click at [153, 116] on label "Description de ton expérience (Facultatif)" at bounding box center [115, 120] width 98 height 8
click at [183, 116] on div "Description de ton expérience (Facultatif)" at bounding box center [173, 120] width 214 height 8
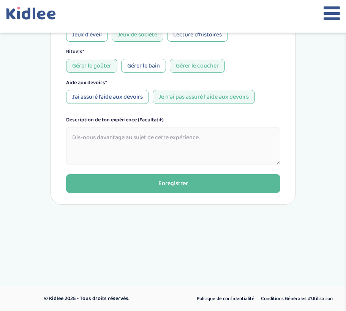
click at [157, 117] on label "Description de ton expérience (Facultatif)" at bounding box center [115, 120] width 98 height 8
click at [208, 136] on textarea at bounding box center [173, 146] width 214 height 38
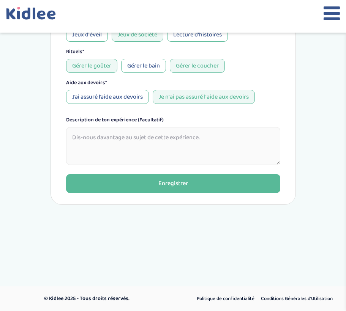
click at [208, 136] on textarea at bounding box center [173, 146] width 214 height 38
click at [200, 127] on textarea at bounding box center [173, 146] width 214 height 38
click at [200, 125] on div "Description de ton expérience (Facultatif)" at bounding box center [173, 140] width 214 height 49
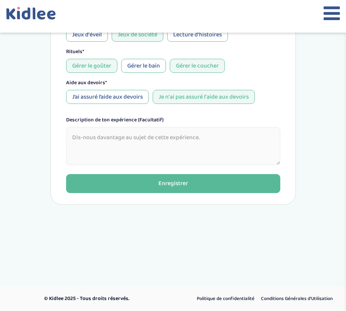
click at [200, 121] on div "Description de ton expérience (Facultatif)" at bounding box center [173, 120] width 214 height 8
click at [199, 132] on textarea at bounding box center [173, 146] width 214 height 38
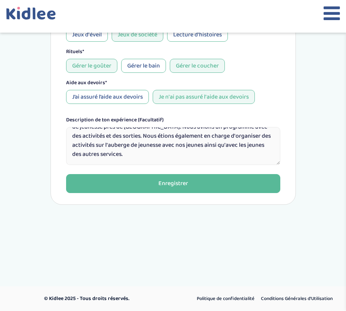
scroll to position [20, 0]
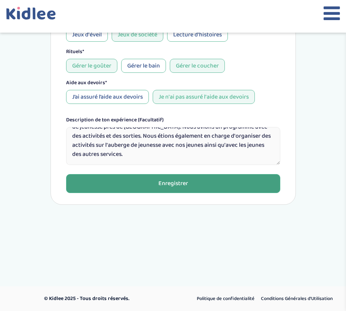
type textarea "Nous sommes partis en séjour avec un groupe de 7 jeunes dans une auberge de jeu…"
click at [213, 183] on button "Enregistrer" at bounding box center [173, 183] width 214 height 19
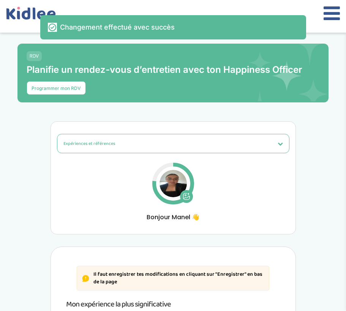
scroll to position [0, 0]
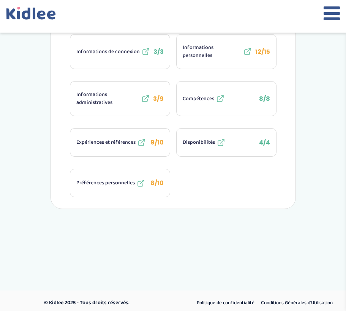
scroll to position [224, 0]
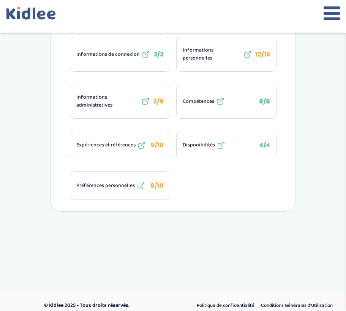
scroll to position [222, 0]
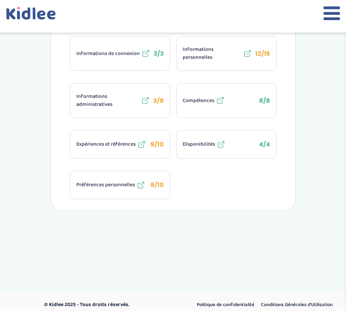
click at [120, 148] on span "Expériences et références" at bounding box center [105, 144] width 59 height 8
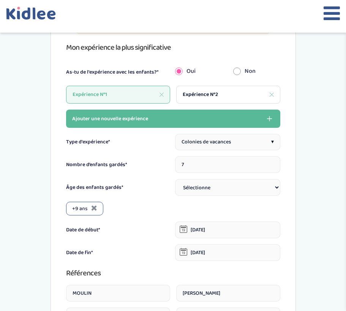
scroll to position [256, 0]
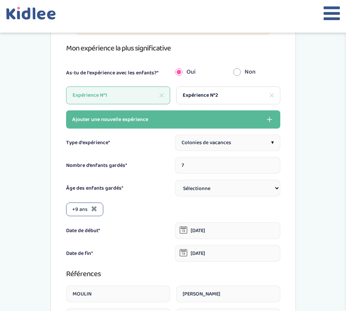
click at [219, 96] on div "Expérience N°2" at bounding box center [228, 96] width 104 height 18
type input "20"
type input "[DATE]"
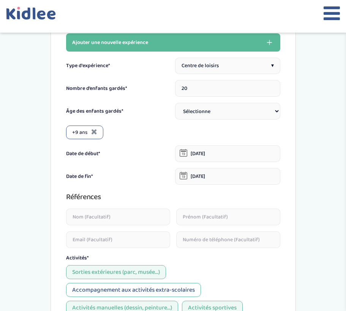
scroll to position [347, 0]
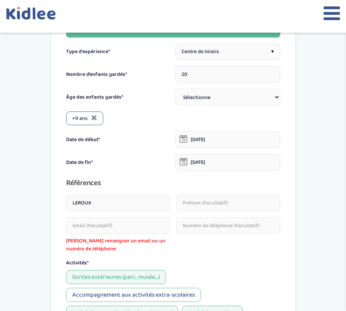
type input "LEROUX"
type input "[PERSON_NAME]"
paste input "<[PERSON_NAME][EMAIL_ADDRESS][DOMAIN_NAME]>"
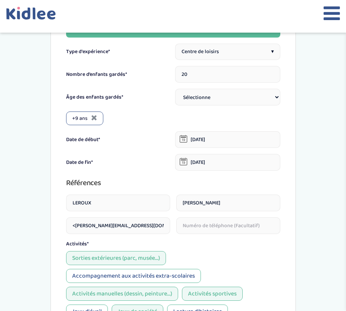
click at [76, 227] on input "<[PERSON_NAME][EMAIL_ADDRESS][DOMAIN_NAME]" at bounding box center [118, 225] width 104 height 17
type input "[PERSON_NAME][EMAIL_ADDRESS][DOMAIN_NAME]"
click at [217, 251] on div "Activités* Sorties extérieures (parc, musée...) Accompagnement aux activités ex…" at bounding box center [173, 279] width 214 height 79
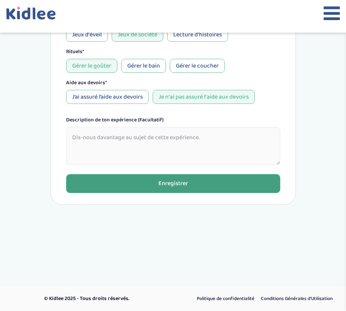
click at [185, 185] on div "Enregistrer" at bounding box center [173, 183] width 30 height 9
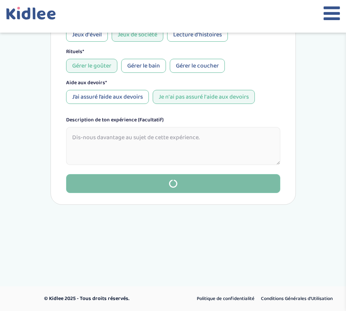
type input "7"
type input "[DATE]"
type input "MOULIN"
type input "[PERSON_NAME]"
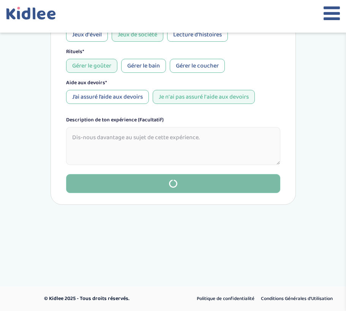
type input "[EMAIL_ADDRESS][DOMAIN_NAME]"
type input "0632482611"
type textarea "Nous sommes partis en séjour avec un groupe de 7 jeunes dans une auberge de jeu…"
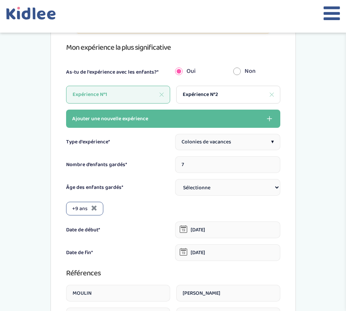
scroll to position [255, 0]
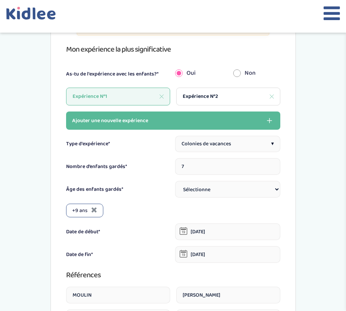
click at [202, 97] on span "Expérience N°2" at bounding box center [199, 97] width 35 height 8
type input "20"
type input "[DATE]"
type input "LEROUX"
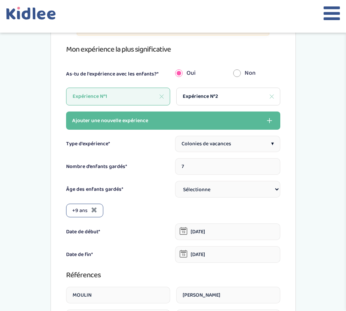
type input "[PERSON_NAME]"
type input "[PERSON_NAME][EMAIL_ADDRESS][DOMAIN_NAME]"
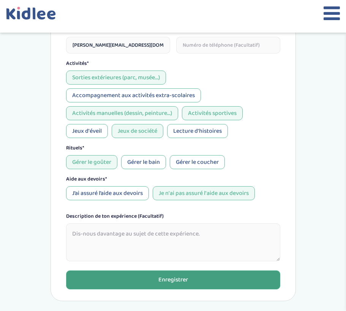
scroll to position [563, 0]
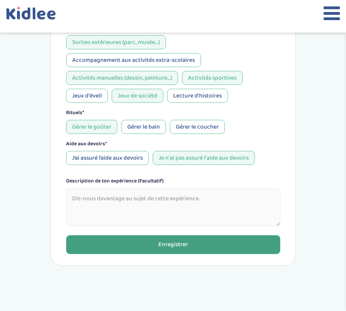
click at [193, 243] on button "Enregistrer" at bounding box center [173, 244] width 214 height 19
type input "7"
type input "[DATE]"
type input "MOULIN"
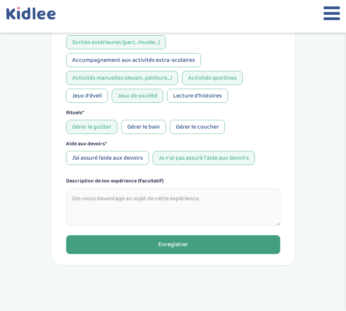
type input "[PERSON_NAME]"
type input "[EMAIL_ADDRESS][DOMAIN_NAME]"
type input "0632482611"
type textarea "Nous sommes partis en séjour avec un groupe de 7 jeunes dans une auberge de jeu…"
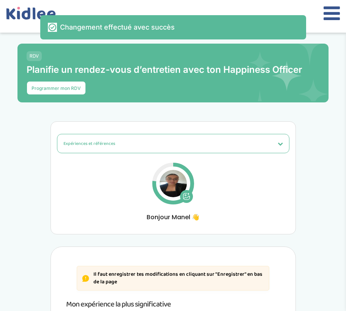
scroll to position [0, 0]
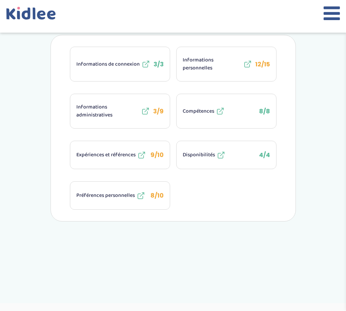
scroll to position [214, 0]
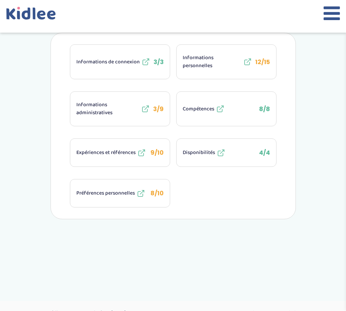
click at [128, 157] on div "Expériences et références" at bounding box center [111, 152] width 70 height 9
click at [121, 195] on span "Préférences personnelles" at bounding box center [105, 193] width 58 height 8
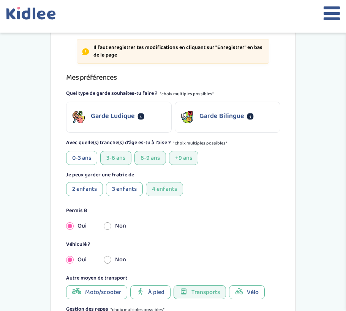
scroll to position [201, 0]
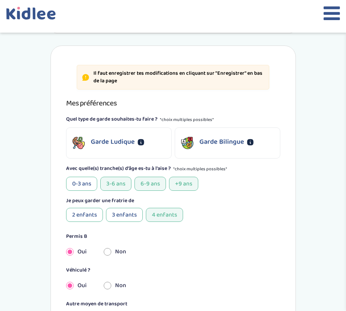
click at [112, 143] on p "Garde Ludique" at bounding box center [113, 142] width 44 height 10
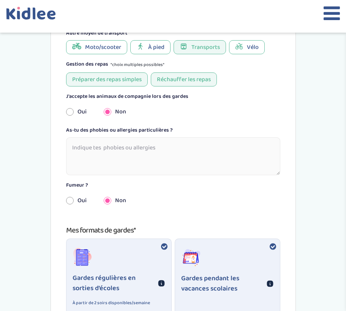
scroll to position [478, 0]
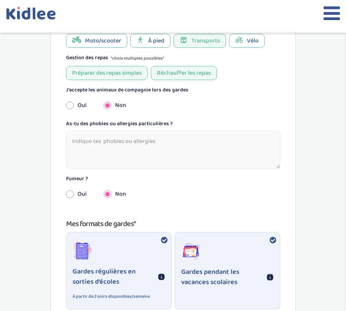
click at [219, 155] on textarea at bounding box center [173, 150] width 214 height 38
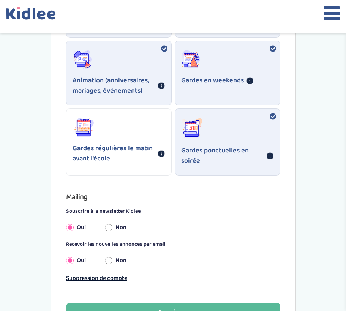
scroll to position [779, 0]
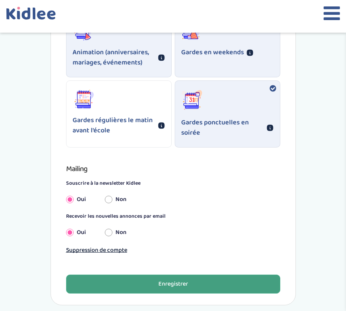
type textarea "Non"
click at [191, 284] on button "Enregistrer" at bounding box center [173, 284] width 214 height 19
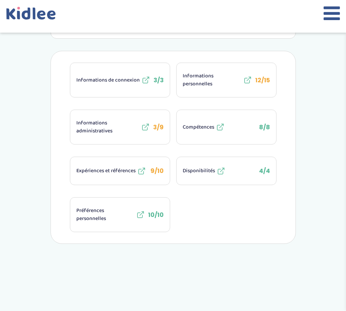
scroll to position [192, 0]
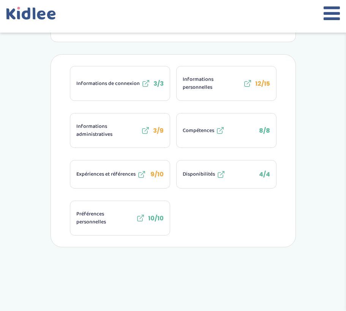
click at [115, 141] on button "Informations administratives 3/9" at bounding box center [119, 130] width 99 height 34
click at [203, 87] on span "Informations personnelles" at bounding box center [211, 84] width 59 height 16
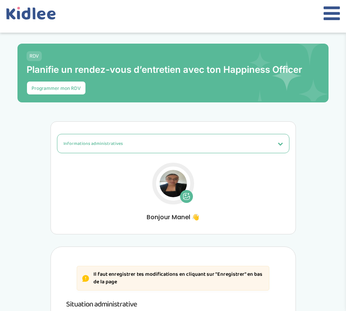
select select "Carte d'identité française ou Passeport français daté de moins de 5 ans"
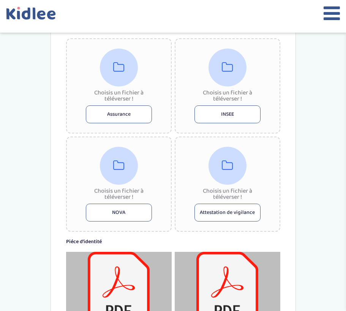
scroll to position [423, 0]
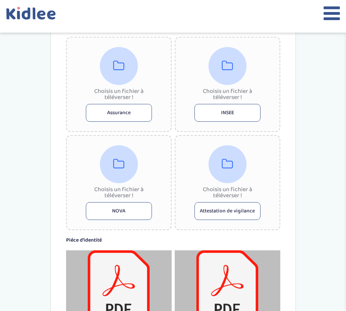
click at [137, 213] on button "NOVA" at bounding box center [119, 211] width 66 height 18
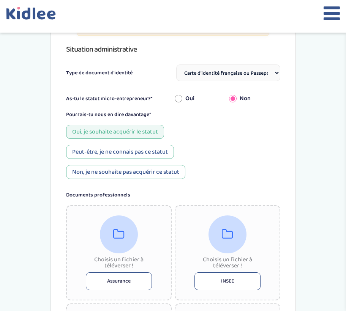
scroll to position [245, 0]
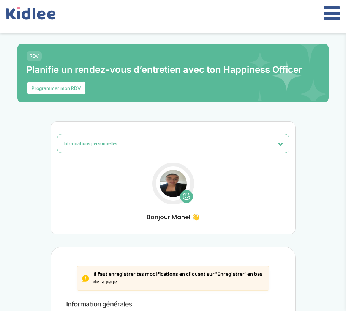
select select "1"
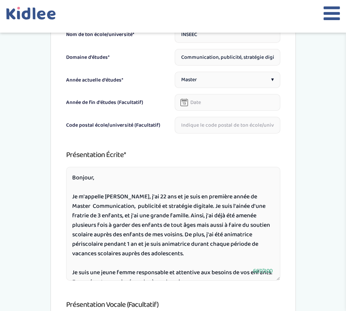
click at [183, 103] on icon at bounding box center [183, 103] width 3 height 3
click at [197, 103] on input "text" at bounding box center [227, 102] width 105 height 17
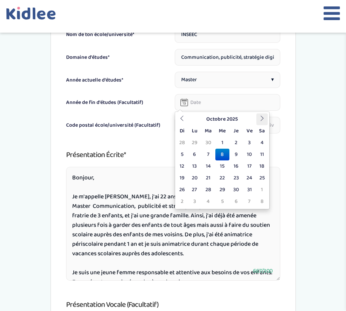
click at [259, 118] on icon at bounding box center [261, 118] width 5 height 5
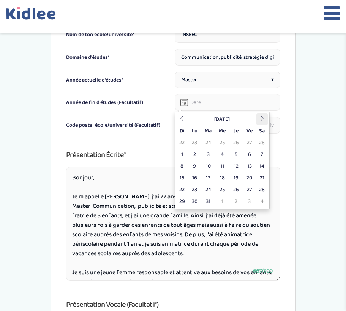
click at [259, 118] on icon at bounding box center [261, 118] width 5 height 5
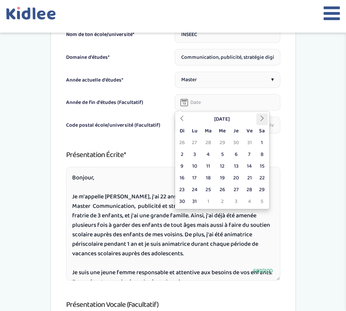
click at [259, 118] on icon at bounding box center [261, 118] width 5 height 5
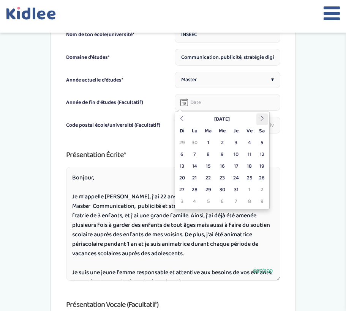
click at [259, 118] on icon at bounding box center [261, 118] width 5 height 5
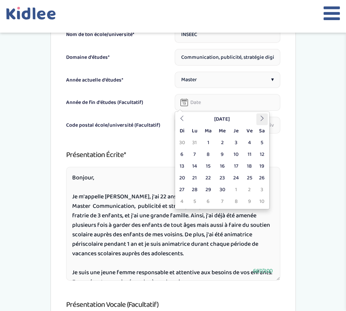
click at [259, 118] on icon at bounding box center [261, 118] width 5 height 5
click at [181, 115] on th at bounding box center [181, 119] width 11 height 12
click at [182, 115] on th at bounding box center [181, 119] width 11 height 12
click at [222, 189] on td "30" at bounding box center [222, 190] width 14 height 12
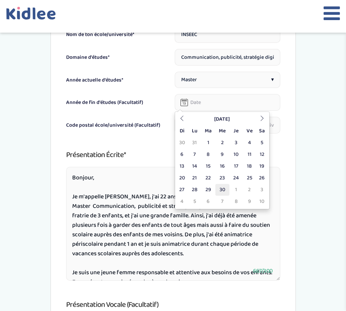
type input "30-06-2027"
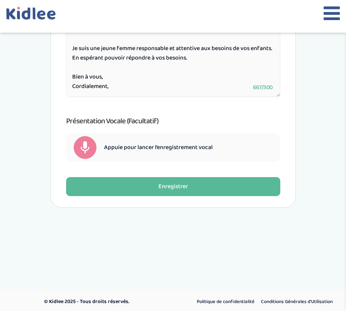
scroll to position [713, 0]
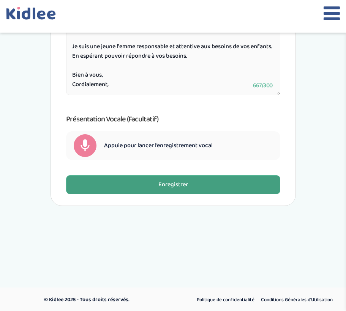
type input "75015"
click at [194, 187] on button "Enregistrer" at bounding box center [173, 184] width 214 height 19
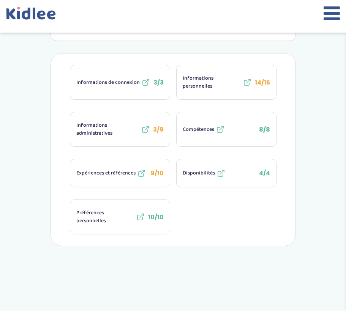
scroll to position [195, 0]
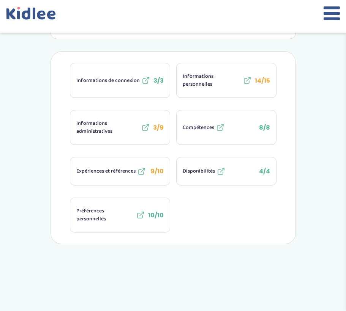
click at [105, 124] on span "Informations administratives" at bounding box center [107, 128] width 63 height 16
click at [121, 169] on span "Expériences et références" at bounding box center [105, 171] width 59 height 8
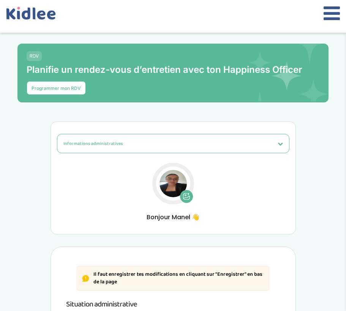
select select "Carte d'identité française ou Passeport français daté de moins de 5 ans"
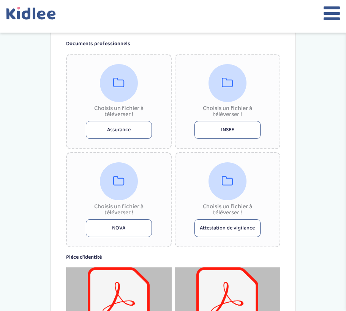
scroll to position [405, 0]
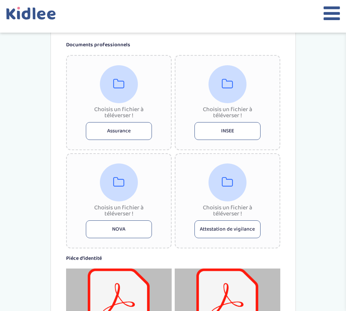
click at [105, 135] on button "Assurance" at bounding box center [119, 131] width 66 height 18
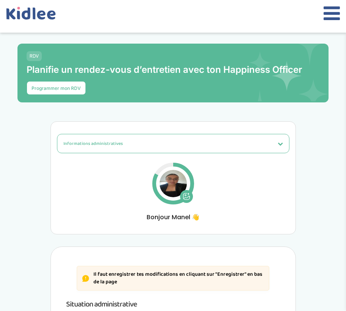
scroll to position [0, 0]
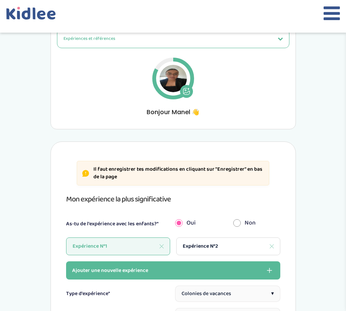
scroll to position [261, 0]
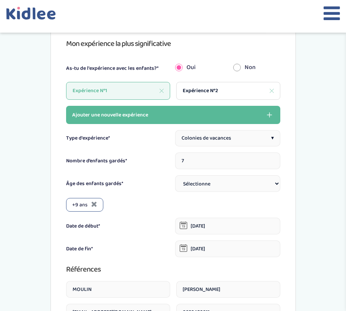
click at [199, 97] on div "Expérience N°2" at bounding box center [228, 91] width 104 height 18
type input "20"
type input "01-01-2022"
type input "01-08-2022"
type input "LEROUX"
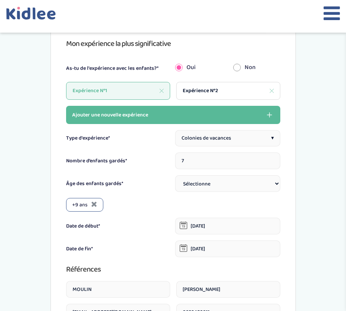
type input "Valérie"
type input "valerie.leroux@croix-rouge.fr"
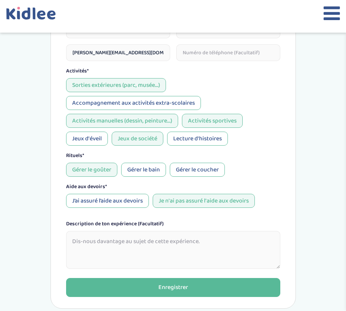
scroll to position [526, 0]
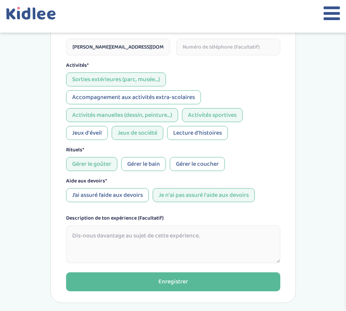
click at [150, 243] on textarea at bounding box center [173, 244] width 214 height 38
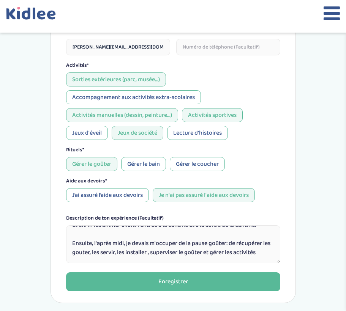
scroll to position [50, 0]
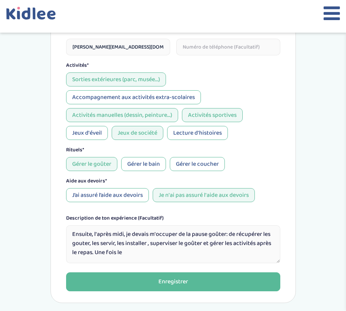
click at [129, 258] on textarea "J'étais en charge du temps périscolaire dans une école maternelle. Je devais m'…" at bounding box center [173, 244] width 214 height 38
click at [180, 257] on textarea "J'étais en charge du temps périscolaire dans une école maternelle. Je devais m'…" at bounding box center [173, 244] width 214 height 38
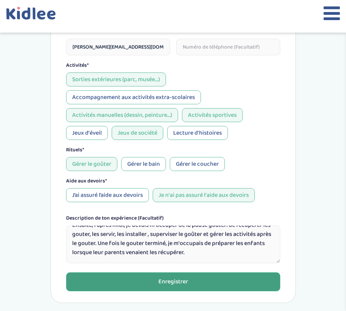
type textarea "J'étais en charge du temps périscolaire dans une école maternelle. Je devais m'…"
click at [201, 288] on button "Enregistrer" at bounding box center [173, 281] width 214 height 19
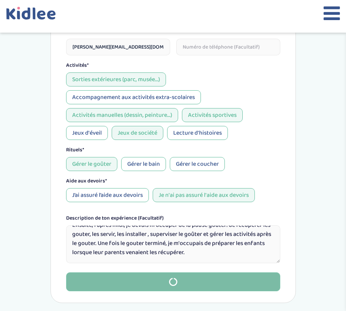
type input "7"
type input "07-07-2025"
type input "11-07-2025"
type input "MOULIN"
type input "Jérémy"
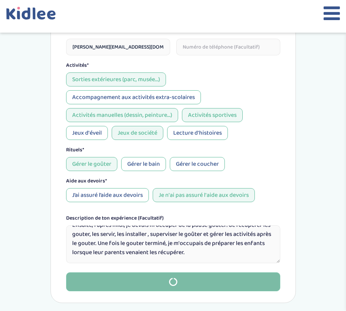
type input "edf.stmichel91@gmail.com"
type input "0632482611"
type textarea "Nous sommes partis en séjour avec un groupe de 7 jeunes dans une auberge de jeu…"
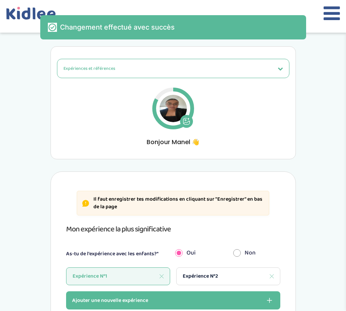
scroll to position [58, 0]
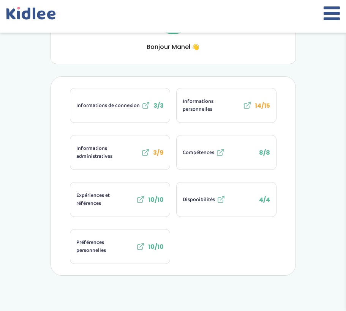
scroll to position [140, 0]
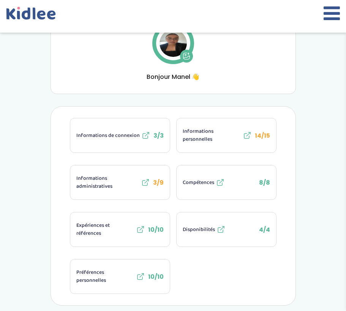
click at [249, 133] on icon at bounding box center [246, 135] width 9 height 9
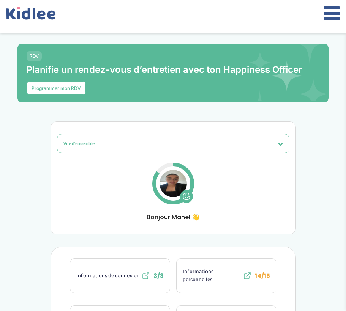
scroll to position [0, 0]
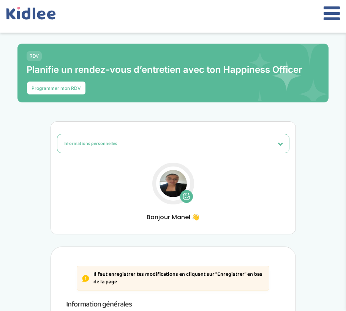
select select "1"
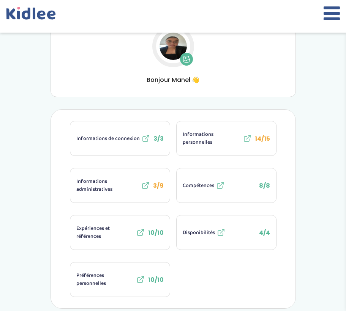
scroll to position [86, 0]
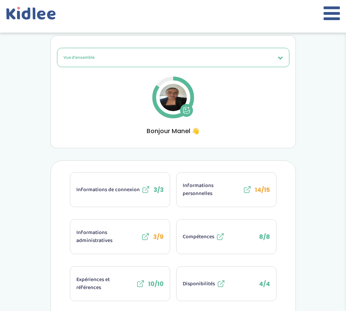
click at [329, 15] on icon at bounding box center [331, 13] width 16 height 19
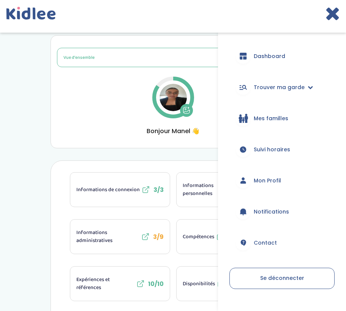
click at [272, 63] on link "Dashboard" at bounding box center [281, 55] width 105 height 27
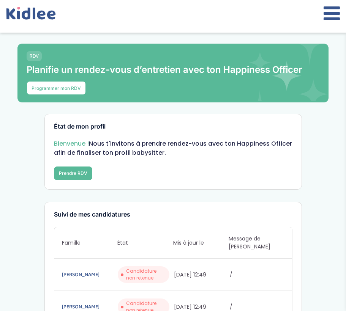
click at [326, 15] on icon at bounding box center [331, 13] width 16 height 19
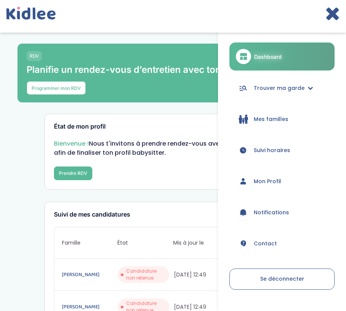
click at [281, 124] on link "Mes familles" at bounding box center [281, 118] width 105 height 27
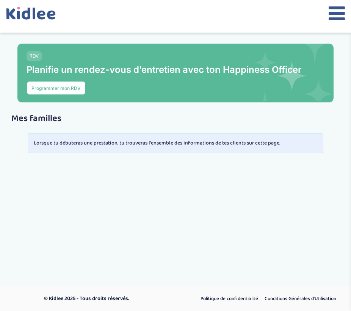
click at [339, 13] on icon at bounding box center [337, 13] width 16 height 19
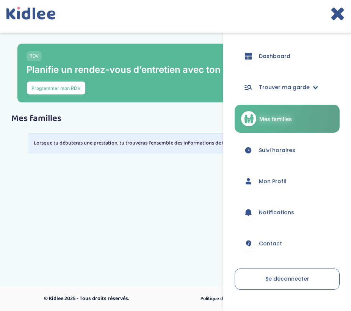
click at [278, 95] on link "Trouver ma garde" at bounding box center [287, 87] width 105 height 27
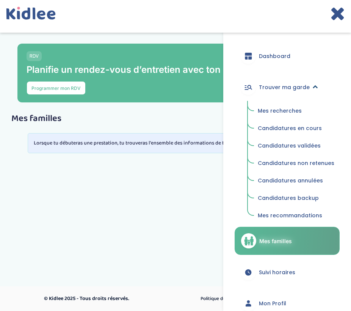
click at [274, 84] on span "Trouver ma garde" at bounding box center [284, 87] width 51 height 8
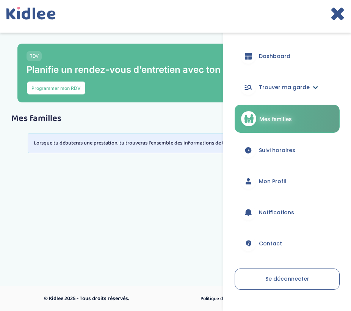
click at [274, 84] on span "Trouver ma garde" at bounding box center [284, 87] width 51 height 8
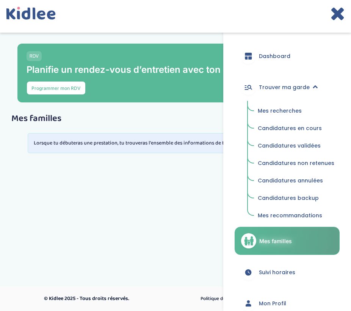
click at [274, 110] on span "Mes recherches" at bounding box center [280, 111] width 44 height 8
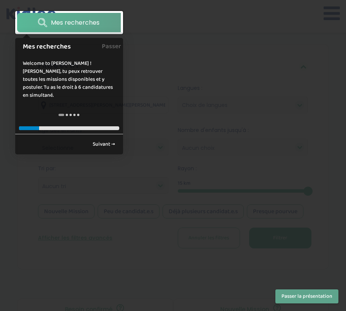
scroll to position [126, 0]
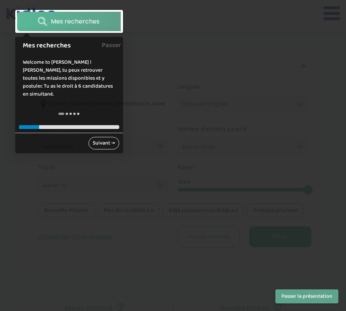
click at [108, 138] on link "Suivant →" at bounding box center [103, 143] width 31 height 13
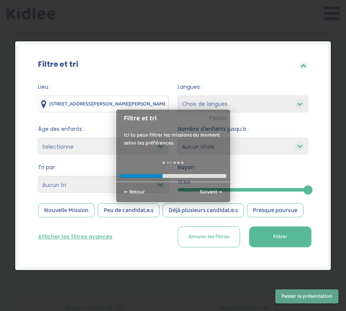
click at [133, 99] on input "[STREET_ADDRESS][PERSON_NAME][PERSON_NAME]" at bounding box center [103, 104] width 131 height 17
click at [138, 105] on input "[STREET_ADDRESS][PERSON_NAME][PERSON_NAME]" at bounding box center [103, 104] width 131 height 17
click at [204, 193] on link "Suivant →" at bounding box center [210, 192] width 31 height 13
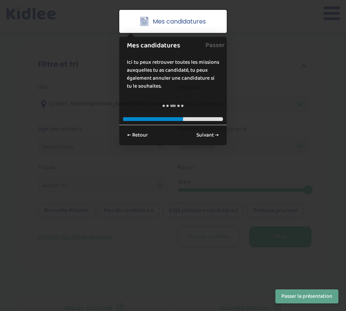
click at [190, 27] on link "Mes candidatures" at bounding box center [173, 21] width 104 height 19
click at [199, 138] on link "Suivant →" at bounding box center [207, 135] width 31 height 13
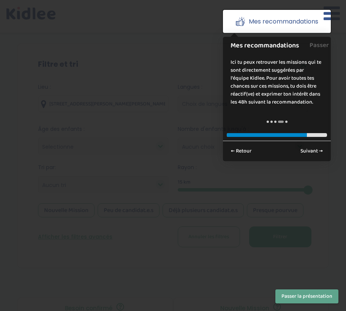
click at [283, 21] on span "Mes recommandations" at bounding box center [283, 21] width 69 height 9
click at [308, 151] on link "Suivant →" at bounding box center [311, 151] width 31 height 13
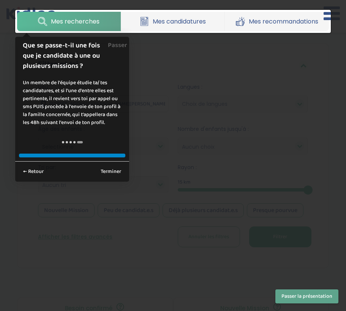
click at [77, 19] on span "Mes recherches" at bounding box center [75, 21] width 49 height 9
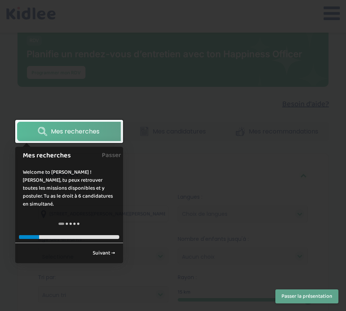
scroll to position [38, 0]
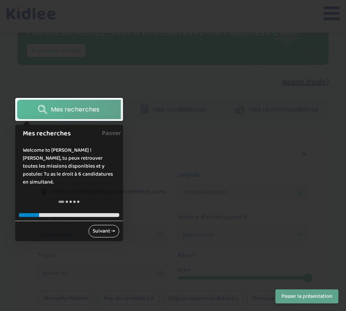
click at [106, 225] on link "Suivant →" at bounding box center [103, 231] width 31 height 13
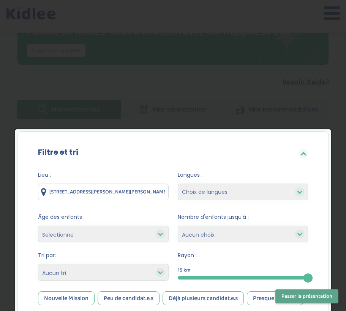
scroll to position [137, 0]
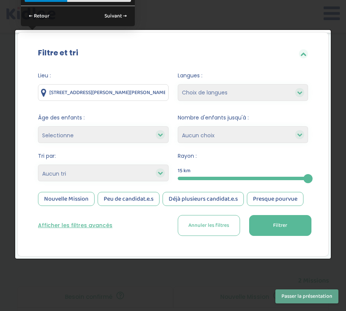
click at [92, 90] on input "[STREET_ADDRESS][PERSON_NAME][PERSON_NAME]" at bounding box center [103, 92] width 131 height 17
type input "[STREET_ADDRESS][PERSON_NAME]"
click at [116, 20] on link "Suivant →" at bounding box center [115, 16] width 31 height 13
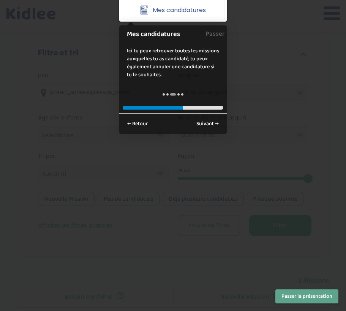
click at [184, 19] on link "Mes candidatures" at bounding box center [173, 9] width 104 height 19
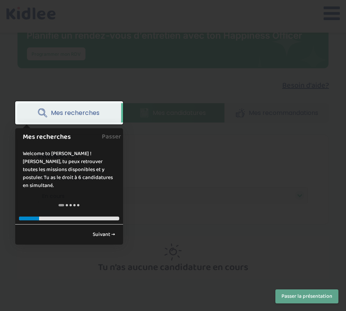
scroll to position [35, 0]
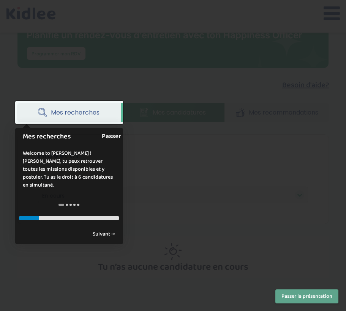
click at [106, 138] on link "Passer" at bounding box center [111, 136] width 19 height 17
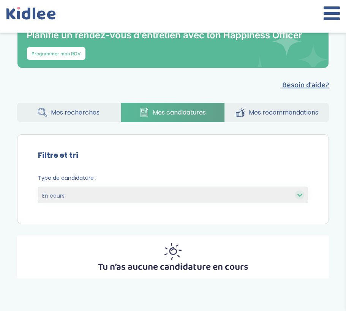
click at [92, 114] on span "Mes recherches" at bounding box center [75, 112] width 49 height 9
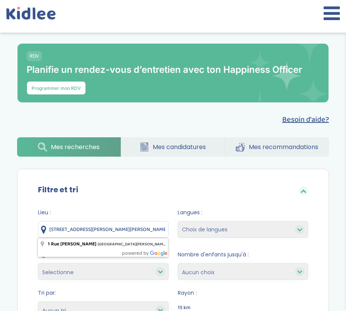
click at [120, 227] on input "[STREET_ADDRESS][PERSON_NAME][PERSON_NAME]" at bounding box center [103, 229] width 131 height 17
click at [120, 227] on input "1 Rue Maryse Bastié, Sainte-Geneviève-des-Bois, France" at bounding box center [103, 229] width 131 height 17
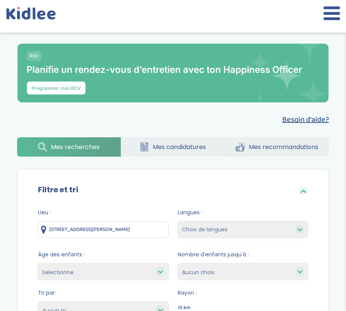
type input "37 Boulevard Maurice Fauré, Combs-la-Ville, France"
select select "2"
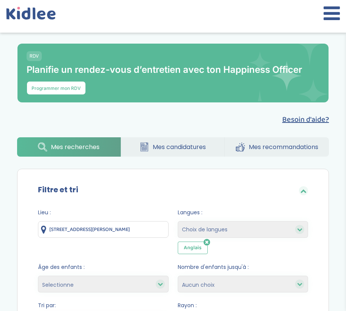
scroll to position [0, 0]
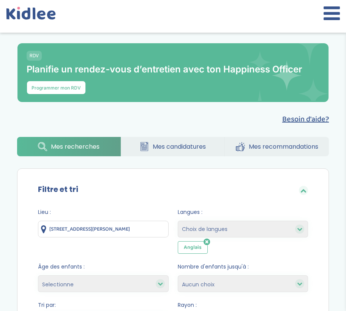
select select "5"
select select "3"
select select "12"
select select
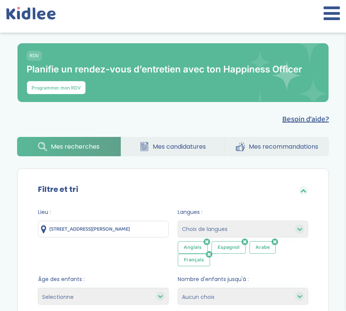
scroll to position [2, 0]
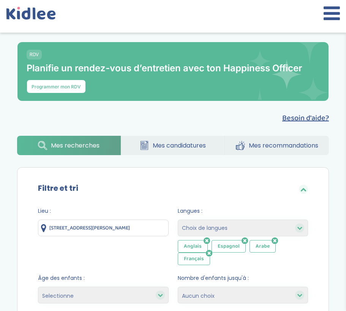
click at [206, 242] on icon at bounding box center [206, 241] width 6 height 8
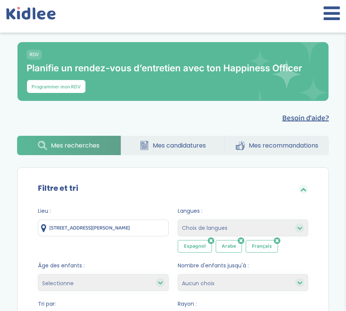
click at [209, 242] on icon at bounding box center [211, 241] width 6 height 8
click at [204, 241] on icon at bounding box center [203, 241] width 6 height 8
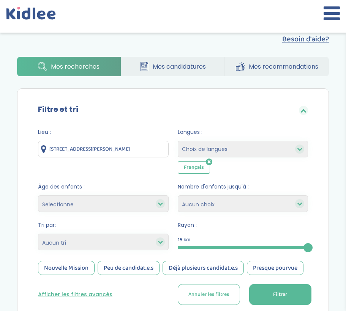
scroll to position [81, 0]
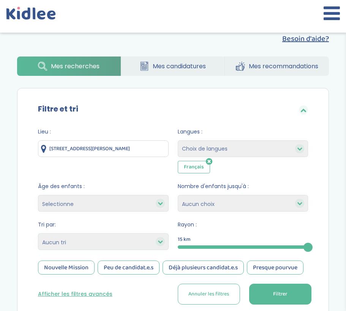
select select "4"
select select "-3"
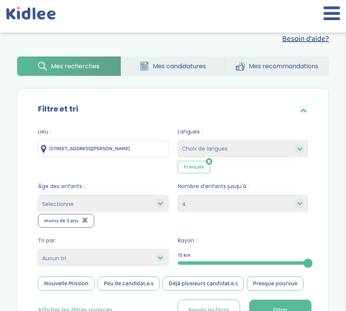
select select "+6"
select select "3-6"
select select
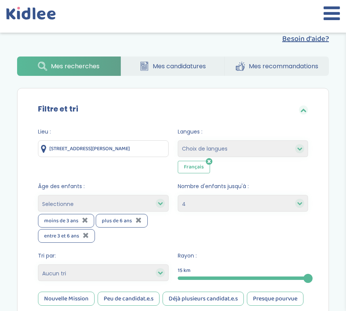
click at [90, 220] on div "moins de 3 ans" at bounding box center [66, 221] width 56 height 14
click at [87, 220] on icon at bounding box center [85, 220] width 6 height 8
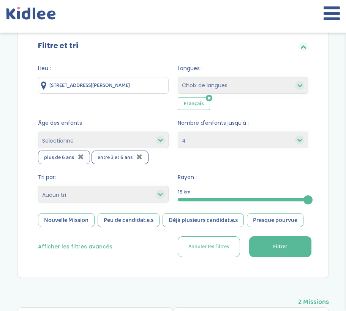
scroll to position [145, 0]
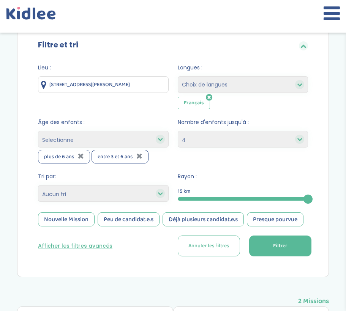
click at [289, 243] on button "Filtrer" at bounding box center [280, 246] width 62 height 21
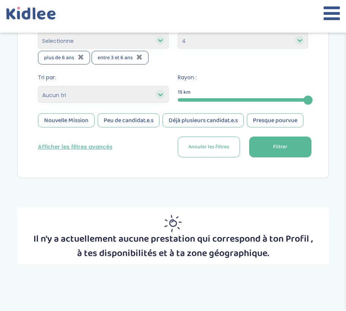
scroll to position [230, 0]
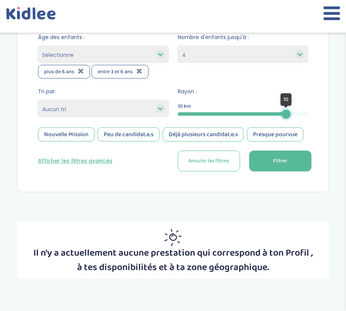
drag, startPoint x: 305, startPoint y: 112, endPoint x: 278, endPoint y: 112, distance: 27.7
click at [281, 112] on div at bounding box center [285, 114] width 9 height 9
drag, startPoint x: 266, startPoint y: 114, endPoint x: 319, endPoint y: 115, distance: 52.4
click at [319, 115] on div "Lieu : 37 Boulevard Maurice Fauré, Combs-la-Ville, France Langues : Choix de la…" at bounding box center [173, 78] width 293 height 210
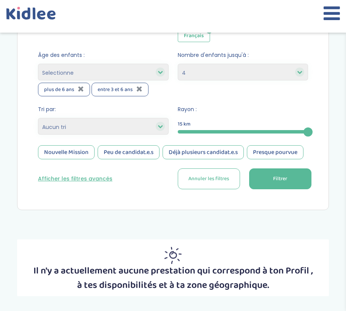
scroll to position [184, 0]
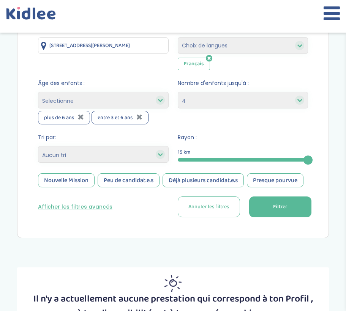
click at [301, 101] on icon at bounding box center [299, 100] width 5 height 5
click at [301, 102] on icon at bounding box center [299, 100] width 5 height 5
click at [299, 98] on icon at bounding box center [299, 100] width 5 height 5
click at [298, 101] on icon at bounding box center [299, 100] width 5 height 5
click at [222, 115] on div "Nombre d'enfants jusqu'à : 1 2 3 4 Aucun choix" at bounding box center [243, 101] width 131 height 45
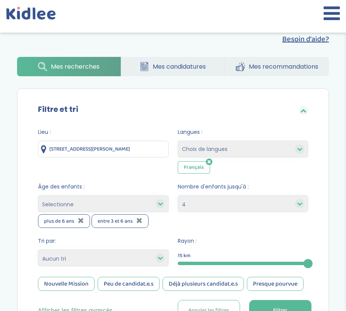
scroll to position [71, 0]
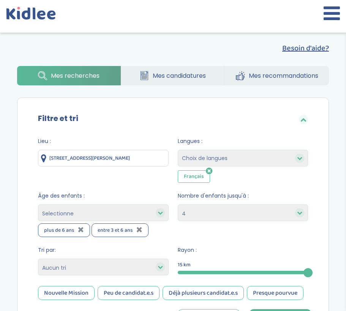
select select "1"
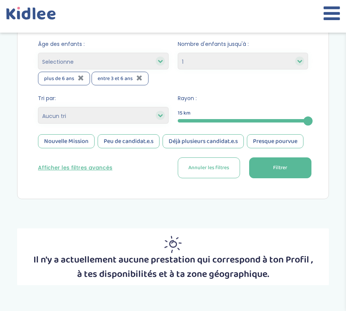
scroll to position [229, 0]
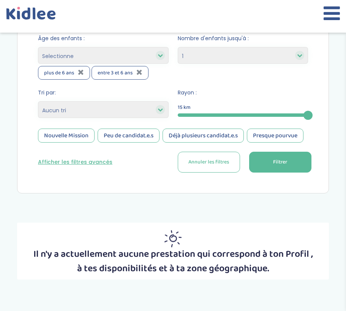
click at [280, 171] on button "Filtrer" at bounding box center [280, 162] width 62 height 21
click at [218, 170] on button "Annuler les filtres" at bounding box center [209, 162] width 62 height 21
type input "1 Rue Maryse Bastié, Sainte-Geneviève-des-Bois, France"
select select
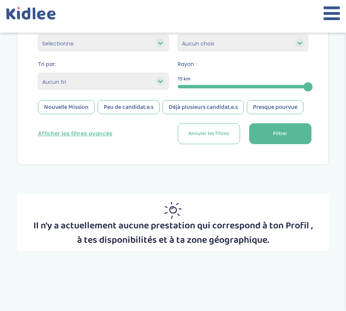
click at [205, 135] on span "Annuler les filtres" at bounding box center [208, 134] width 41 height 8
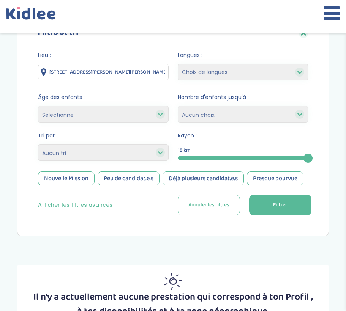
scroll to position [154, 0]
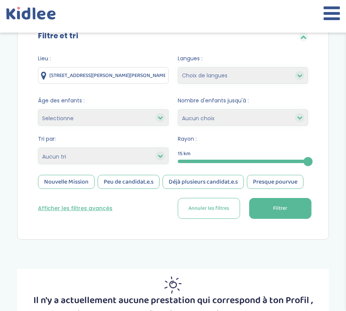
click at [88, 209] on button "Afficher les filtres avancés" at bounding box center [75, 208] width 74 height 8
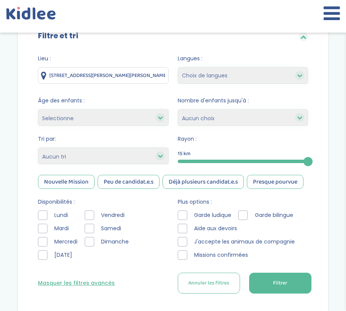
click at [103, 77] on input "1 Rue Maryse Bastié, Sainte-Geneviève-des-Bois, France" at bounding box center [103, 75] width 131 height 17
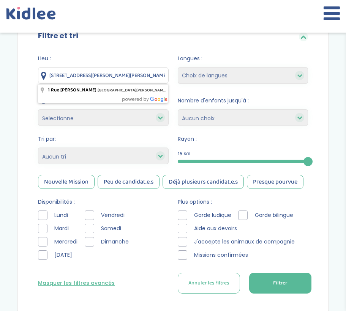
click at [145, 73] on input "1 Rue Maryse Bastié, Sainte-Geneviève-des-Bois, France" at bounding box center [103, 75] width 131 height 17
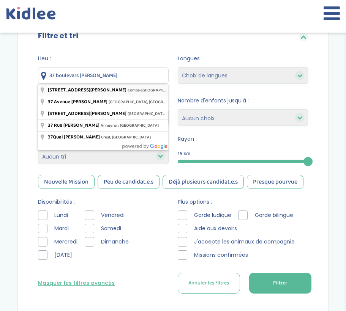
type input "37 Boulevard Maurice Fauré, Combs-la-Ville, France"
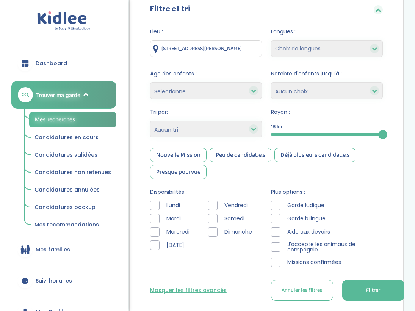
click at [235, 52] on input "37 Boulevard Maurice Fauré, Combs-la-Ville, France" at bounding box center [206, 48] width 112 height 17
click at [345, 288] on button "Filtrer" at bounding box center [374, 290] width 62 height 21
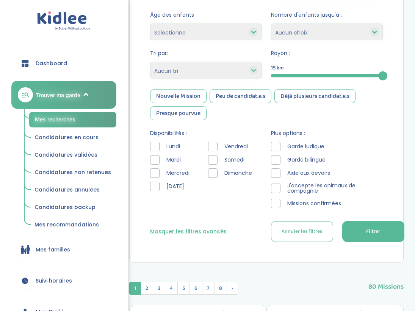
scroll to position [212, 0]
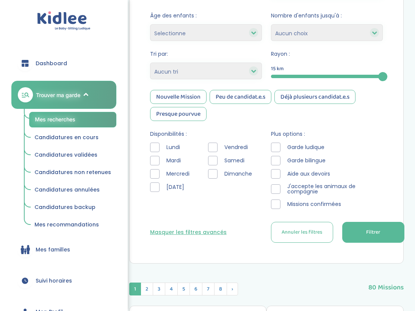
click at [153, 144] on div at bounding box center [154, 147] width 9 height 9
click at [154, 160] on div at bounding box center [154, 160] width 9 height 9
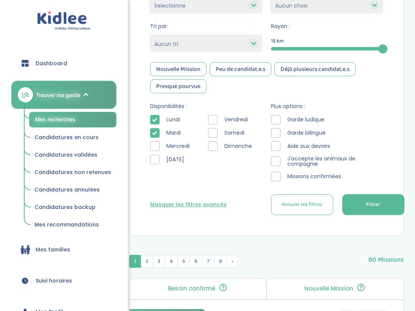
scroll to position [249, 0]
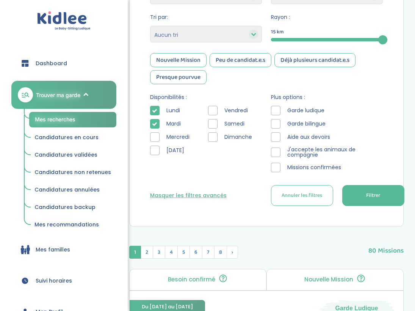
click at [345, 196] on button "Filtrer" at bounding box center [374, 195] width 62 height 21
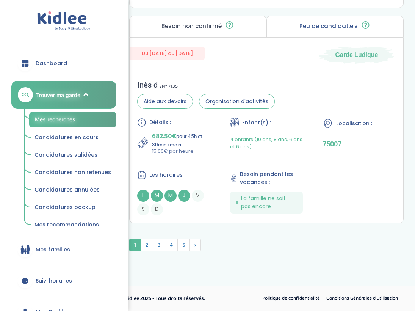
scroll to position [2484, 0]
click at [196, 244] on span "›" at bounding box center [195, 245] width 11 height 13
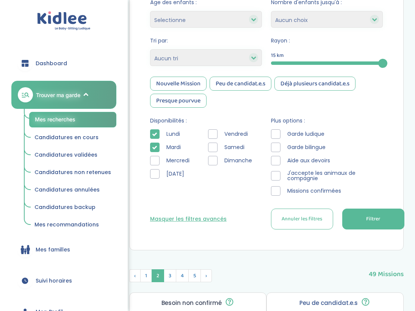
scroll to position [222, 0]
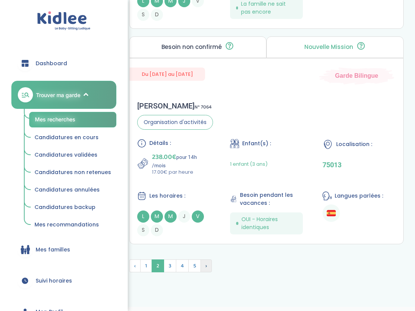
click at [210, 260] on span "›" at bounding box center [206, 266] width 11 height 13
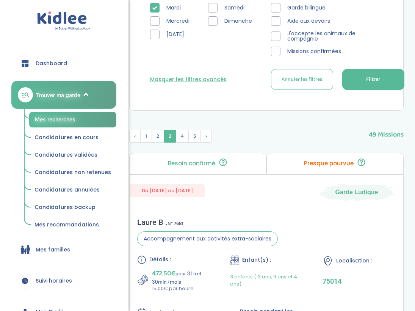
scroll to position [365, 0]
click at [185, 134] on span "4" at bounding box center [182, 136] width 13 height 13
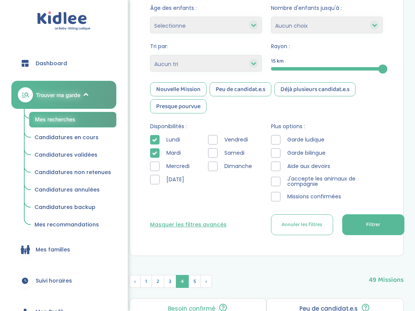
scroll to position [222, 0]
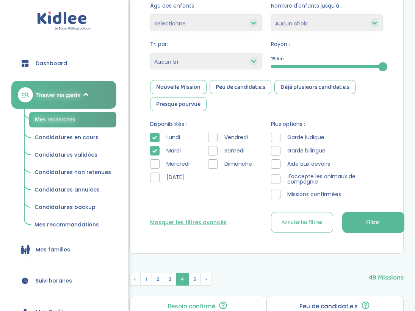
click at [219, 153] on div "Samedi" at bounding box center [231, 150] width 47 height 9
click at [215, 153] on div at bounding box center [212, 150] width 9 height 9
click at [215, 168] on div at bounding box center [212, 163] width 9 height 9
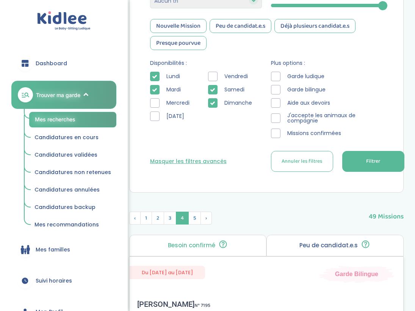
scroll to position [277, 0]
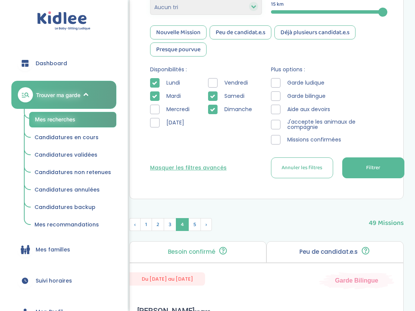
click at [345, 162] on button "Filtrer" at bounding box center [374, 167] width 62 height 21
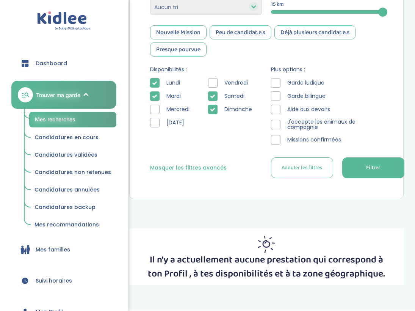
click at [153, 95] on icon at bounding box center [154, 96] width 5 height 5
click at [153, 80] on div at bounding box center [154, 82] width 9 height 9
click at [345, 180] on div "Besoin d'aide? Mes recherches Mes candidatures Mes recommandations Besoin d'aid…" at bounding box center [266, 48] width 297 height 486
click at [345, 172] on button "Filtrer" at bounding box center [374, 167] width 62 height 21
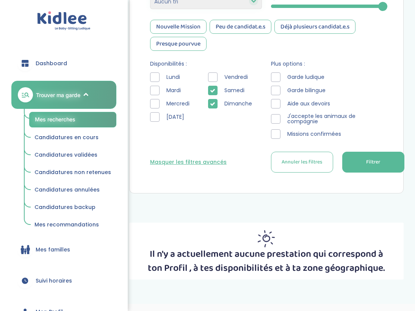
scroll to position [291, 0]
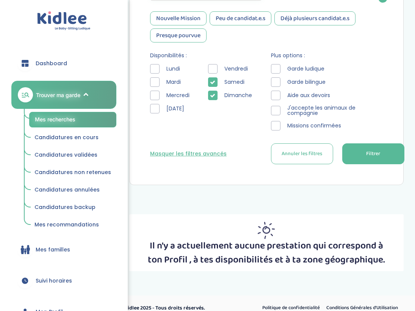
click at [345, 147] on button "Filtrer" at bounding box center [374, 153] width 62 height 21
click at [214, 82] on icon at bounding box center [212, 82] width 5 height 5
click at [215, 101] on div "Vendredi Samedi Dimanche" at bounding box center [233, 90] width 51 height 53
click at [216, 96] on div at bounding box center [212, 95] width 9 height 9
click at [345, 150] on button "Filtrer" at bounding box center [374, 153] width 62 height 21
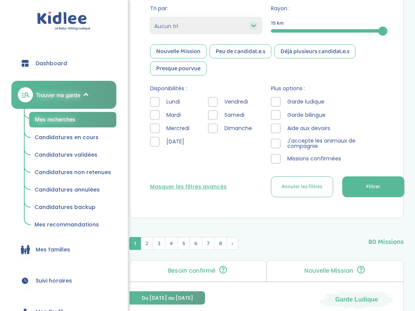
scroll to position [256, 0]
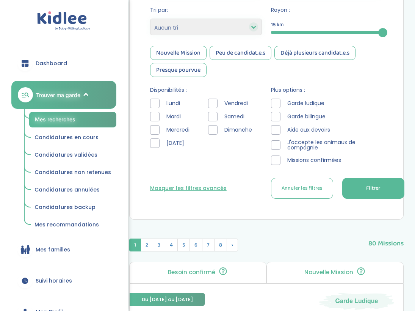
click at [156, 128] on div at bounding box center [154, 129] width 9 height 9
click at [156, 142] on div at bounding box center [154, 142] width 9 height 9
click at [207, 104] on div "Lundi Mardi Mercredi Jeudi Vendredi Samedi Dimanche" at bounding box center [206, 125] width 112 height 53
click at [215, 104] on div at bounding box center [212, 103] width 9 height 9
click at [345, 194] on button "Filtrer" at bounding box center [374, 188] width 62 height 21
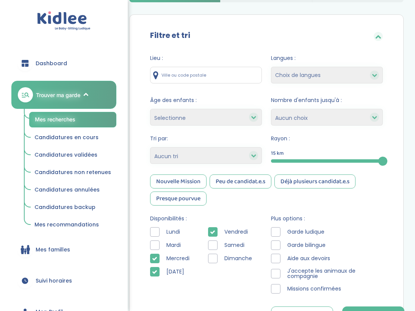
scroll to position [108, 0]
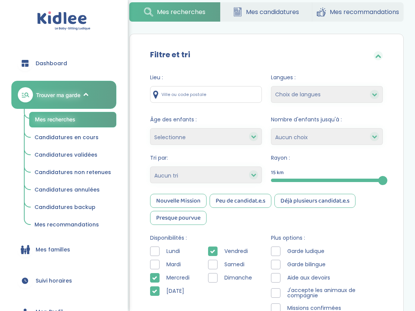
click at [217, 84] on div "Lieu :" at bounding box center [206, 88] width 112 height 29
click at [217, 90] on input "text" at bounding box center [206, 94] width 112 height 17
type input "37 Quai de Grenelle, 75738 Paris, France"
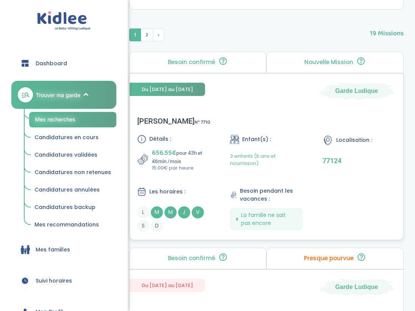
scroll to position [467, 0]
click at [280, 131] on div "Louise-marie Z . N° 7710 Détails : 656.55€ pour 43h et 46min /mois 15.00€ par h…" at bounding box center [267, 174] width 274 height 131
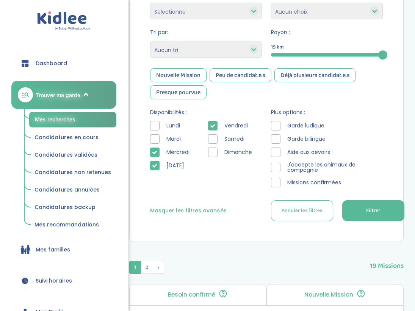
scroll to position [236, 0]
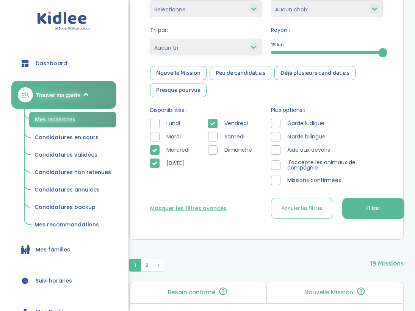
click at [158, 126] on div at bounding box center [154, 123] width 9 height 9
click at [157, 131] on div "Lundi Mardi Mercredi Jeudi" at bounding box center [173, 145] width 47 height 53
click at [157, 137] on div at bounding box center [154, 136] width 9 height 9
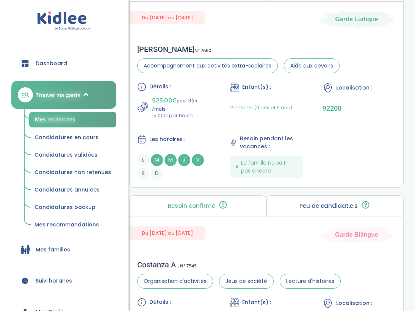
scroll to position [704, 0]
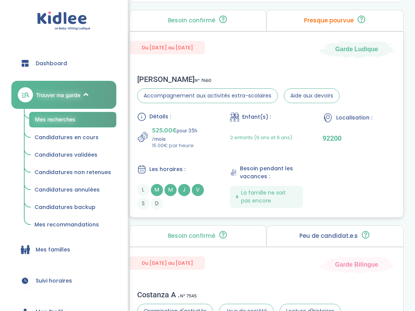
click at [231, 78] on div "Benjamin D . N° 7660" at bounding box center [238, 79] width 203 height 9
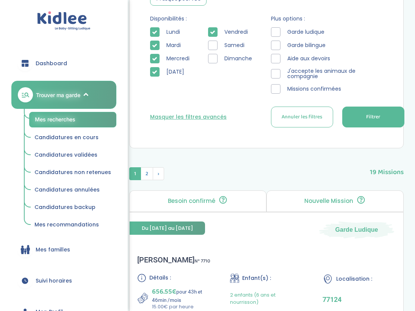
scroll to position [330, 0]
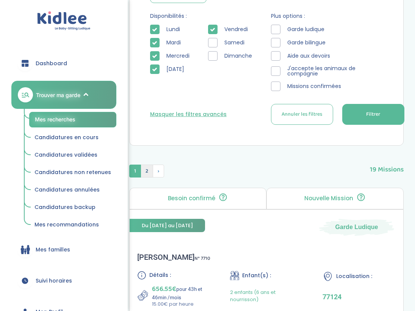
click at [147, 171] on span "2" at bounding box center [147, 171] width 13 height 13
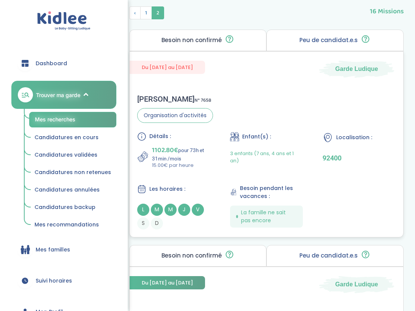
scroll to position [491, 0]
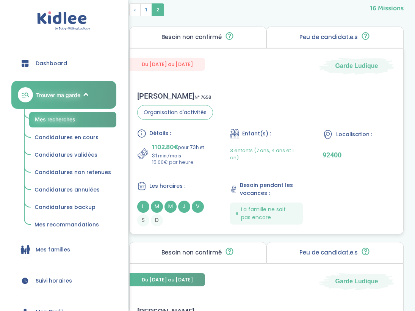
click at [185, 170] on div "Détails : 1102.80€ pour 73h et 31min /mois 15.00€ par heure Enfant(s) : 3 enfan…" at bounding box center [266, 178] width 259 height 98
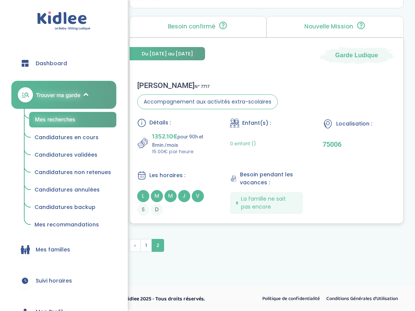
scroll to position [1622, 0]
click at [214, 168] on div "Détails : 1352.10€ pour 90h et 8min /mois 15.00€ par heure Enfant(s) : 0 enfant…" at bounding box center [266, 167] width 259 height 98
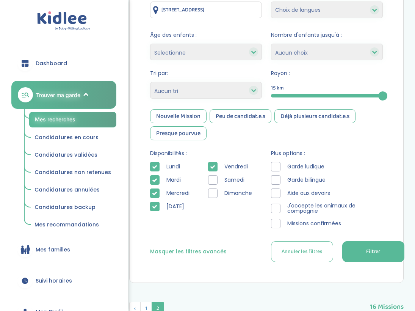
scroll to position [206, 0]
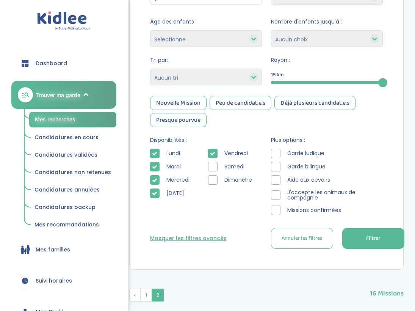
click at [155, 184] on div at bounding box center [154, 179] width 9 height 9
click at [345, 237] on button "Filtrer" at bounding box center [374, 238] width 62 height 21
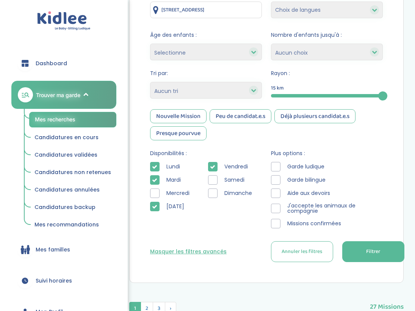
scroll to position [186, 0]
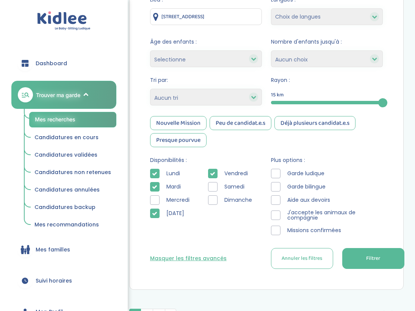
click at [277, 171] on div at bounding box center [275, 173] width 9 height 9
click at [345, 253] on button "Filtrer" at bounding box center [374, 258] width 62 height 21
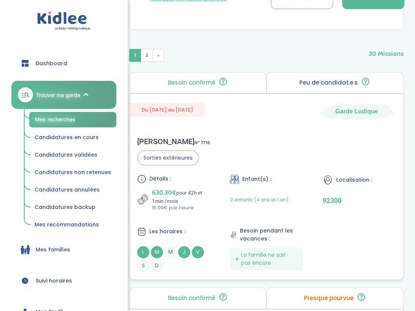
scroll to position [447, 0]
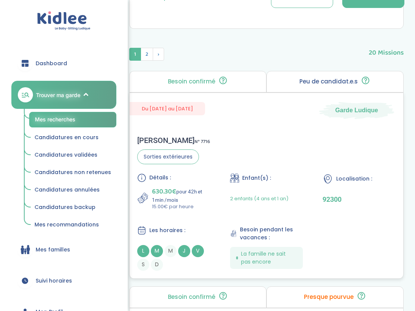
click at [345, 247] on div "Détails : 630.30€ pour 42h et 1min /mois 15.00€ par heure Enfant(s) : 2 enfants…" at bounding box center [266, 222] width 259 height 98
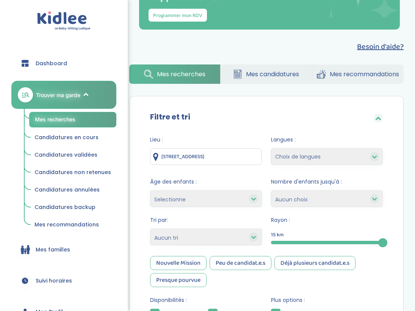
scroll to position [46, 0]
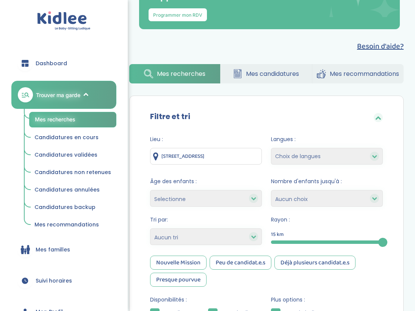
click at [249, 163] on input "37 Quai de Grenelle, 75738 Paris, France" at bounding box center [206, 156] width 112 height 17
click at [240, 156] on input "37 Quai de Grenelle, 75738 Paris, France" at bounding box center [206, 156] width 112 height 17
click at [254, 156] on input "37 Quai de Grenelle, 75738 Paris, France" at bounding box center [206, 156] width 112 height 17
click at [256, 157] on input "37 Quai de Grenelle, 75738 Paris, France" at bounding box center [206, 156] width 112 height 17
click at [249, 158] on input "37 Quai de Grenelle, 75738 Paris, France" at bounding box center [206, 156] width 112 height 17
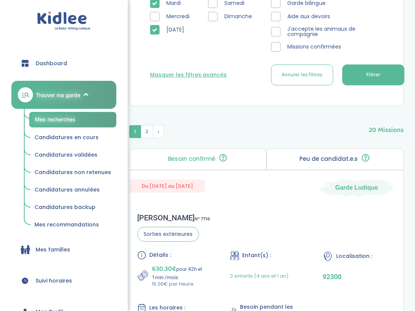
scroll to position [368, 0]
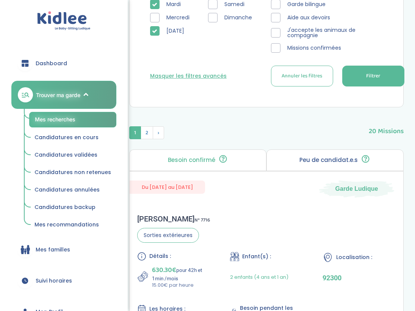
click at [307, 153] on div "Peu de candidat.e.s 🔍 D’autres personnes ont déjà postulé. Tu peux encore faire…" at bounding box center [335, 160] width 137 height 22
click at [289, 158] on div "Peu de candidat.e.s 🔍 D’autres personnes ont déjà postulé. Tu peux encore faire…" at bounding box center [335, 160] width 137 height 22
click at [313, 158] on p "Peu de candidat.e.s" at bounding box center [329, 160] width 58 height 6
click at [313, 160] on p "Peu de candidat.e.s" at bounding box center [329, 160] width 58 height 6
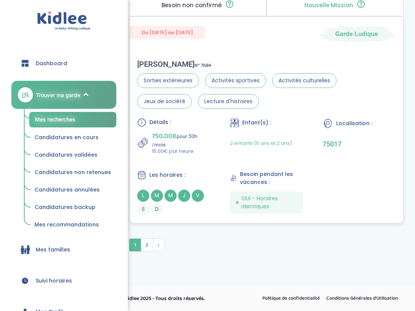
scroll to position [2588, 0]
click at [158, 247] on span "›" at bounding box center [158, 245] width 11 height 13
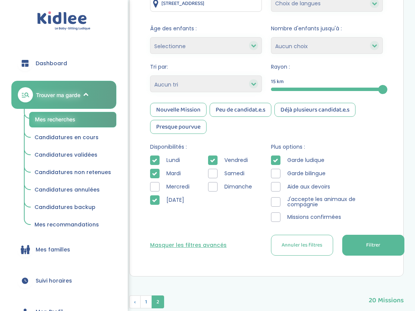
scroll to position [203, 0]
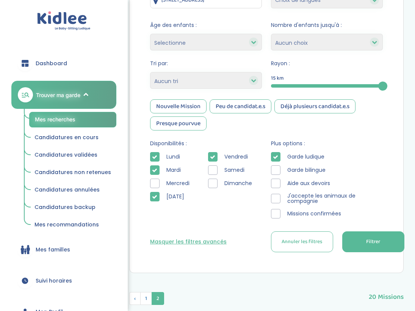
click at [156, 202] on div "Lundi Mardi Mercredi Jeudi" at bounding box center [173, 178] width 47 height 53
click at [158, 167] on div at bounding box center [154, 169] width 9 height 9
click at [156, 157] on icon at bounding box center [154, 156] width 5 height 5
click at [155, 198] on icon at bounding box center [154, 196] width 5 height 5
click at [217, 155] on div at bounding box center [212, 156] width 9 height 9
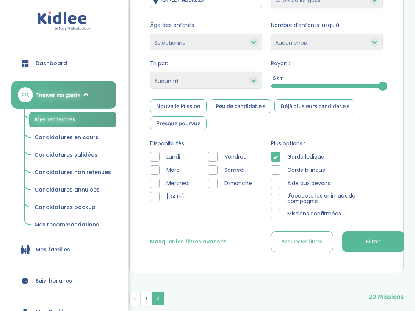
click at [217, 171] on div at bounding box center [212, 169] width 9 height 9
click at [216, 185] on div at bounding box center [212, 183] width 9 height 9
click at [277, 153] on div at bounding box center [275, 156] width 9 height 9
click at [345, 236] on button "Filtrer" at bounding box center [374, 241] width 62 height 21
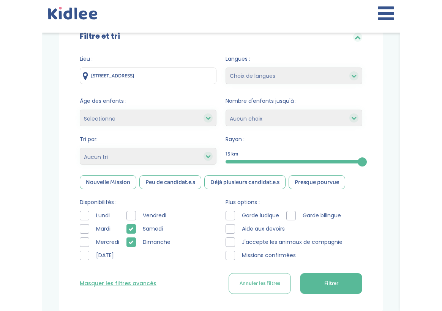
scroll to position [156, 0]
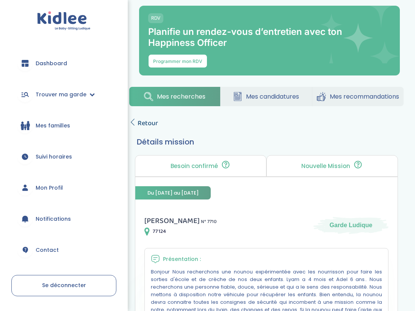
click at [150, 122] on span "Retour" at bounding box center [148, 123] width 20 height 11
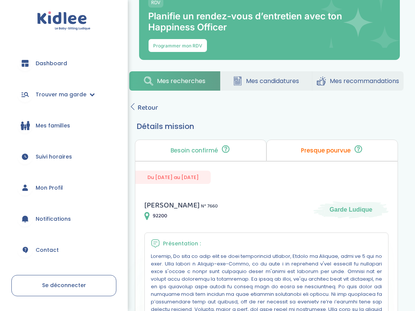
scroll to position [11, 0]
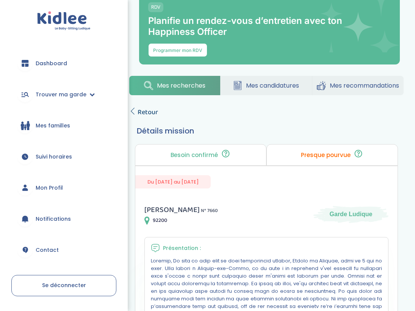
click at [134, 111] on icon at bounding box center [132, 111] width 7 height 7
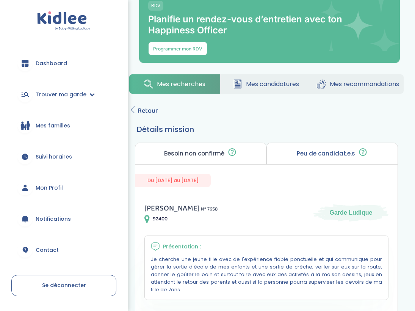
scroll to position [17, 0]
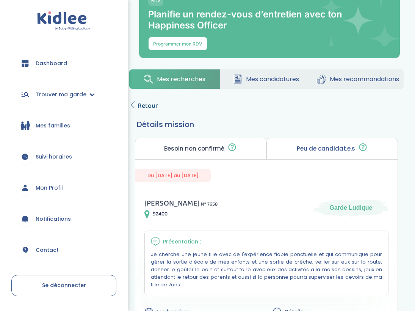
click at [141, 110] on span "Retour" at bounding box center [148, 106] width 20 height 11
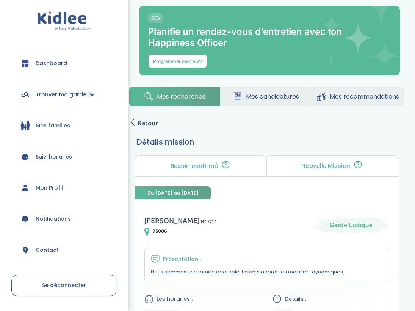
click at [136, 127] on link "Retour" at bounding box center [143, 123] width 29 height 11
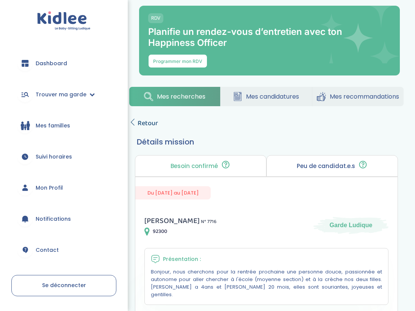
click at [135, 124] on icon at bounding box center [132, 122] width 7 height 7
